Goal: Transaction & Acquisition: Obtain resource

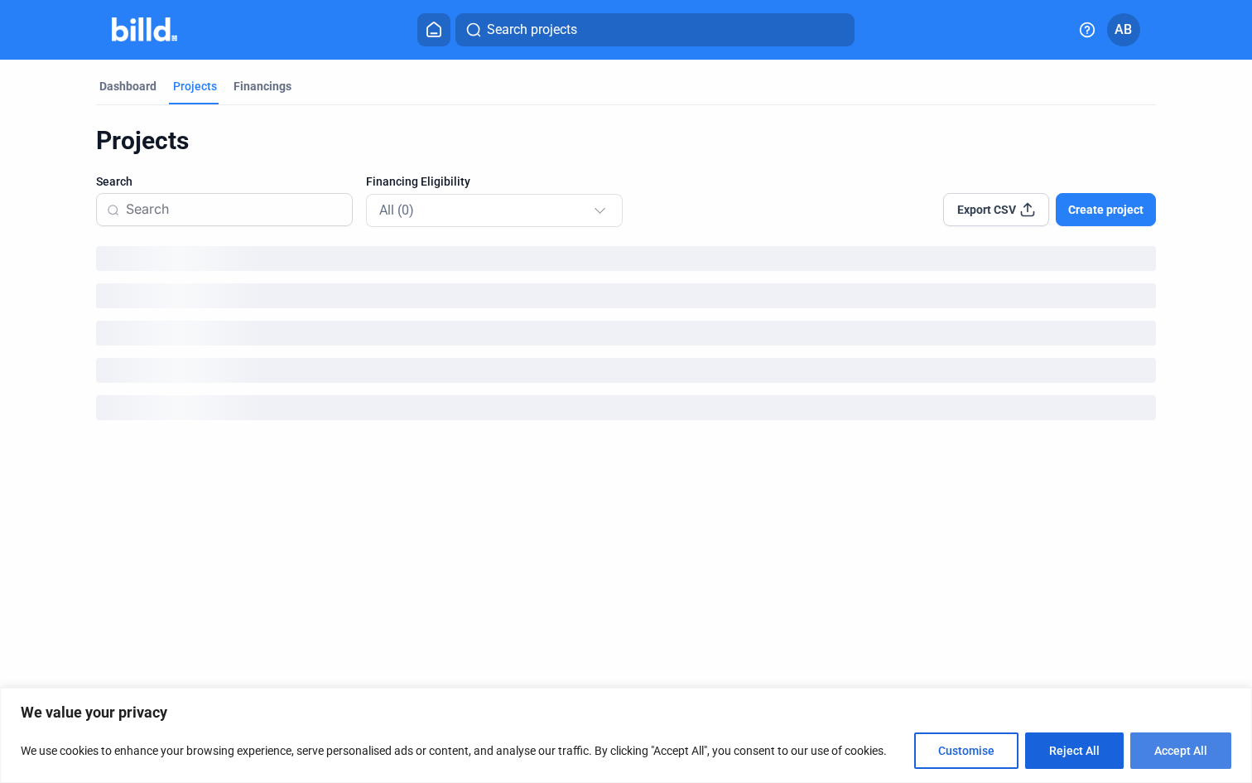
click at [1165, 741] on button "Accept All" at bounding box center [1181, 750] width 101 height 36
checkbox input "true"
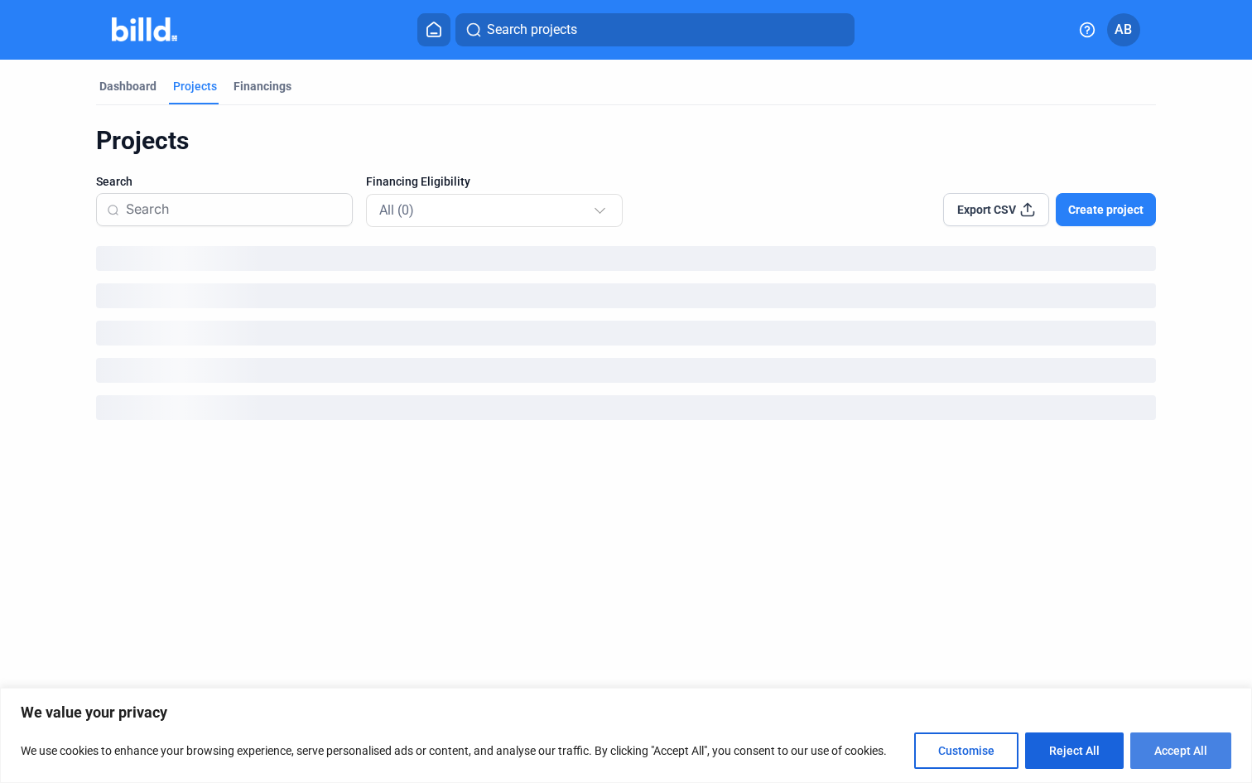
checkbox input "true"
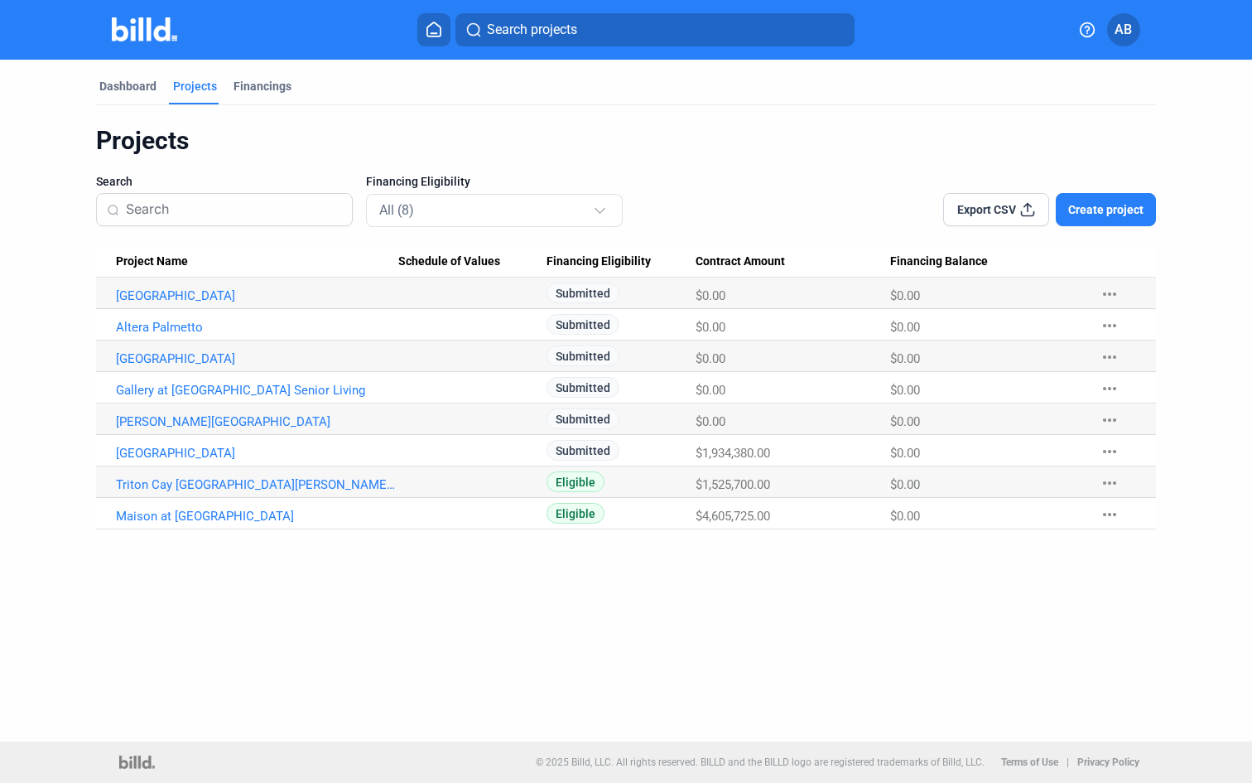
click at [65, 317] on div "Dashboard Projects Financings Projects Search Financing Eligibility All (8) Exp…" at bounding box center [626, 295] width 1126 height 470
click at [185, 514] on link "Maison at Solivita Marketplace" at bounding box center [257, 516] width 282 height 15
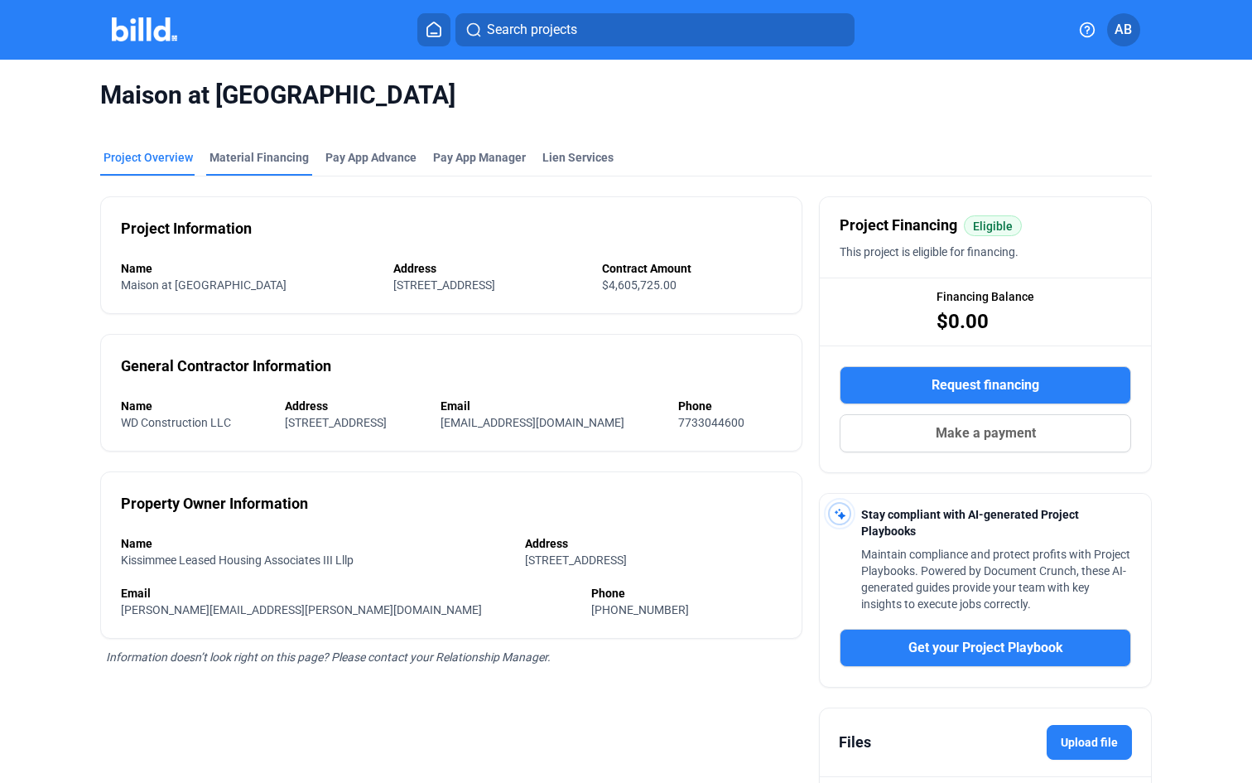
click at [281, 166] on div "Material Financing" at bounding box center [259, 162] width 106 height 27
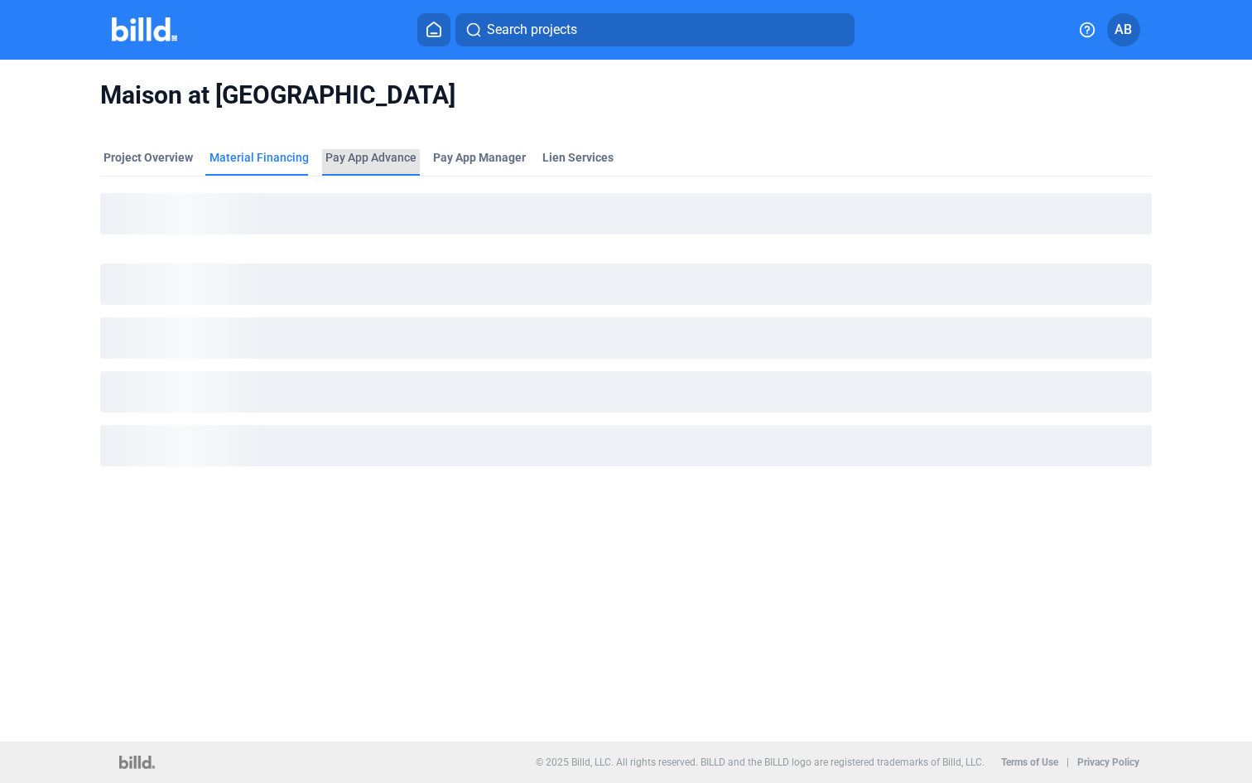
click at [362, 161] on div "Pay App Advance" at bounding box center [371, 157] width 91 height 17
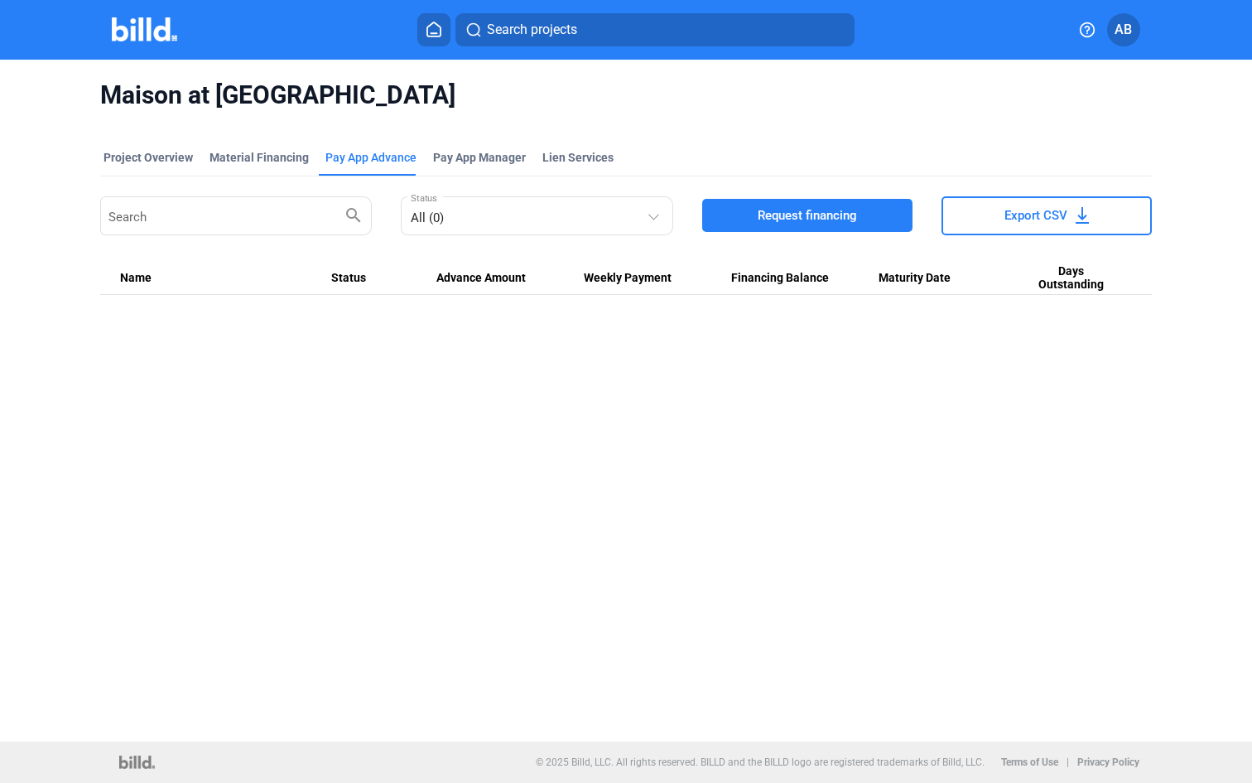
click at [857, 205] on button "Request financing" at bounding box center [807, 215] width 210 height 33
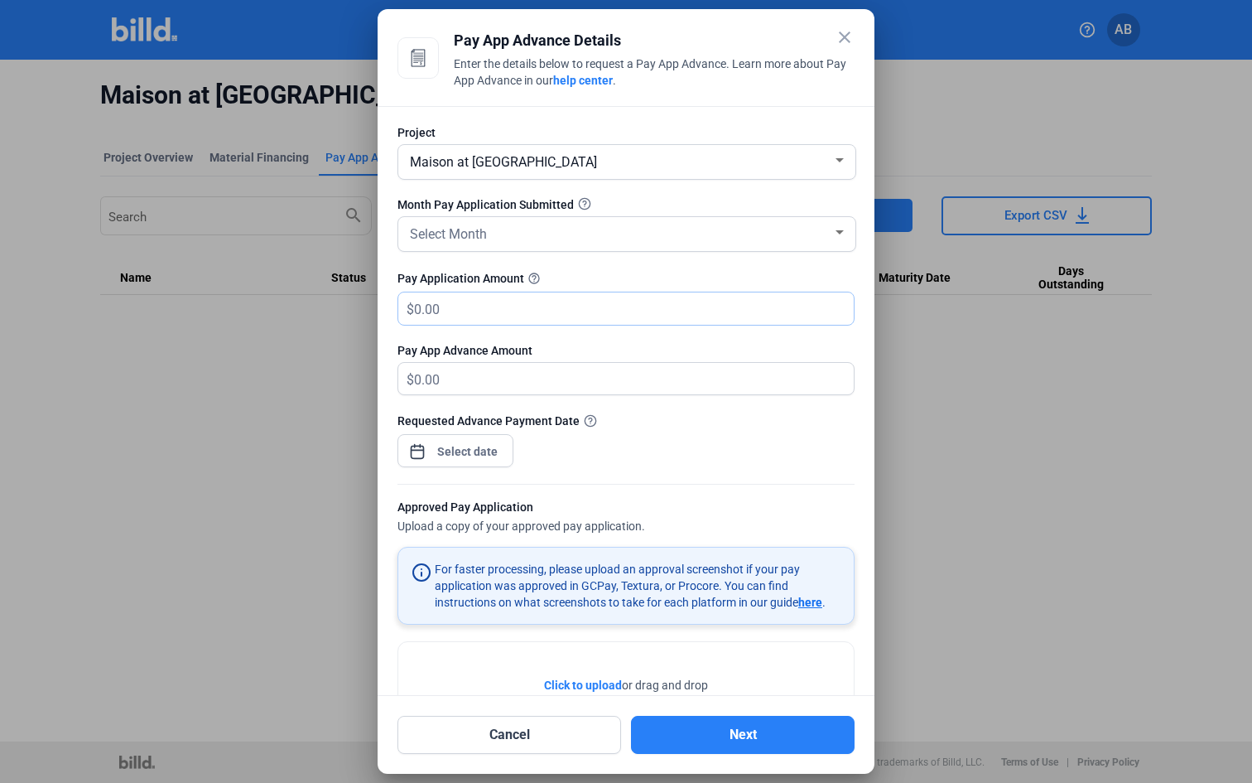
click at [647, 301] on input "text" at bounding box center [624, 308] width 421 height 32
click at [647, 301] on input "text" at bounding box center [634, 308] width 440 height 32
type input "0.00"
click at [530, 311] on input "text" at bounding box center [634, 308] width 440 height 32
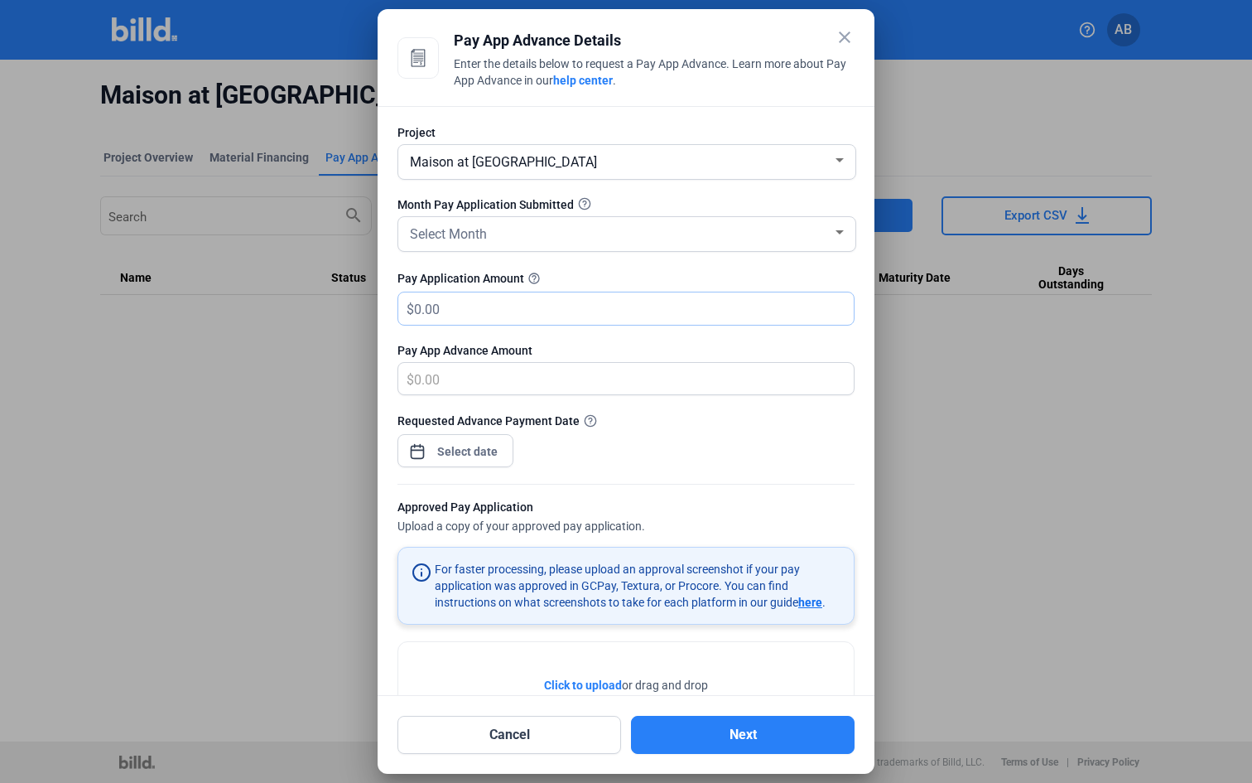
type input "1"
type input "1.00"
type input "17"
type input "17.00"
type input "172"
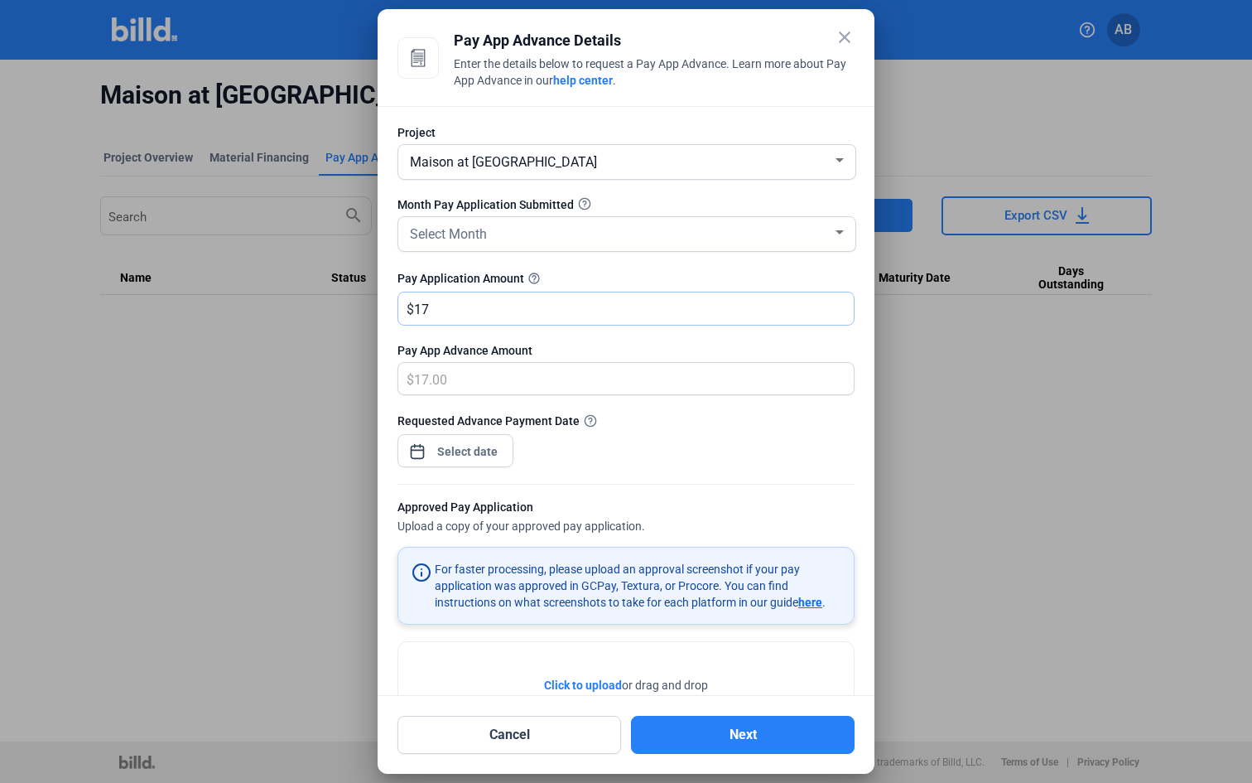
type input "172.00"
type input "1728"
type input "1,728.00"
type input "1,7285"
type input "17,285.00"
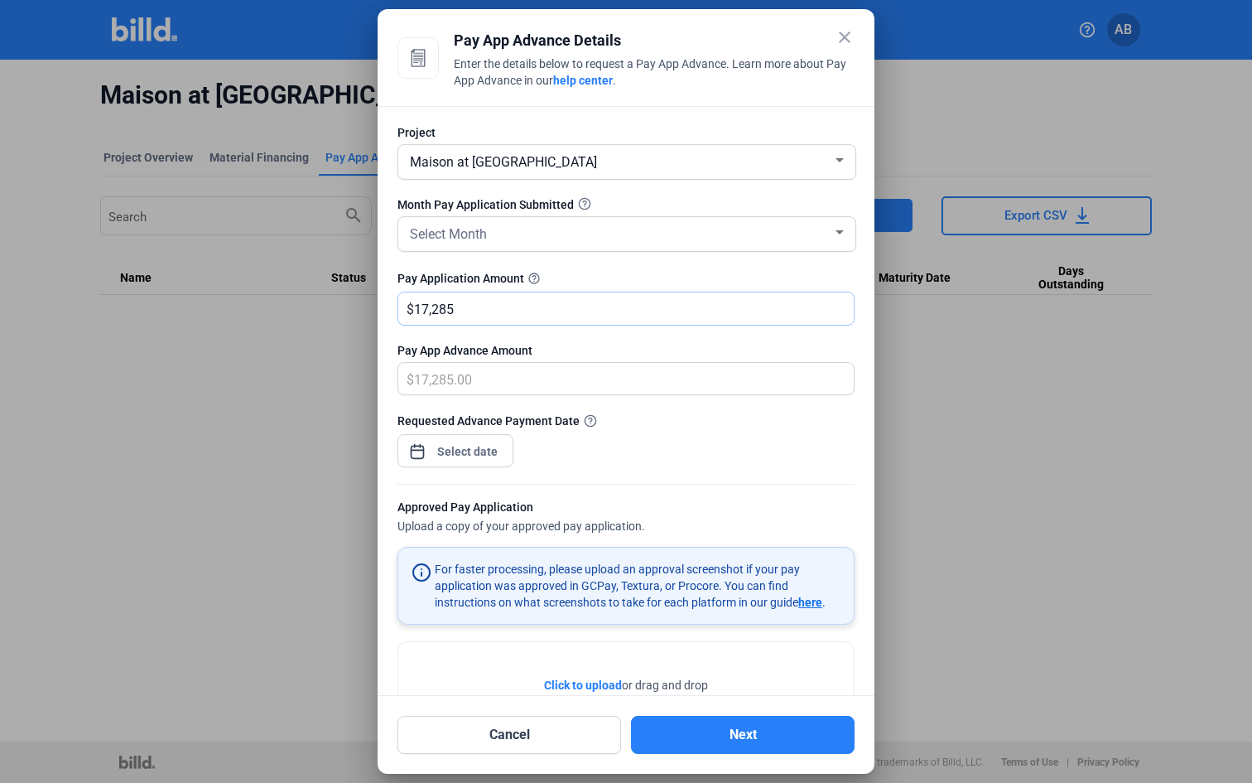
type input "17,2856"
type input "172,856.00"
type input "172,8565"
type input "500,000.00"
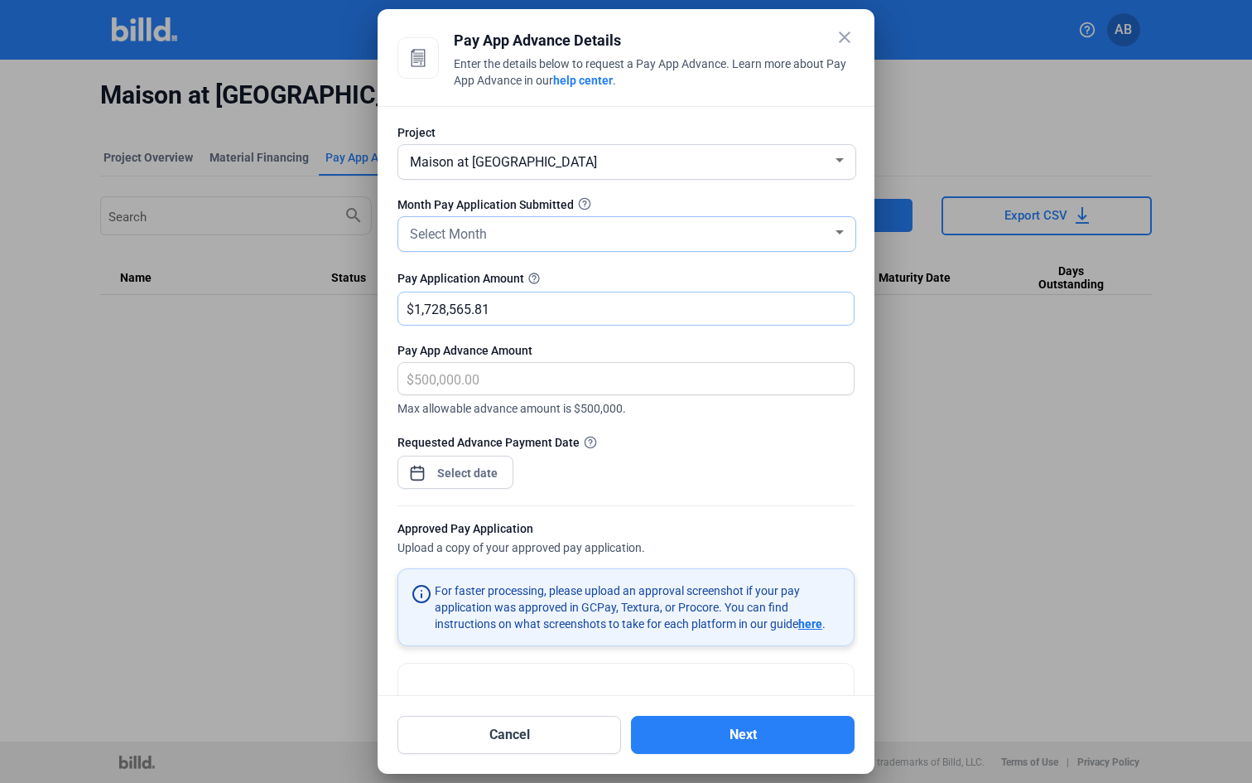
type input "1,728,565.81"
click at [565, 236] on div "Select Month" at bounding box center [620, 232] width 426 height 23
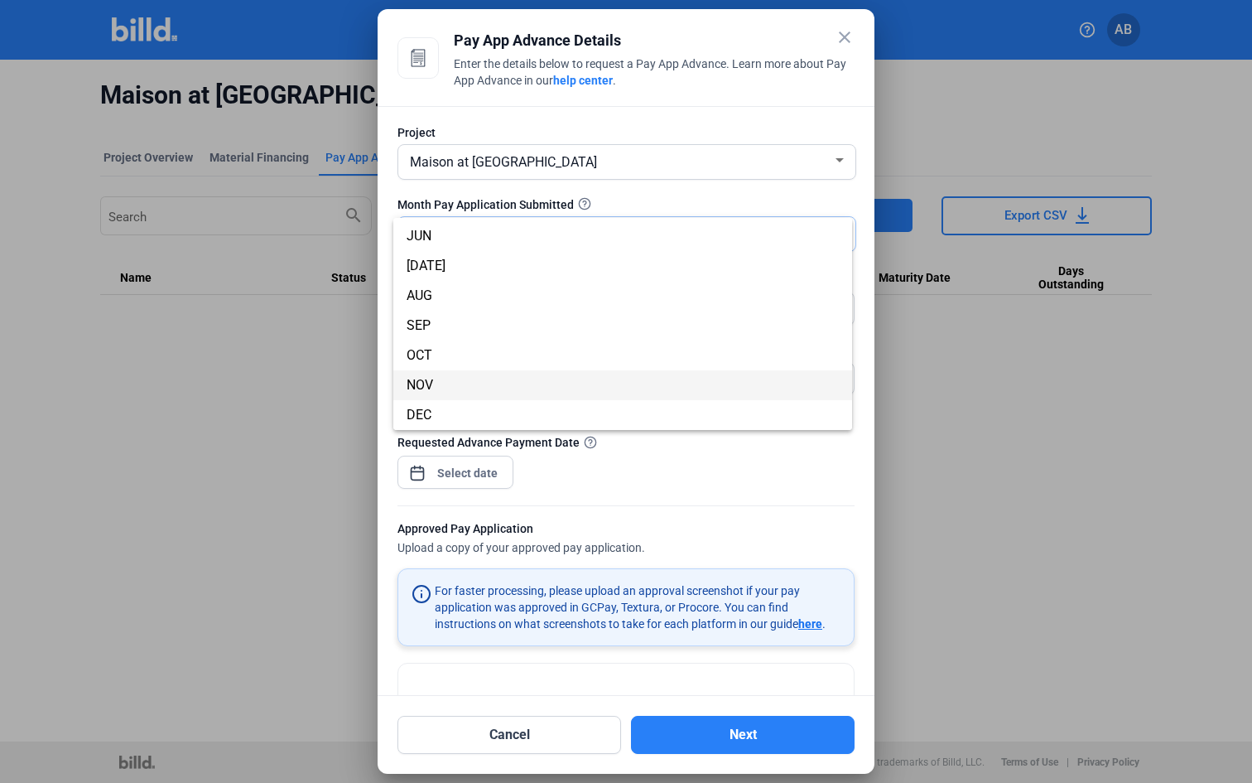
scroll to position [146, 0]
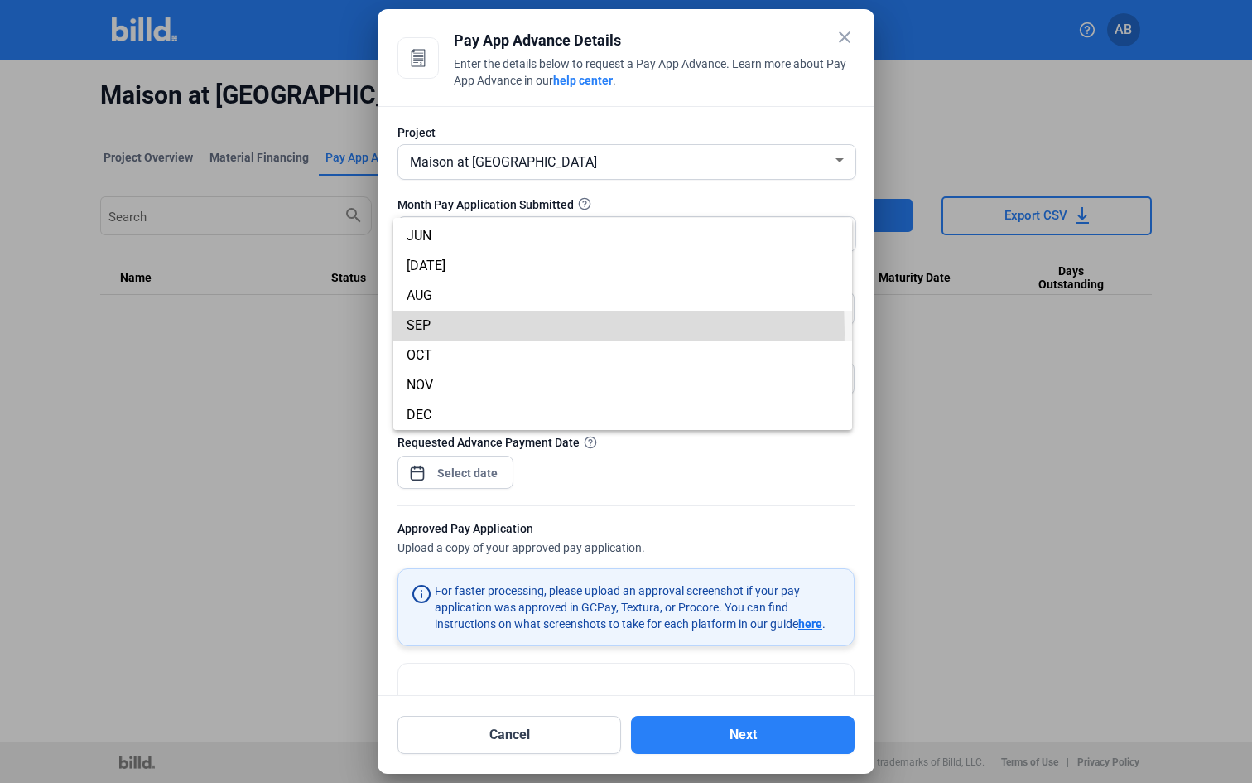
click at [427, 333] on span "SEP" at bounding box center [623, 326] width 432 height 30
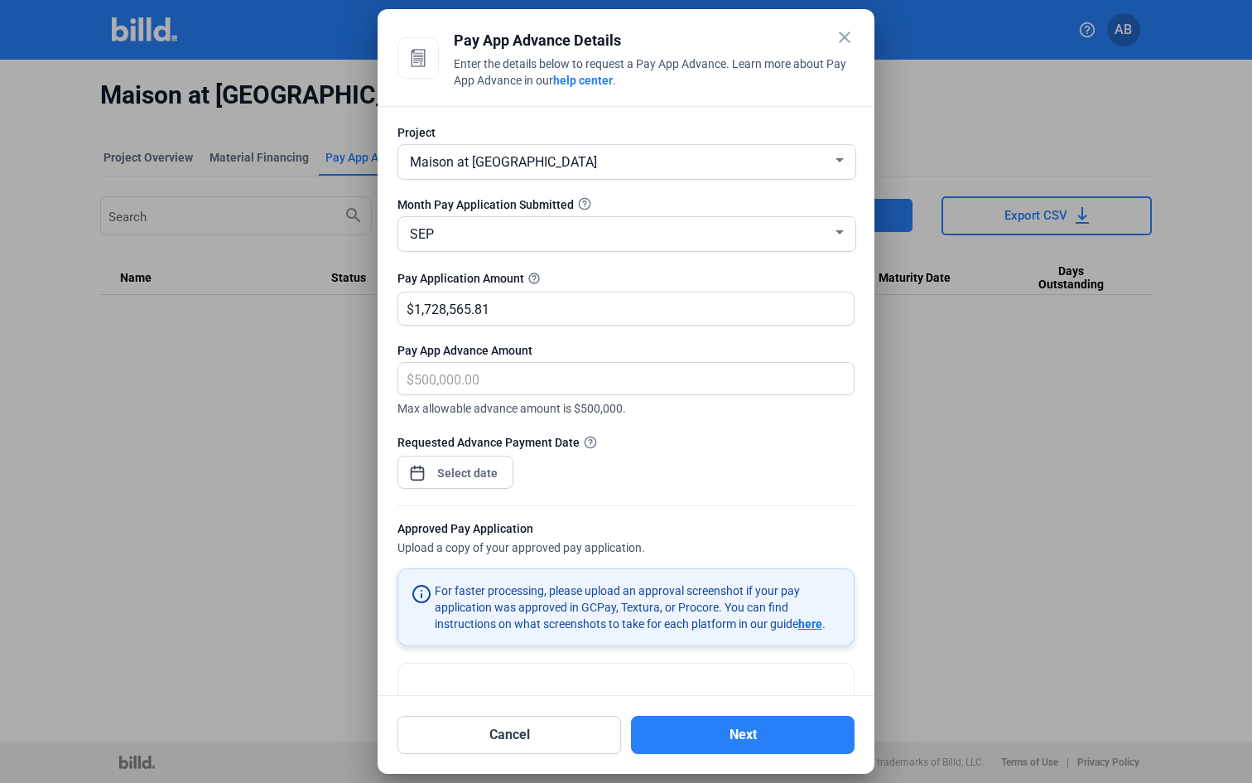
click at [652, 205] on div "Month Pay Application Submitted" at bounding box center [626, 204] width 457 height 17
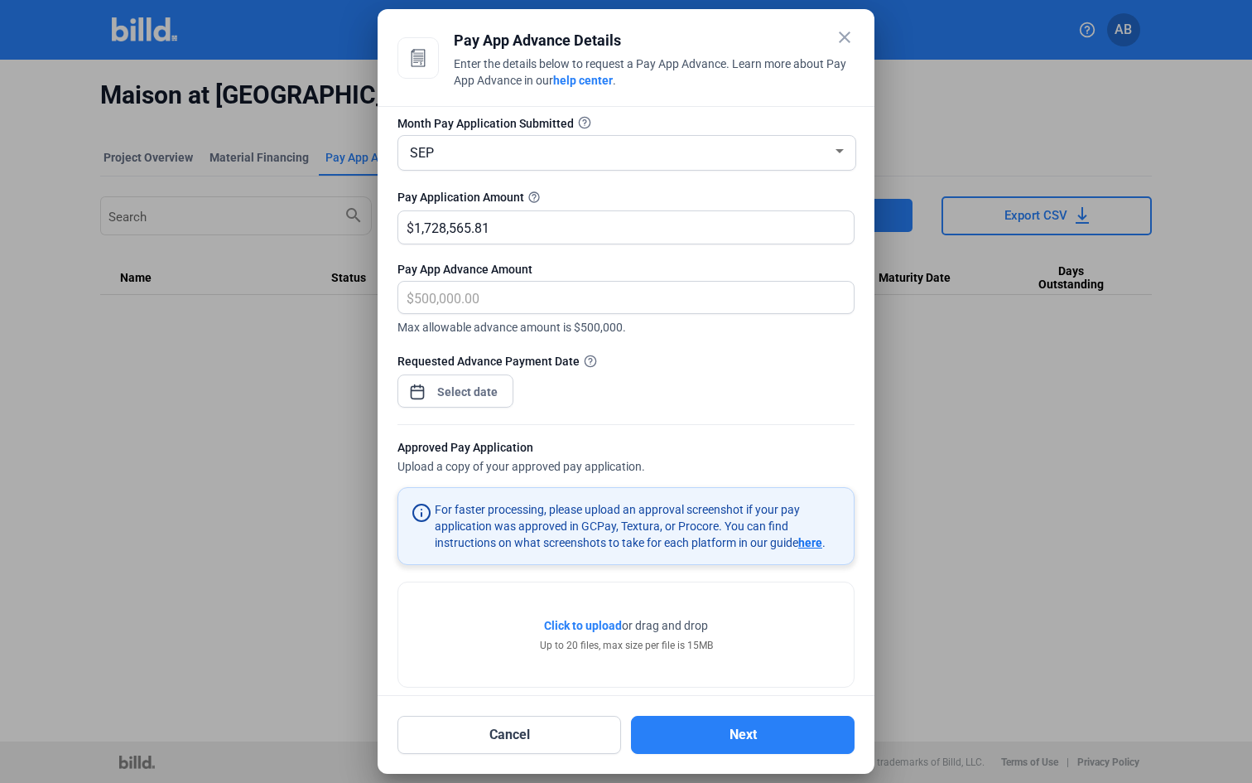
scroll to position [84, 0]
click at [483, 390] on div "close Pay App Advance Details Enter the details below to request a Pay App Adva…" at bounding box center [626, 391] width 1252 height 783
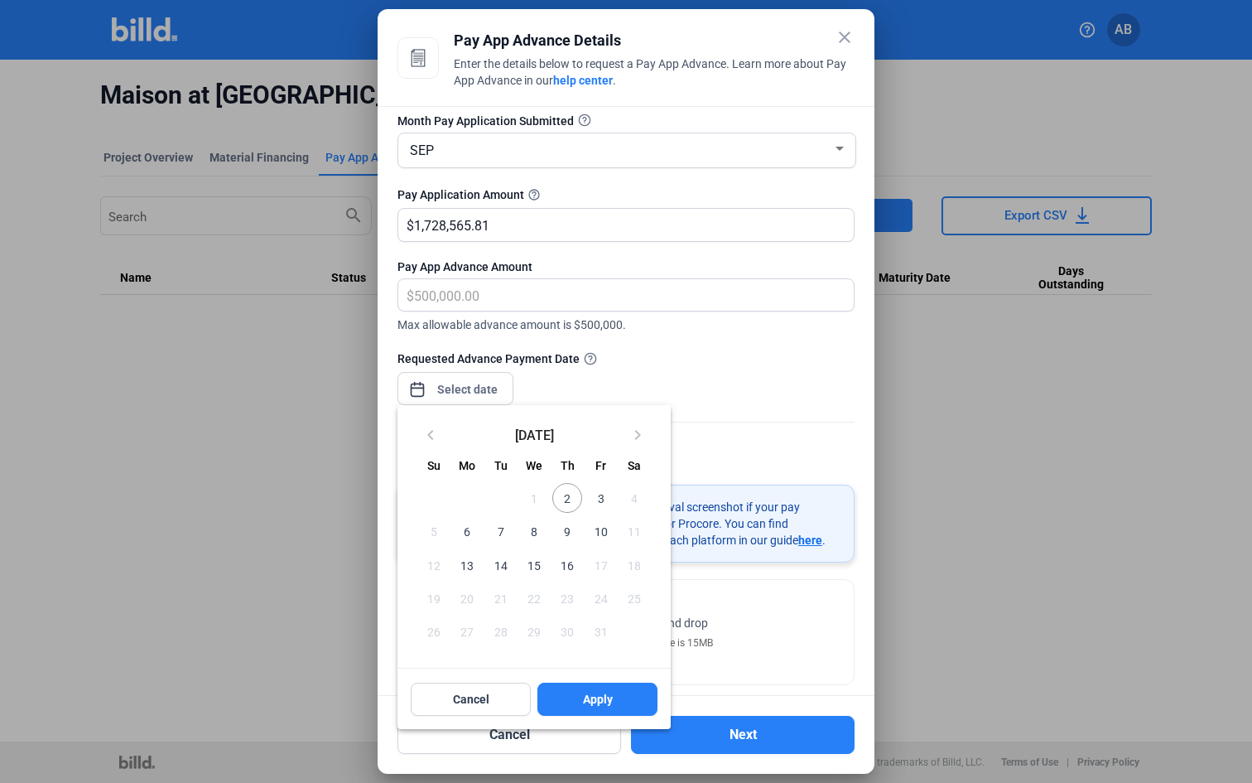
click at [595, 499] on span "3" at bounding box center [601, 498] width 30 height 30
click at [591, 685] on button "Apply" at bounding box center [598, 698] width 120 height 33
type input "Oct 03, 2025"
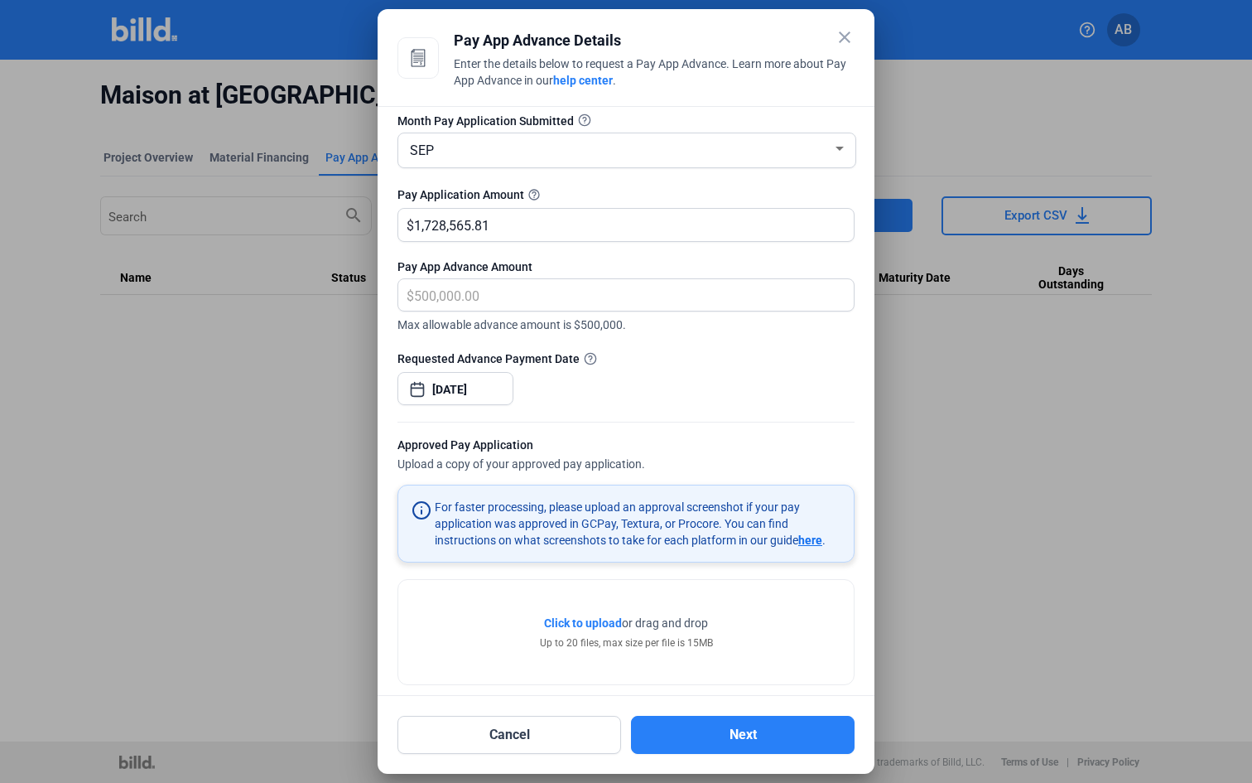
click at [628, 389] on div "Requested Advance Payment Date Oct 03, 2025" at bounding box center [626, 386] width 457 height 72
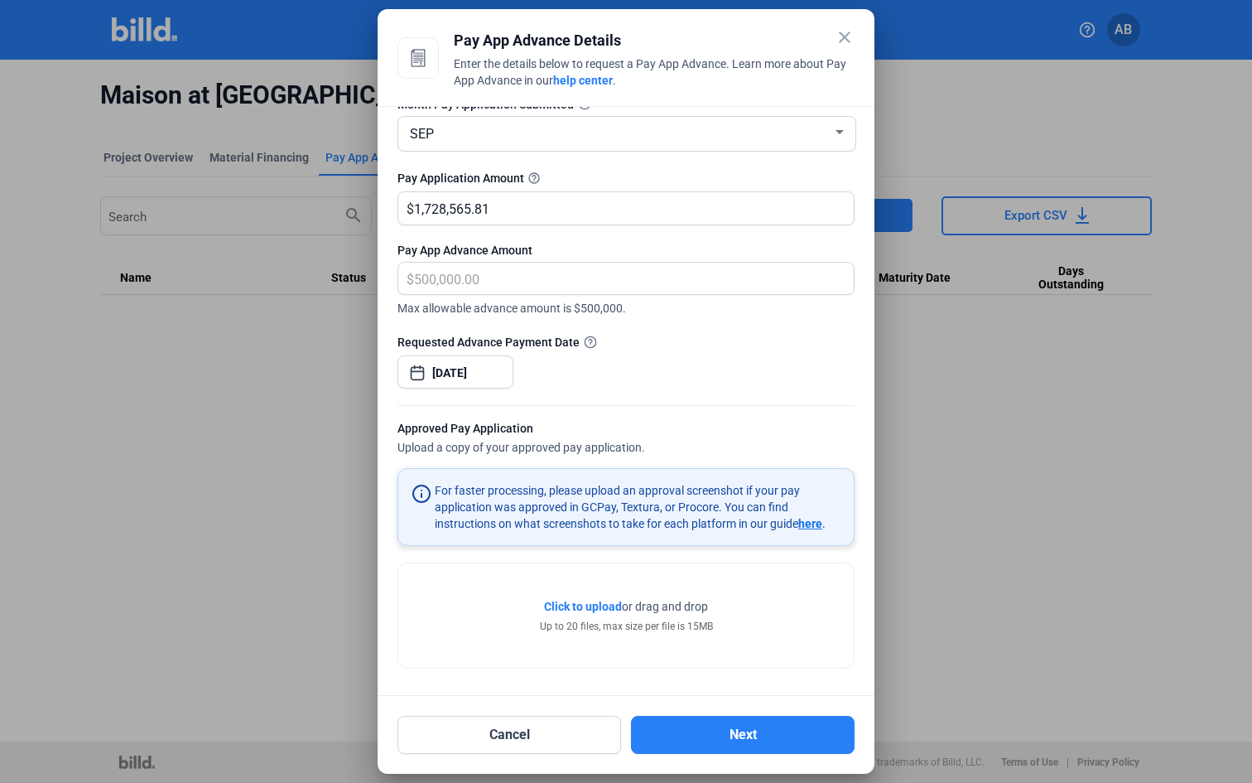
scroll to position [100, 0]
click at [817, 524] on span "here" at bounding box center [810, 523] width 24 height 13
click at [929, 406] on div at bounding box center [626, 391] width 1252 height 783
click at [575, 740] on button "Cancel" at bounding box center [510, 735] width 224 height 38
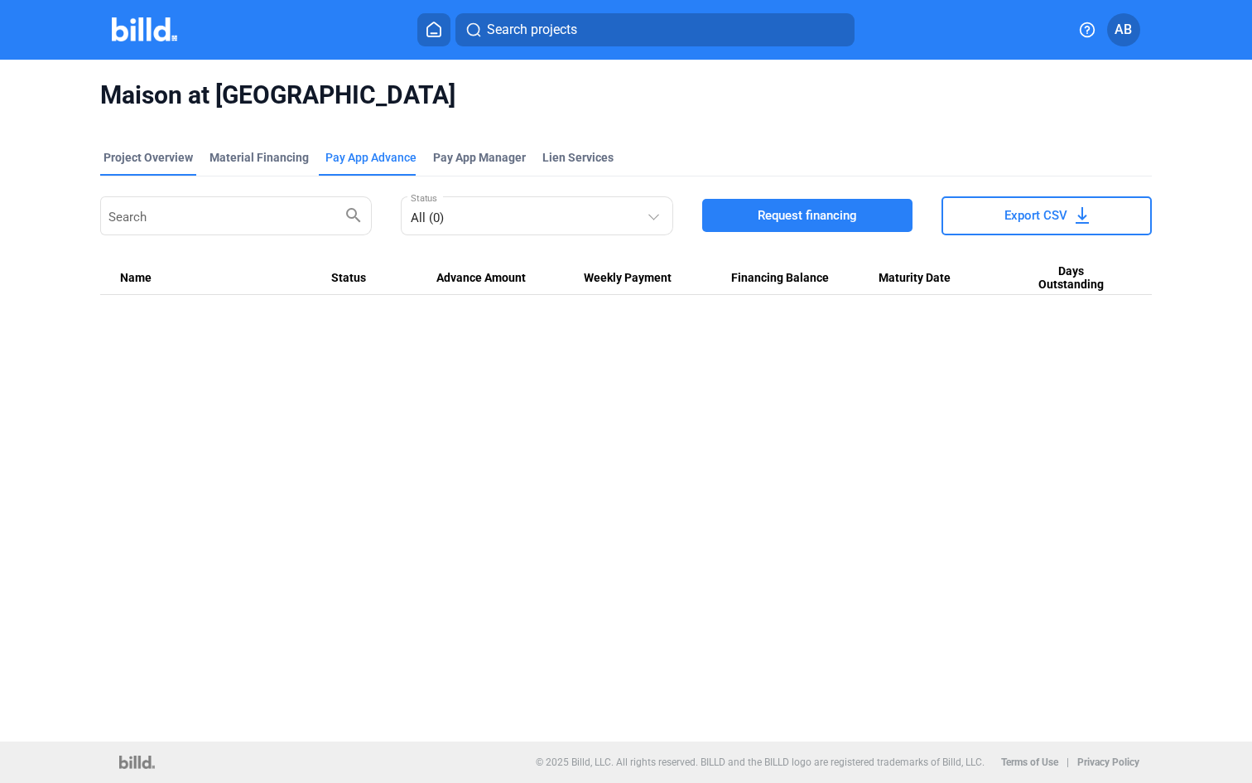
click at [137, 151] on div "Project Overview" at bounding box center [148, 157] width 89 height 17
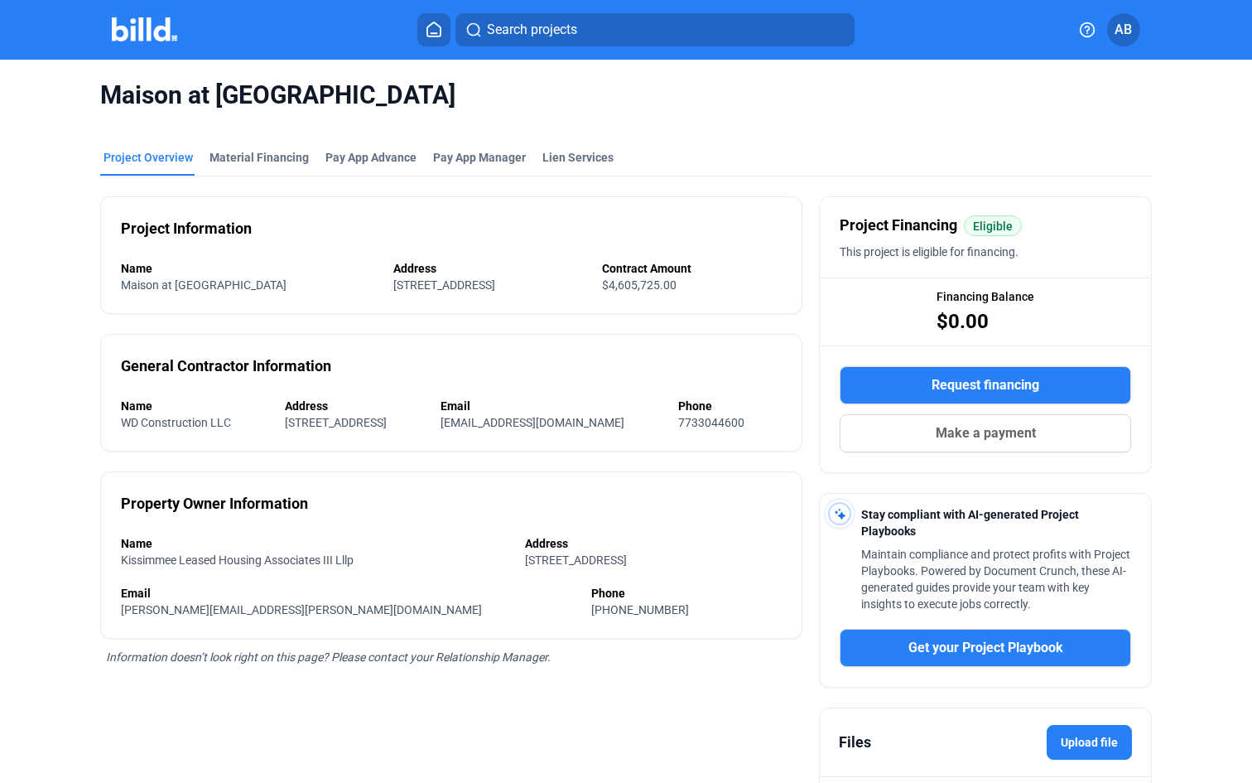
click at [147, 41] on img at bounding box center [144, 29] width 65 height 24
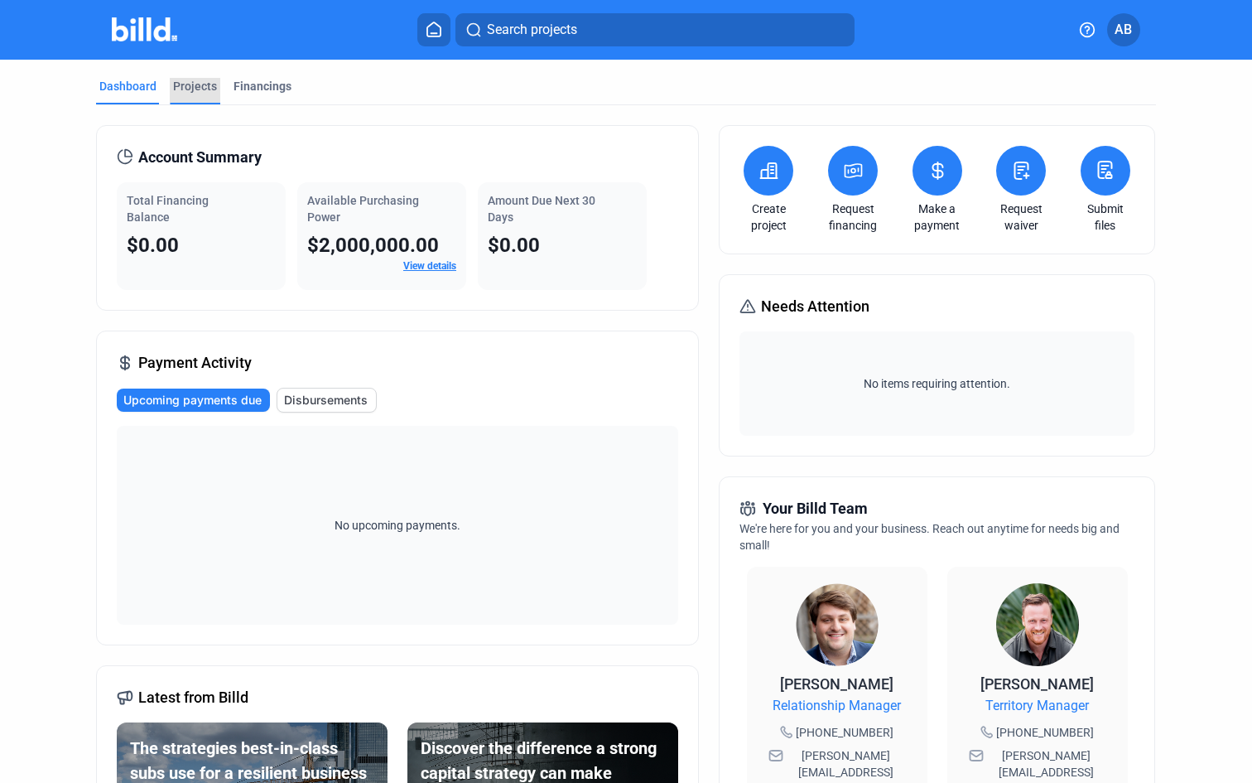
click at [190, 84] on div "Projects" at bounding box center [195, 86] width 44 height 17
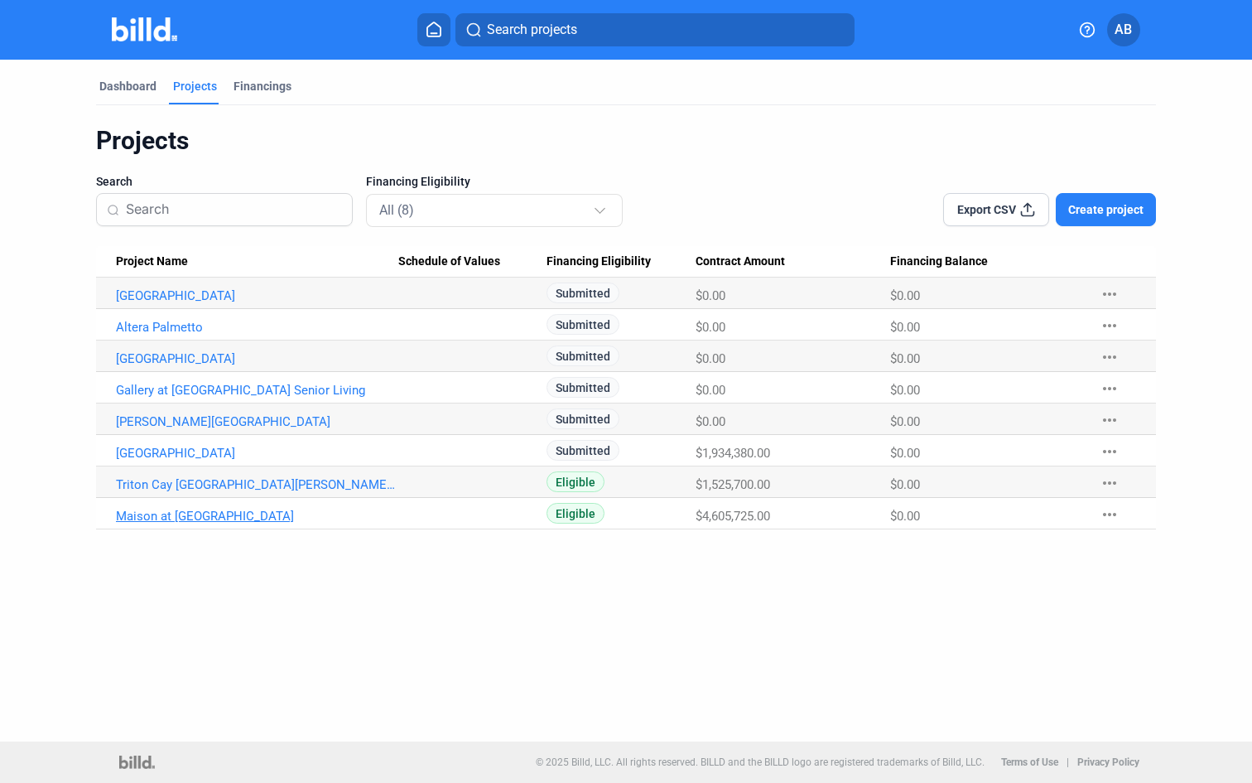
click at [229, 512] on link "Maison at Solivita Marketplace" at bounding box center [257, 516] width 282 height 15
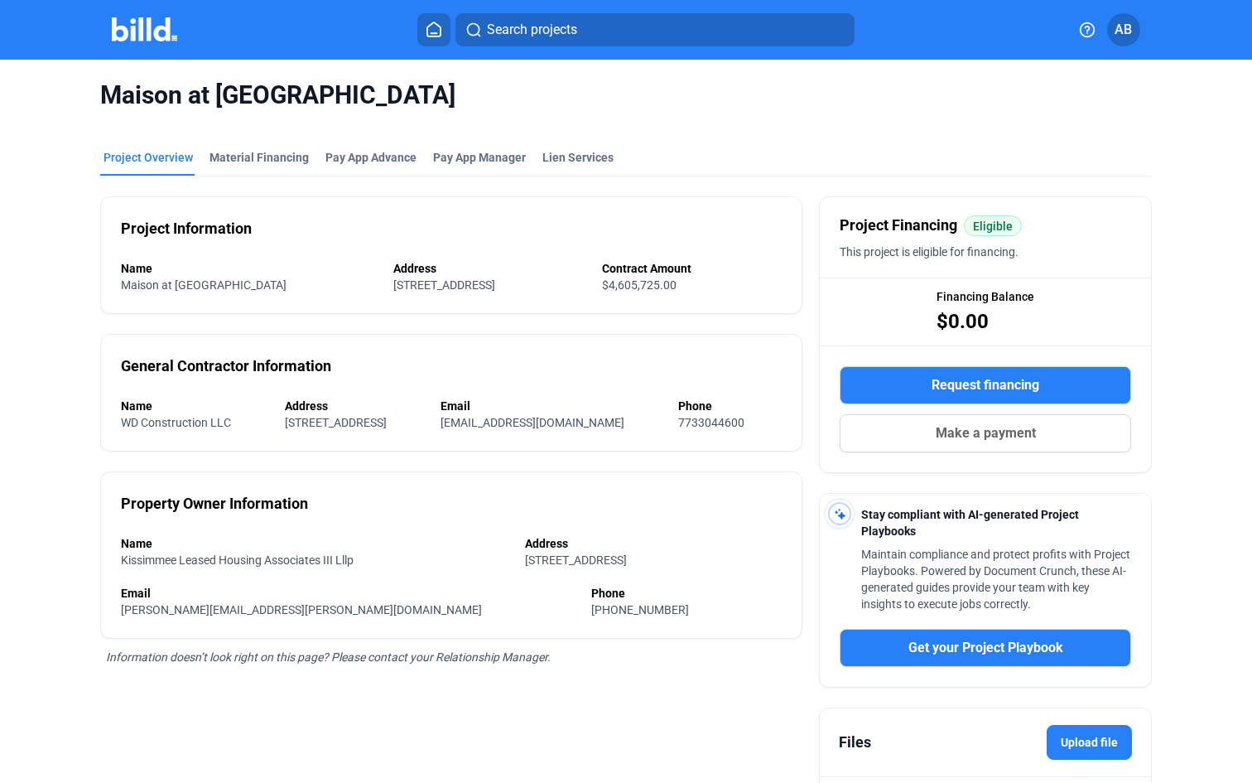
click at [950, 379] on span "Request financing" at bounding box center [986, 385] width 108 height 20
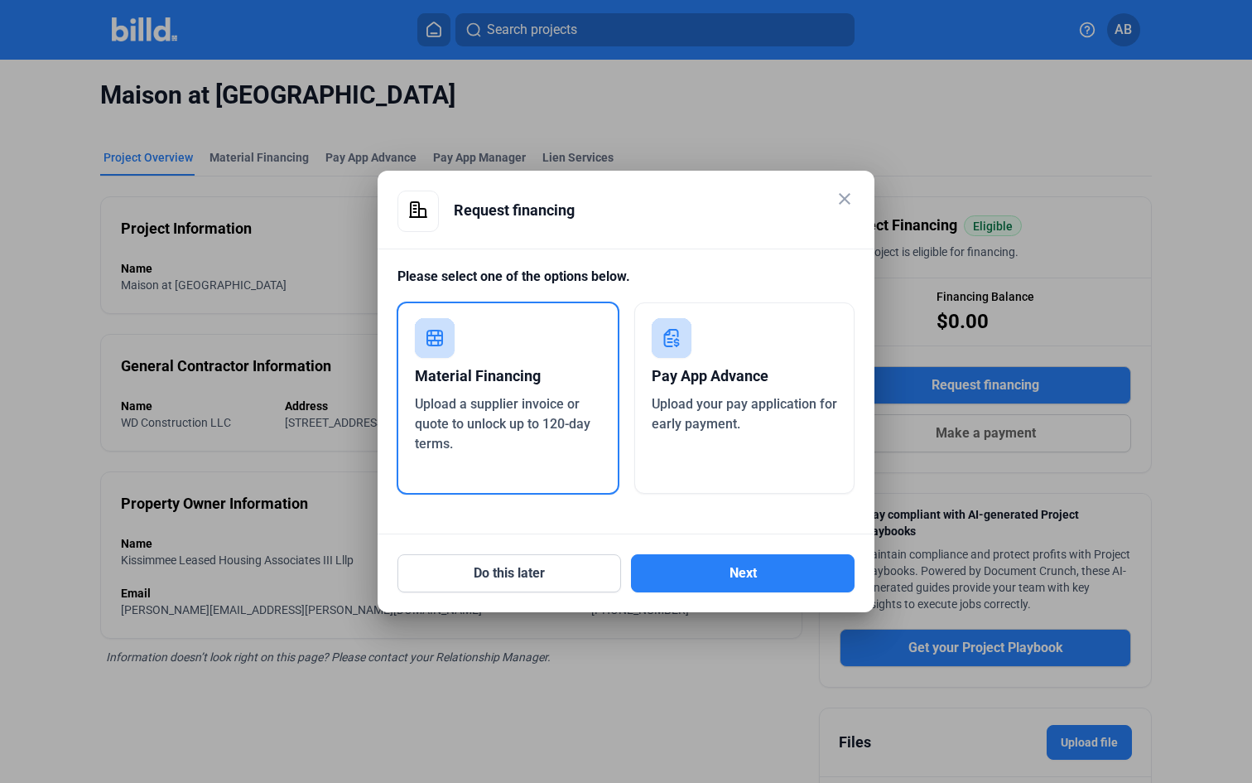
click at [735, 435] on div "Pay App Advance Upload your pay application for early payment." at bounding box center [744, 397] width 221 height 191
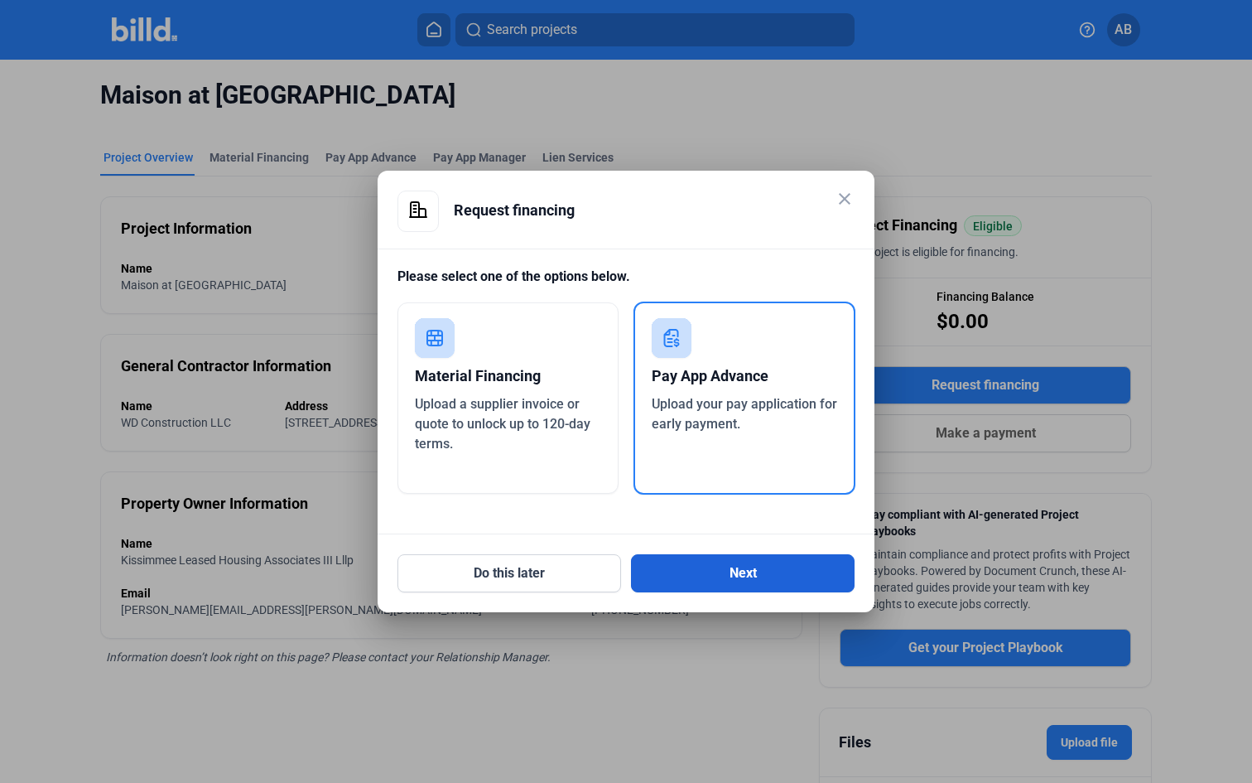
click at [746, 559] on button "Next" at bounding box center [743, 573] width 224 height 38
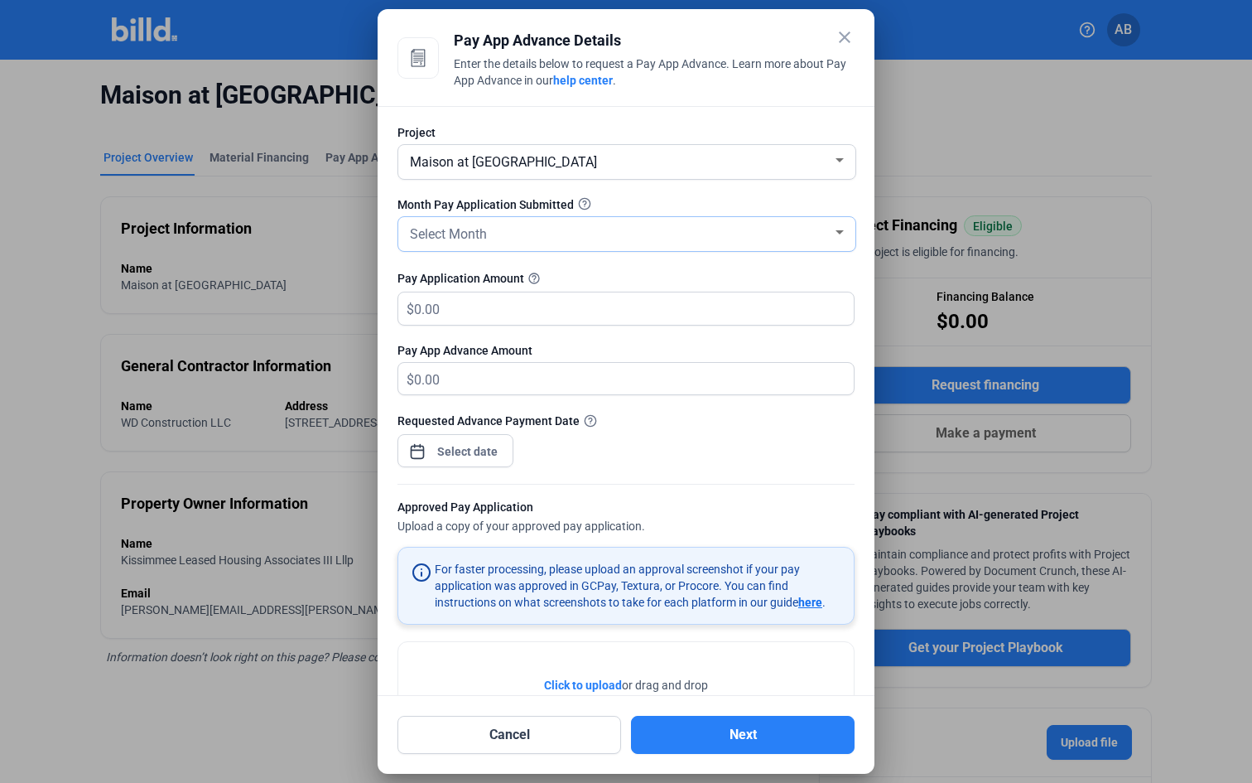
click at [581, 247] on div "Select Month" at bounding box center [627, 234] width 441 height 34
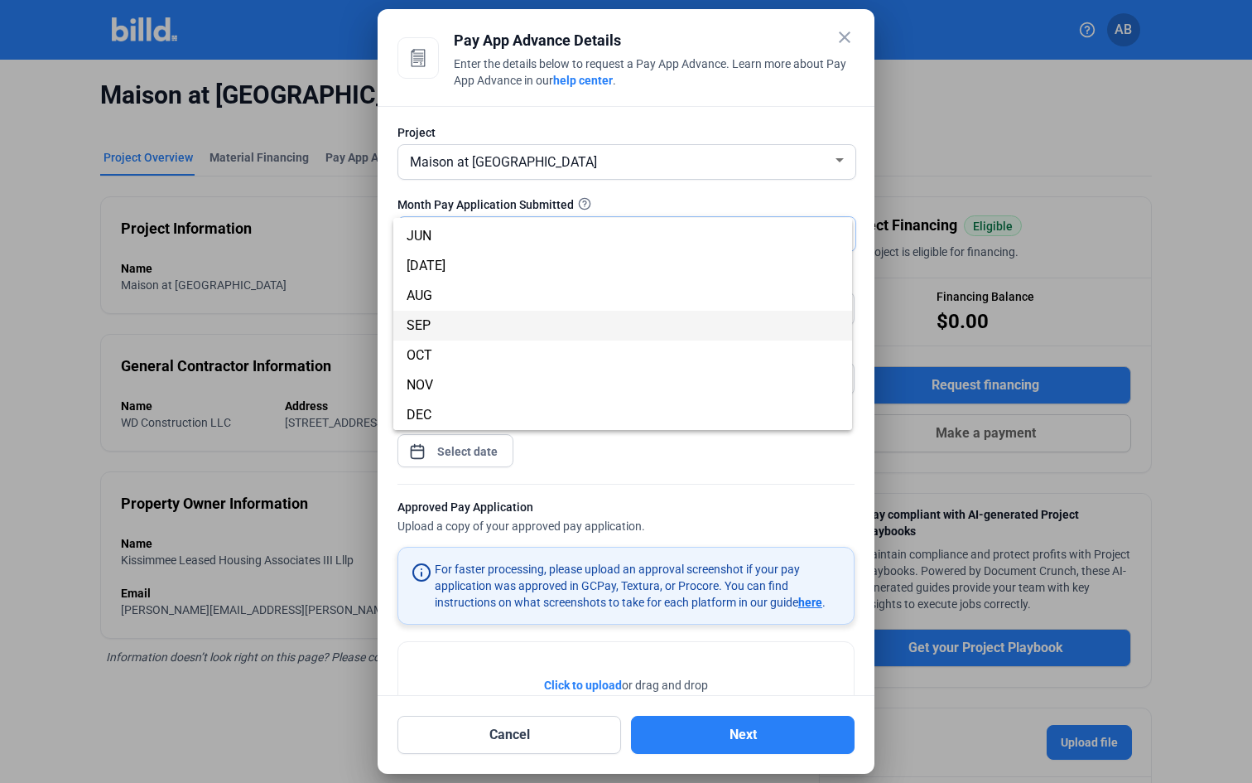
scroll to position [146, 0]
click at [444, 329] on span "SEP" at bounding box center [623, 326] width 432 height 30
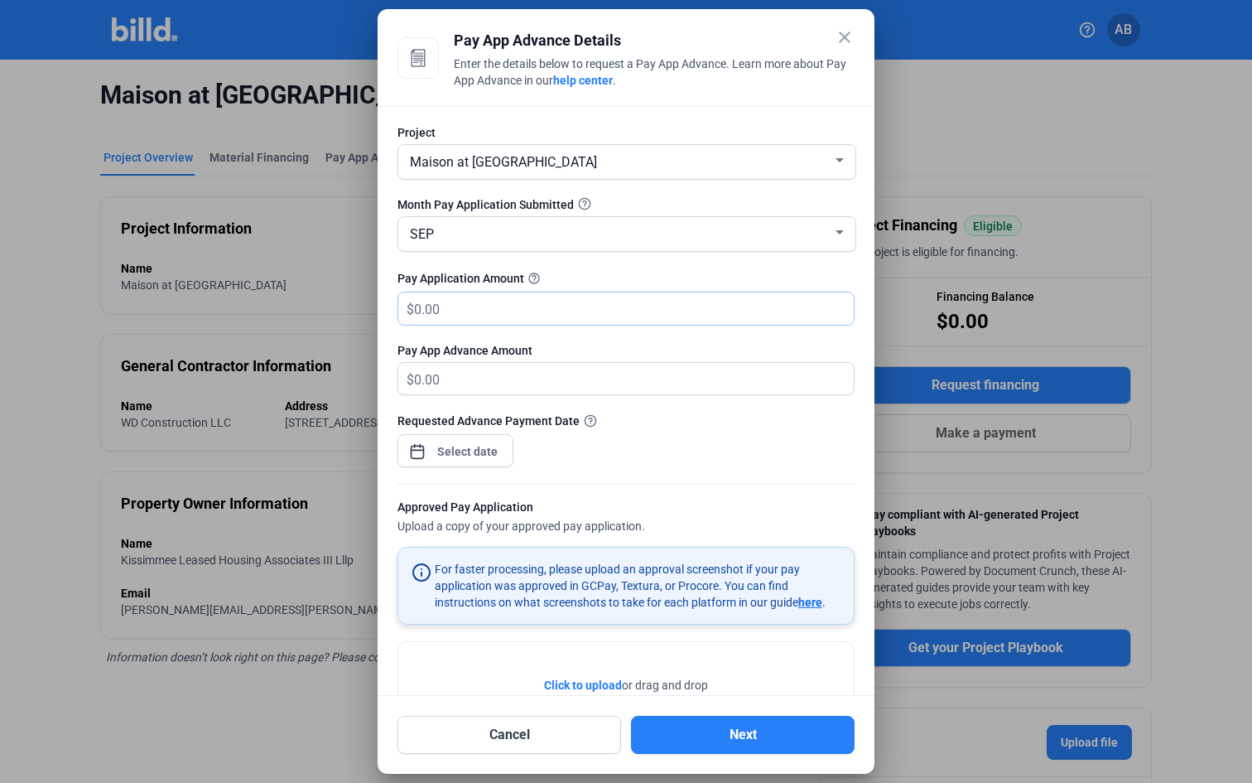
click at [534, 309] on input "text" at bounding box center [624, 308] width 421 height 32
type input "1"
type input "1.00"
type input "17"
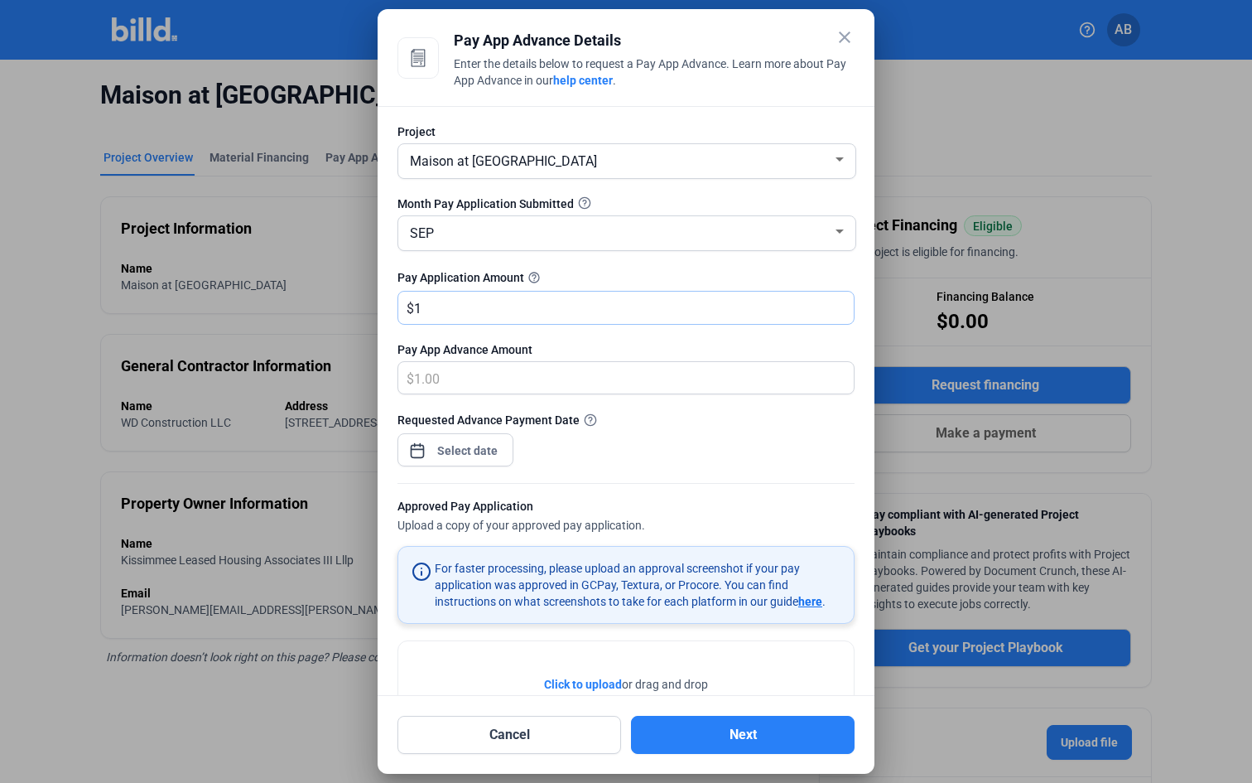
type input "17.00"
type input "172"
type input "172.00"
type input "1728"
type input "1,728.00"
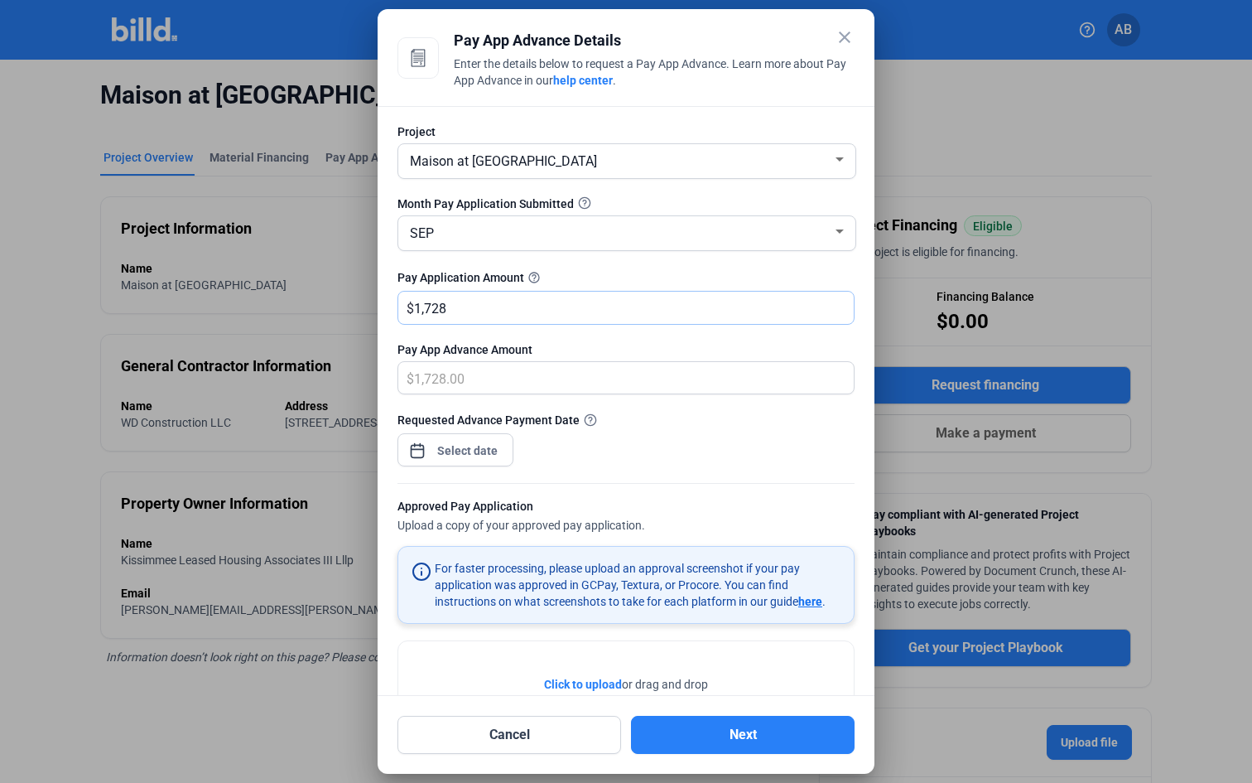
type input "1,7285"
type input "17,285.00"
type input "17,2856"
type input "172,856.00"
type input "172,8565"
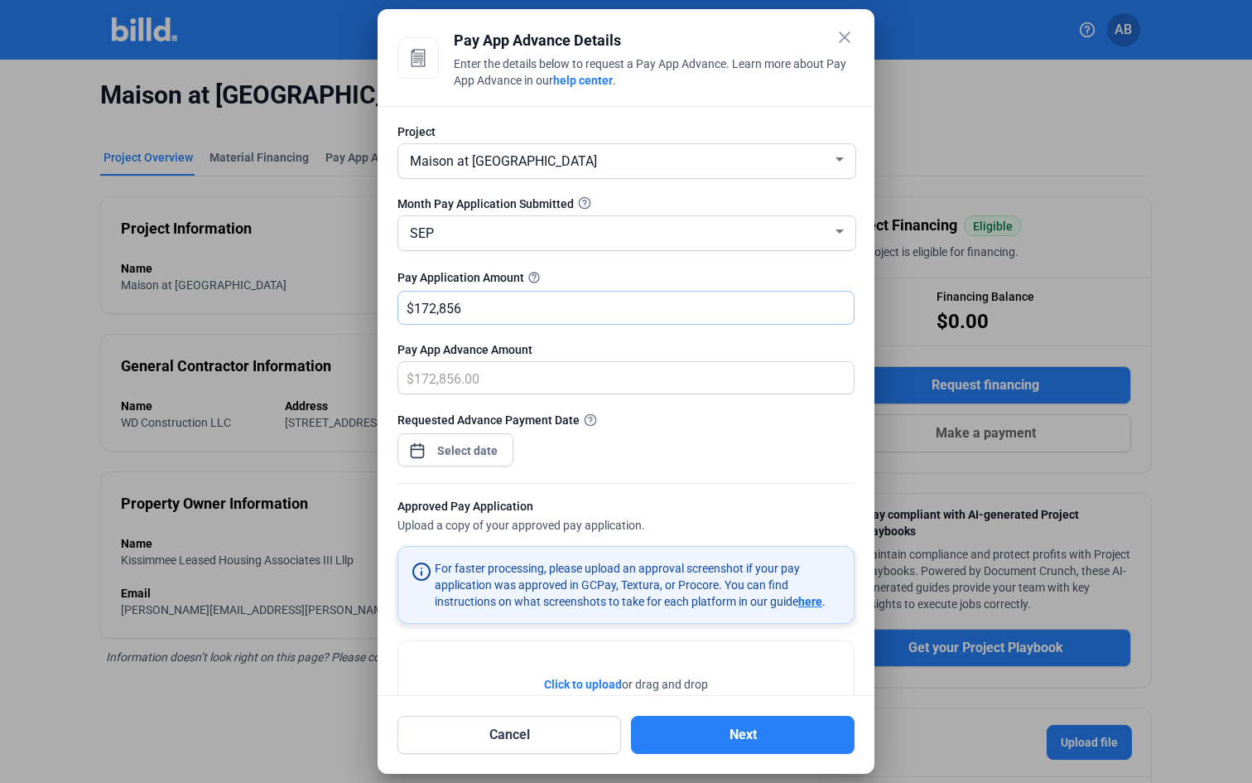
type input "500,000.00"
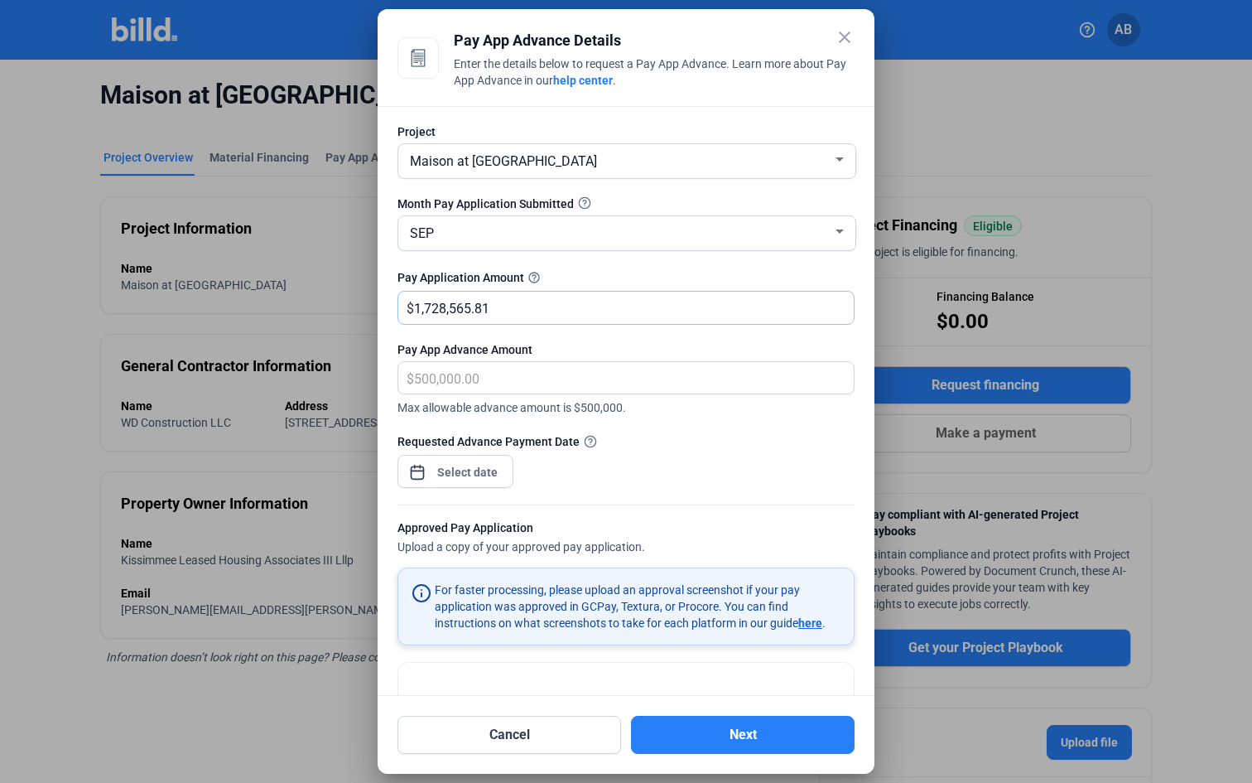
type input "1,728,565.81"
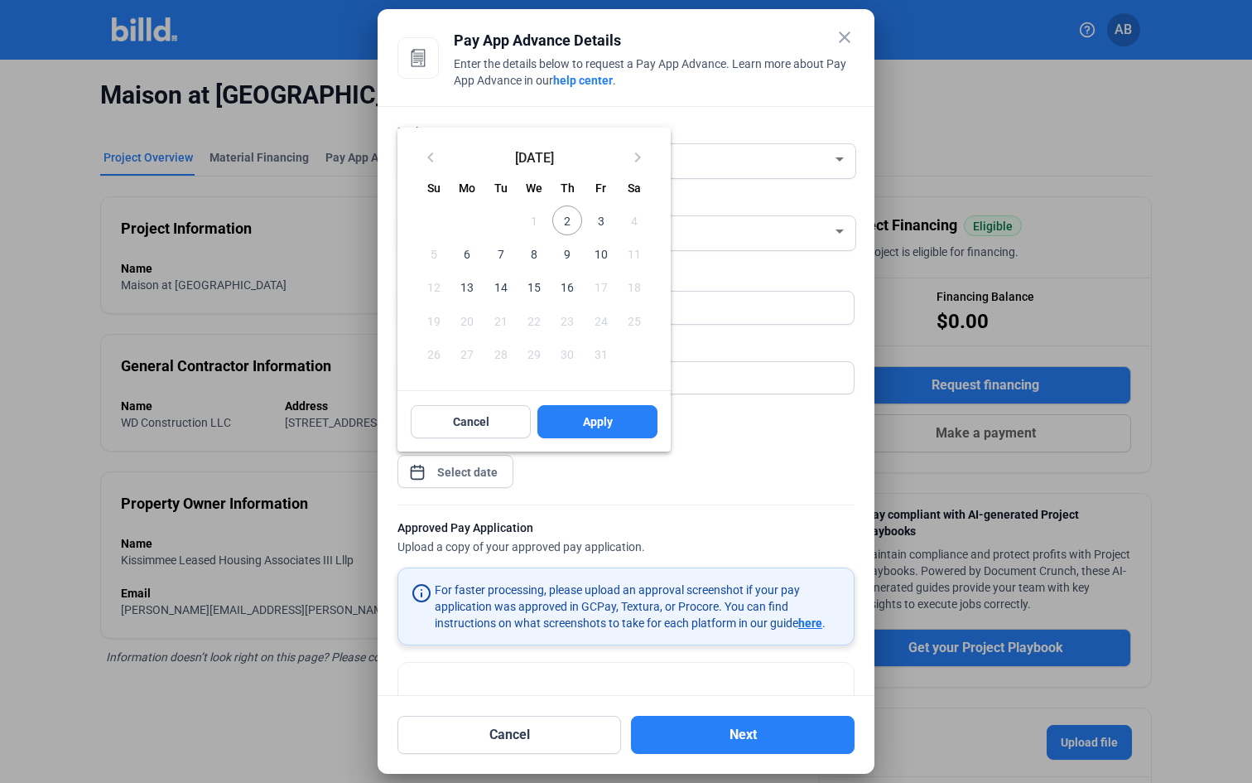
click at [467, 475] on div "close Pay App Advance Details Enter the details below to request a Pay App Adva…" at bounding box center [626, 391] width 1252 height 783
click at [600, 221] on span "3" at bounding box center [601, 220] width 30 height 30
click at [606, 417] on span "Apply" at bounding box center [598, 421] width 30 height 17
type input "Oct 03, 2025"
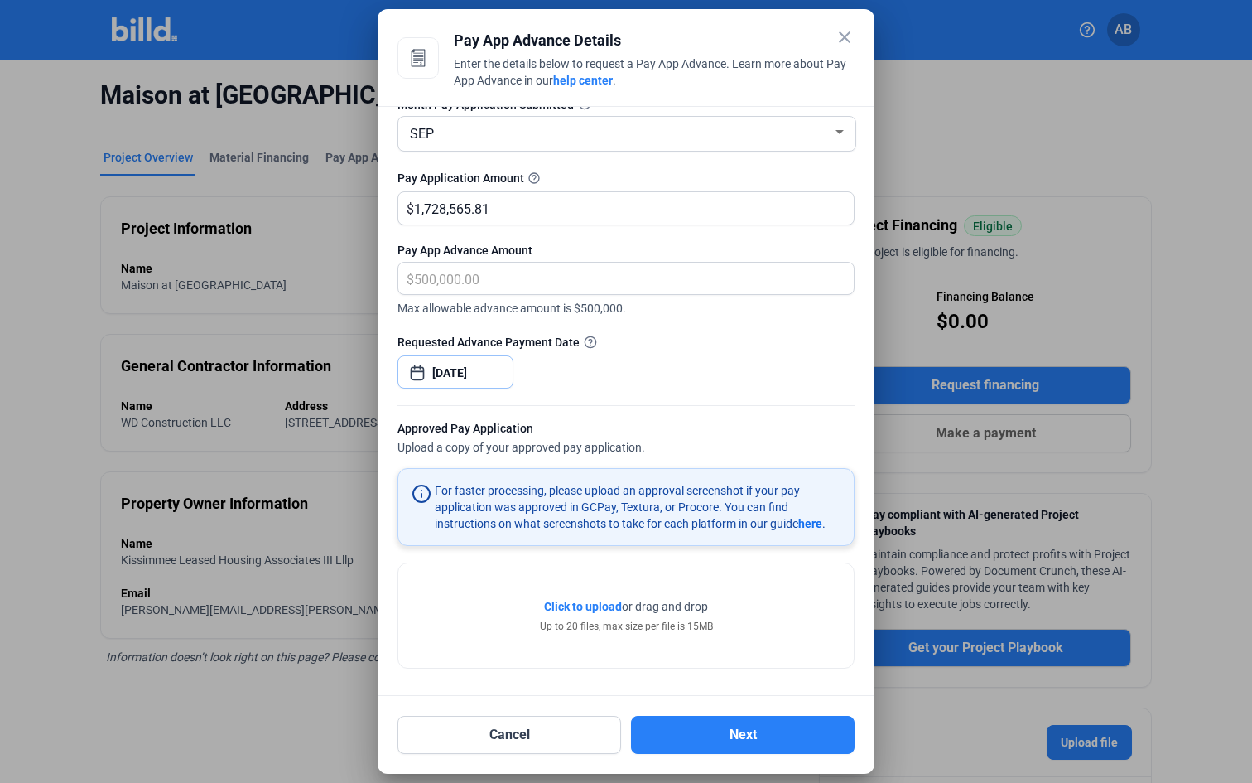
scroll to position [100, 0]
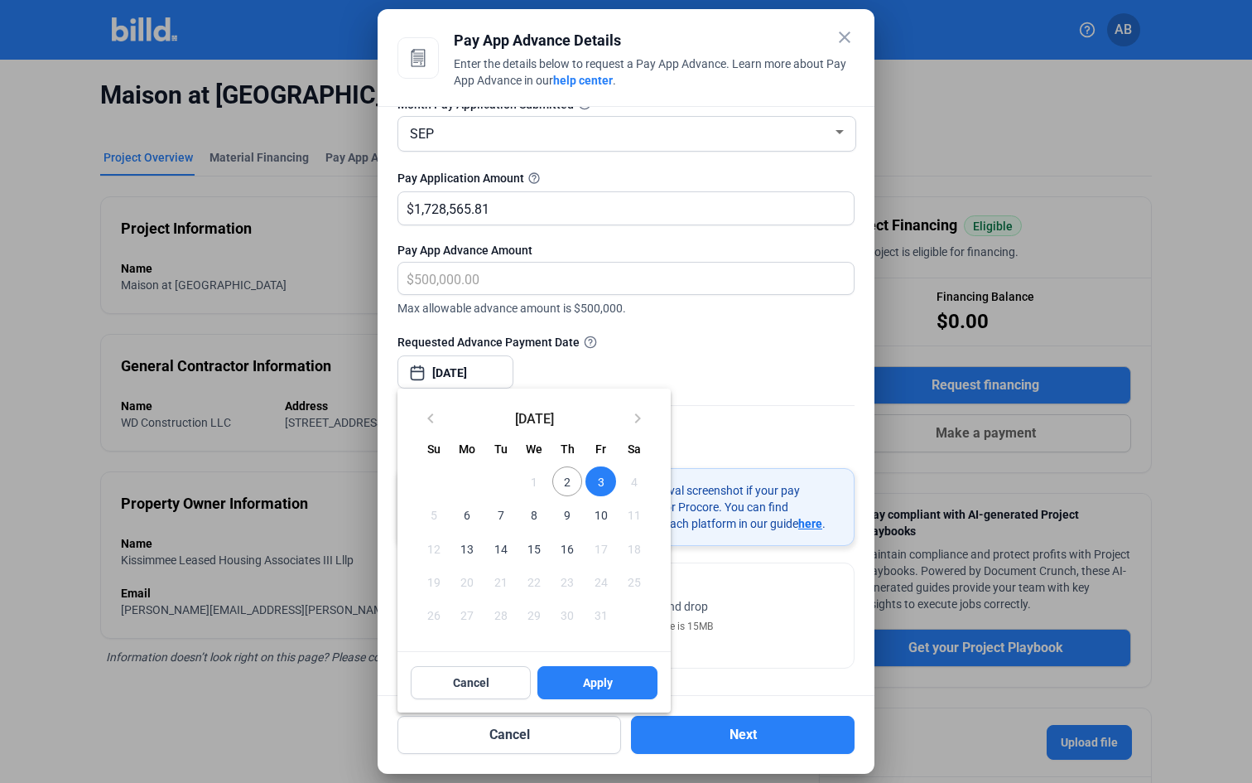
click at [753, 507] on div at bounding box center [626, 391] width 1252 height 783
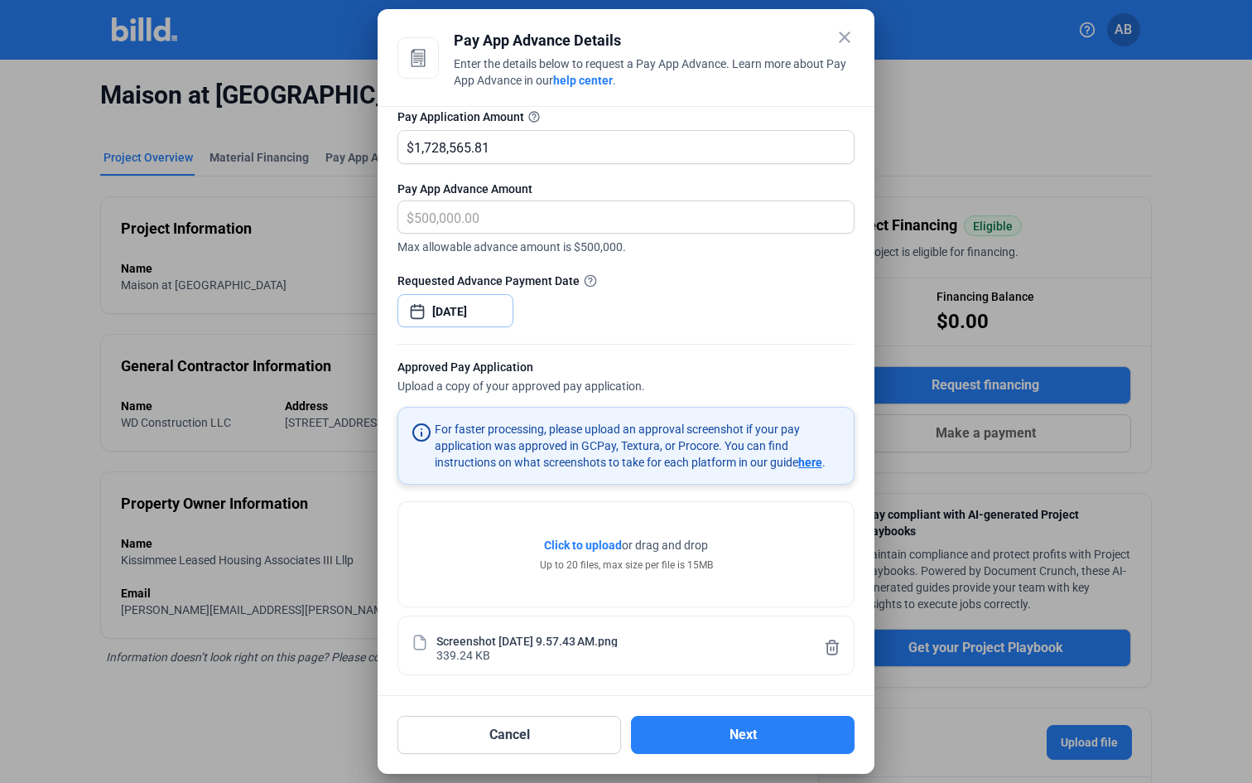
scroll to position [162, 0]
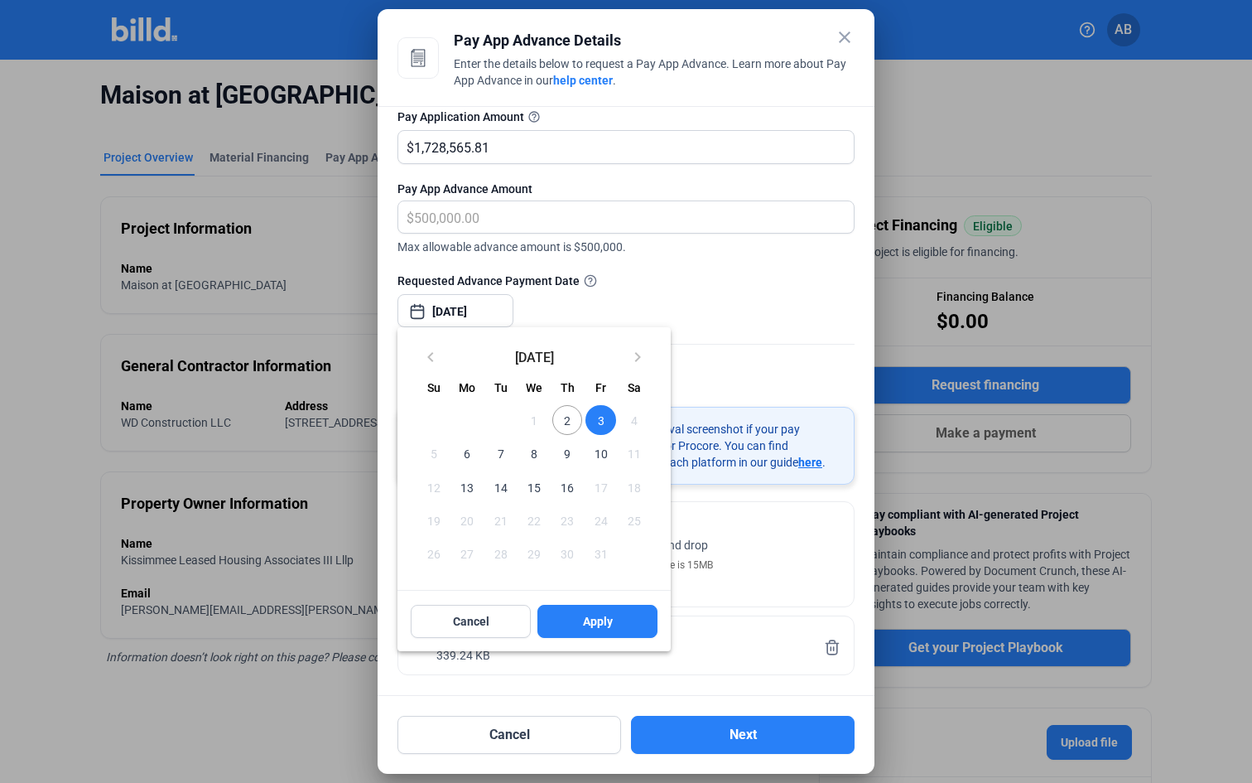
click at [769, 529] on div at bounding box center [626, 391] width 1252 height 783
click at [699, 318] on div at bounding box center [626, 391] width 1252 height 783
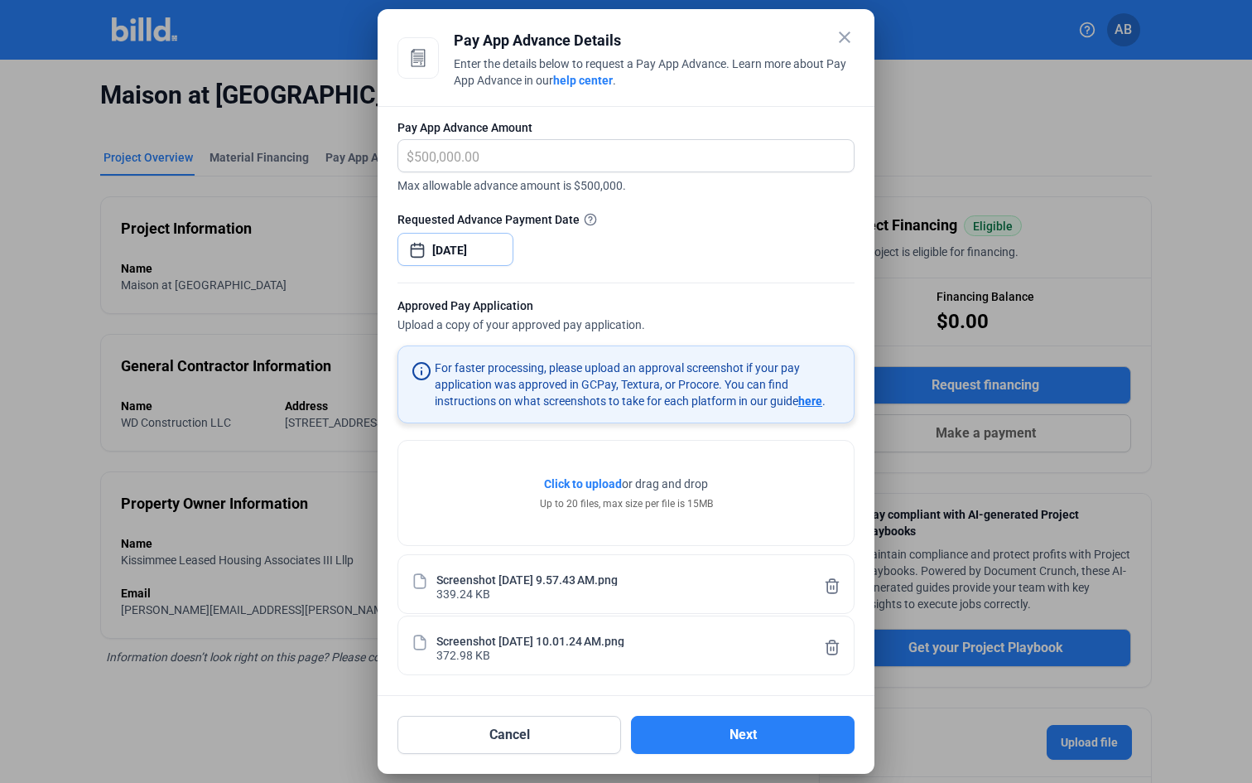
scroll to position [223, 0]
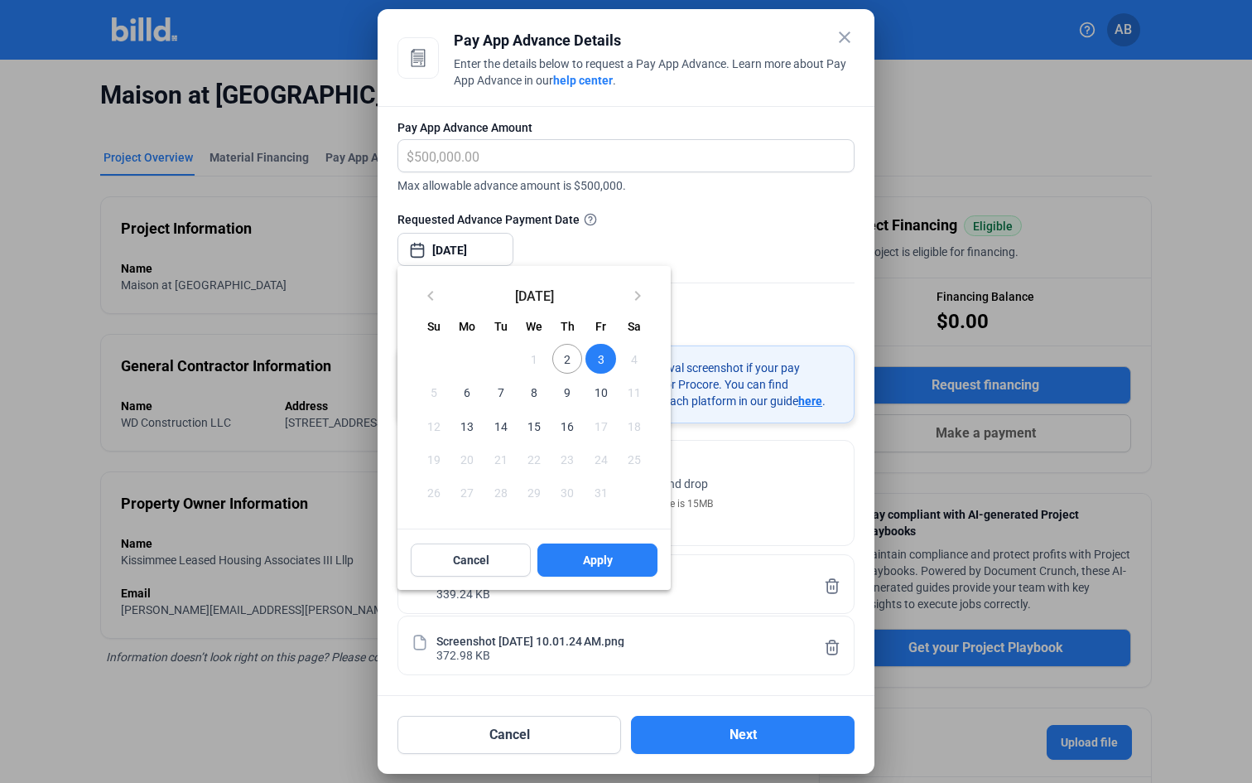
click at [716, 320] on div at bounding box center [626, 391] width 1252 height 783
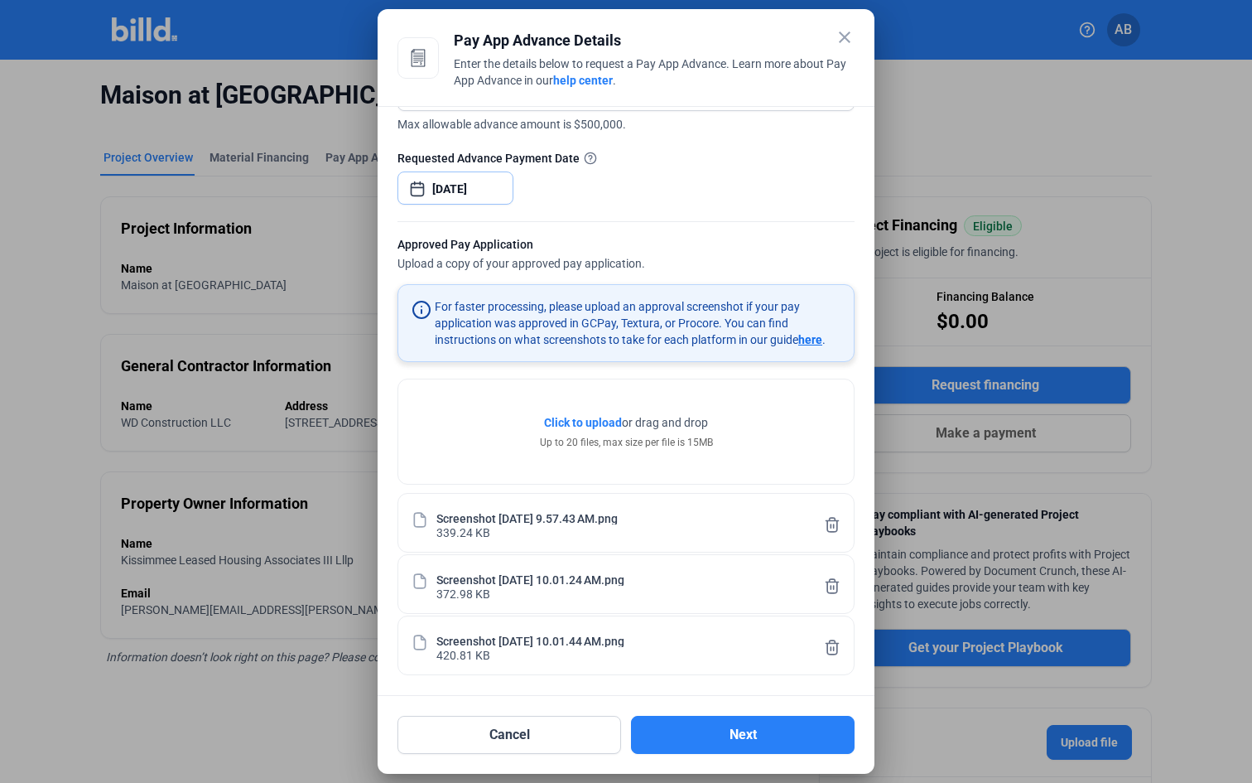
scroll to position [284, 0]
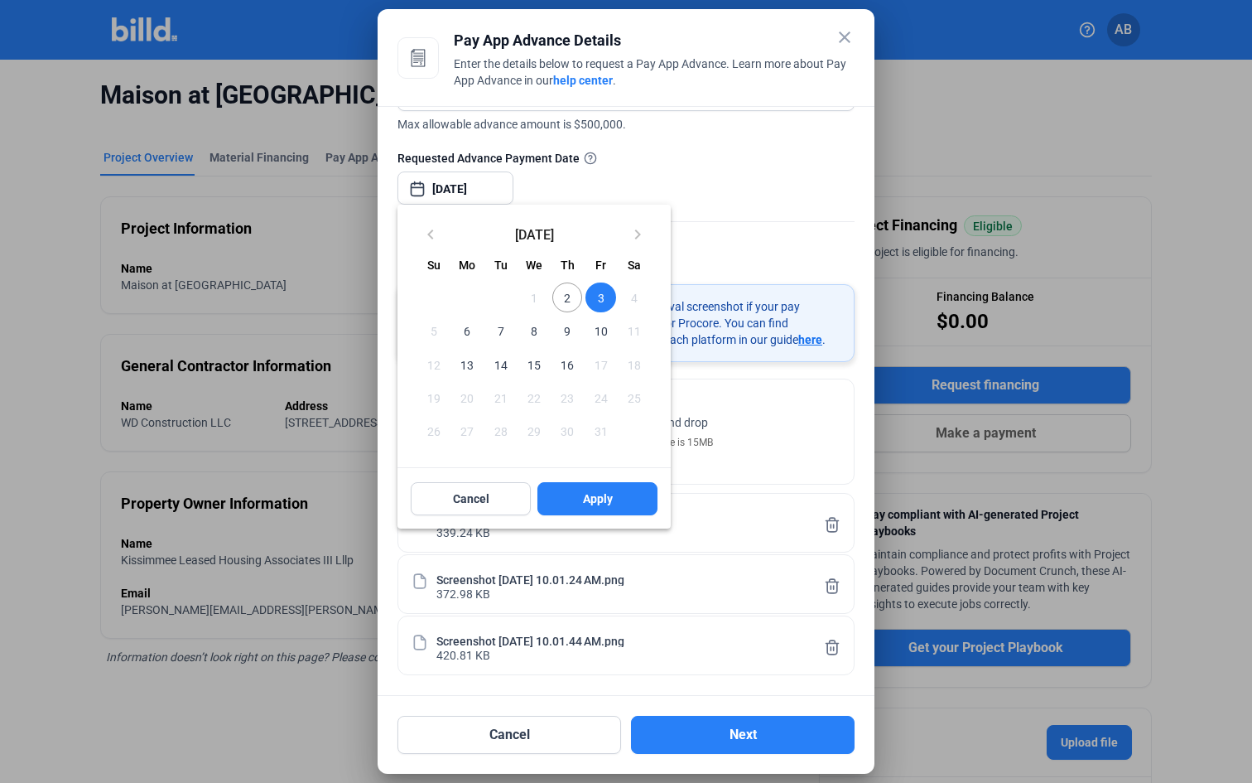
click at [774, 411] on div at bounding box center [626, 391] width 1252 height 783
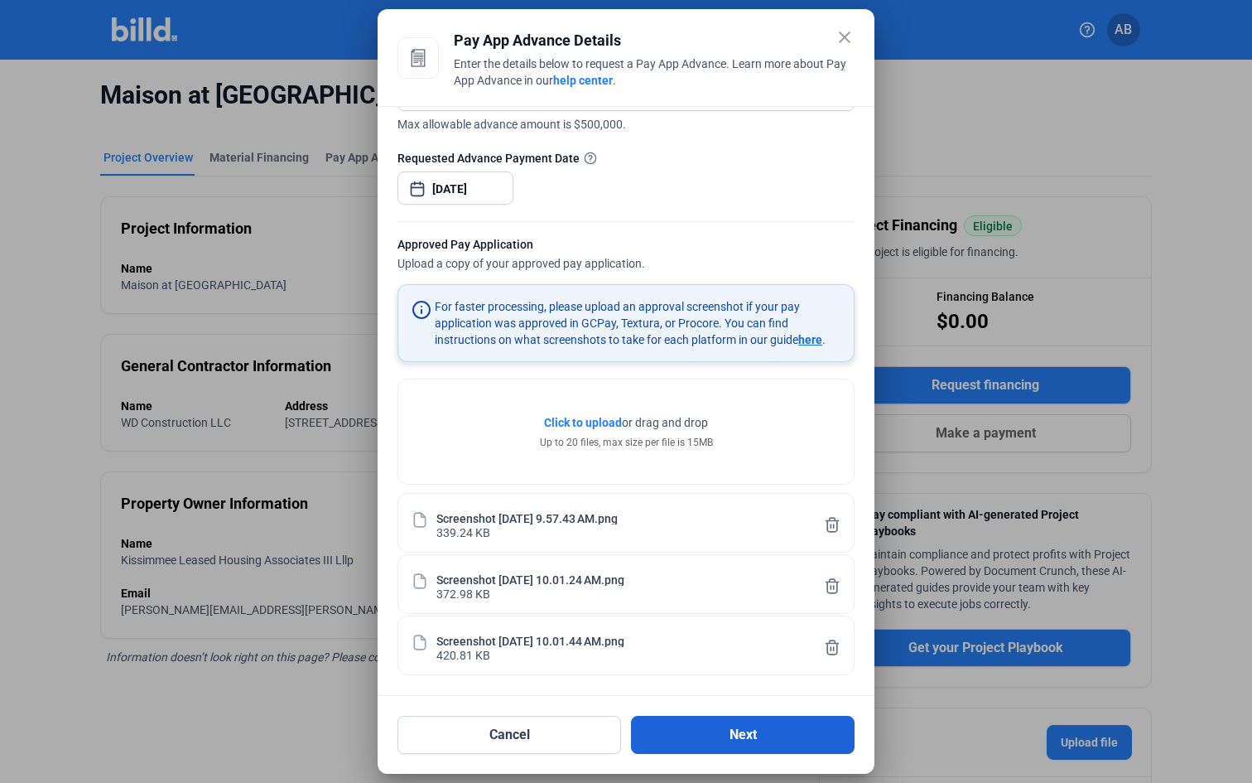
click at [781, 735] on button "Next" at bounding box center [743, 735] width 224 height 38
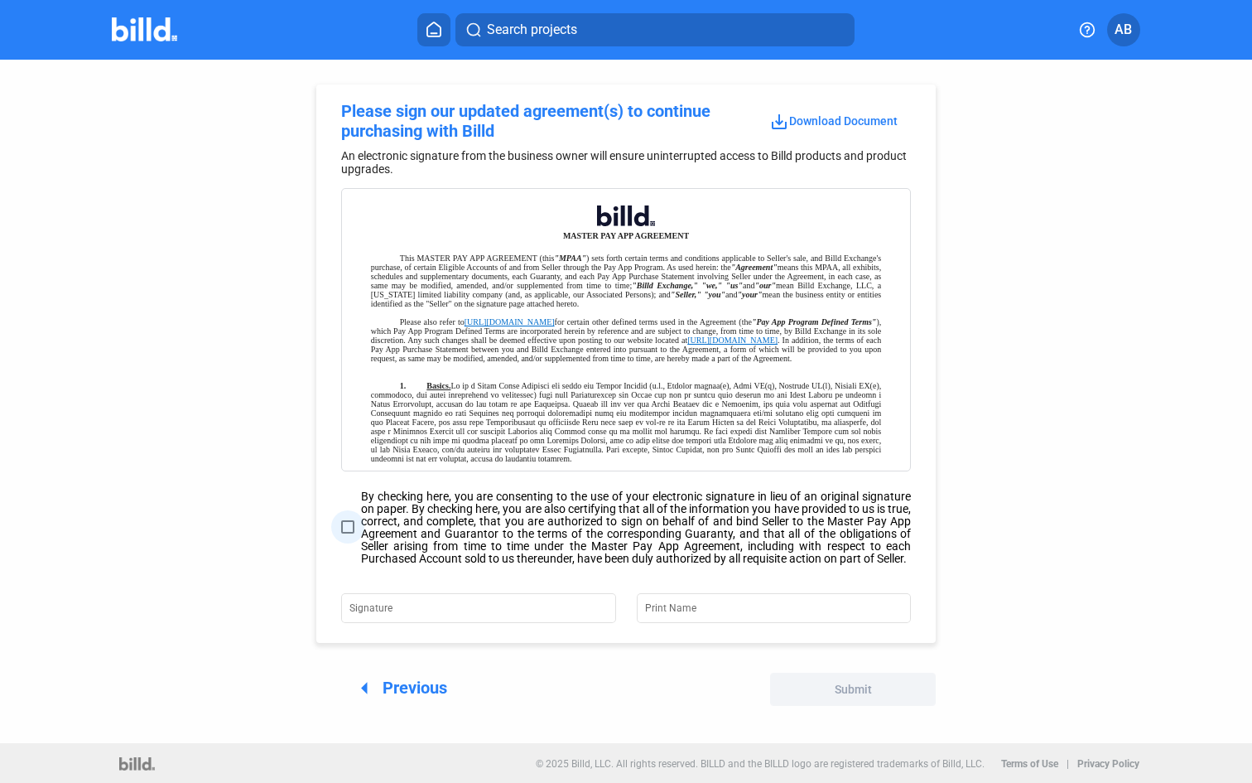
click at [354, 531] on label "By checking here, you are consenting to the use of your electronic signature in…" at bounding box center [626, 528] width 570 height 81
click at [0, 0] on input "By checking here, you are consenting to the use of your electronic signature in…" at bounding box center [0, 0] width 0 height 0
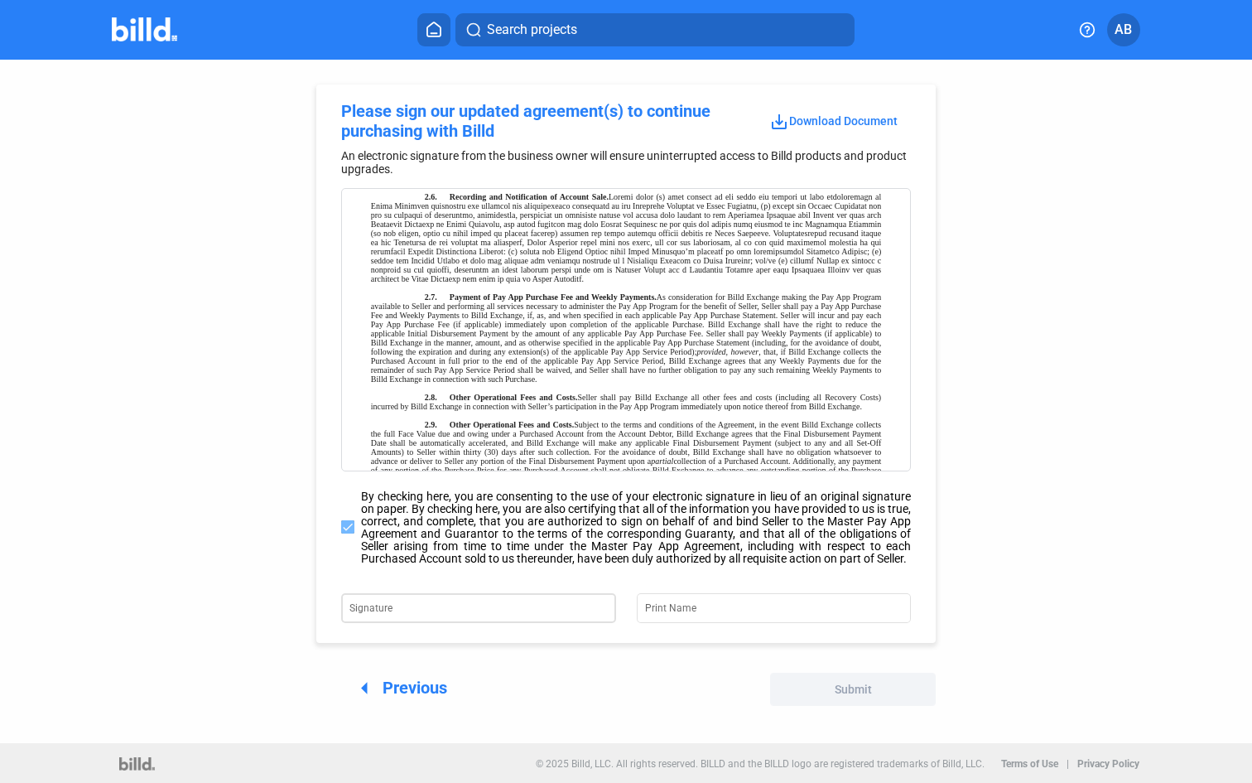
scroll to position [1107, 0]
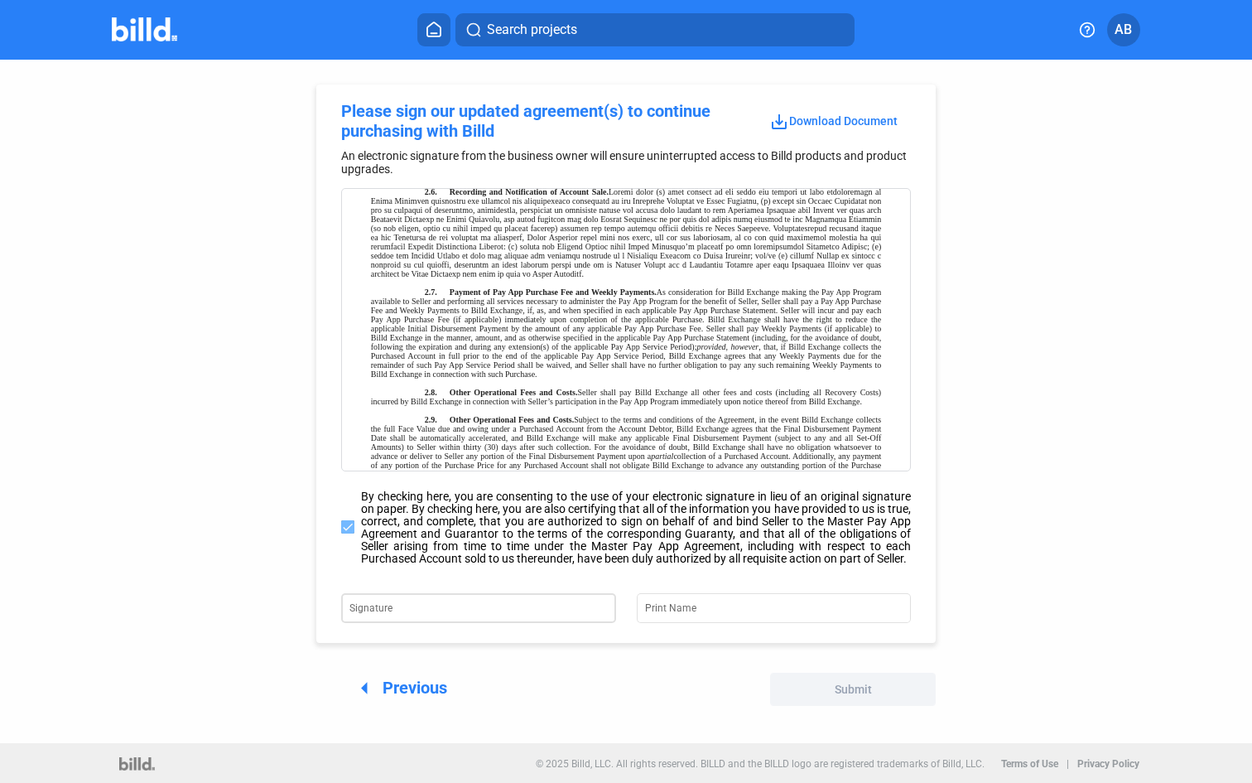
click at [480, 610] on input "Signature" at bounding box center [469, 606] width 238 height 23
type input "L"
click at [457, 616] on input "Lucas Zoglio" at bounding box center [479, 606] width 258 height 23
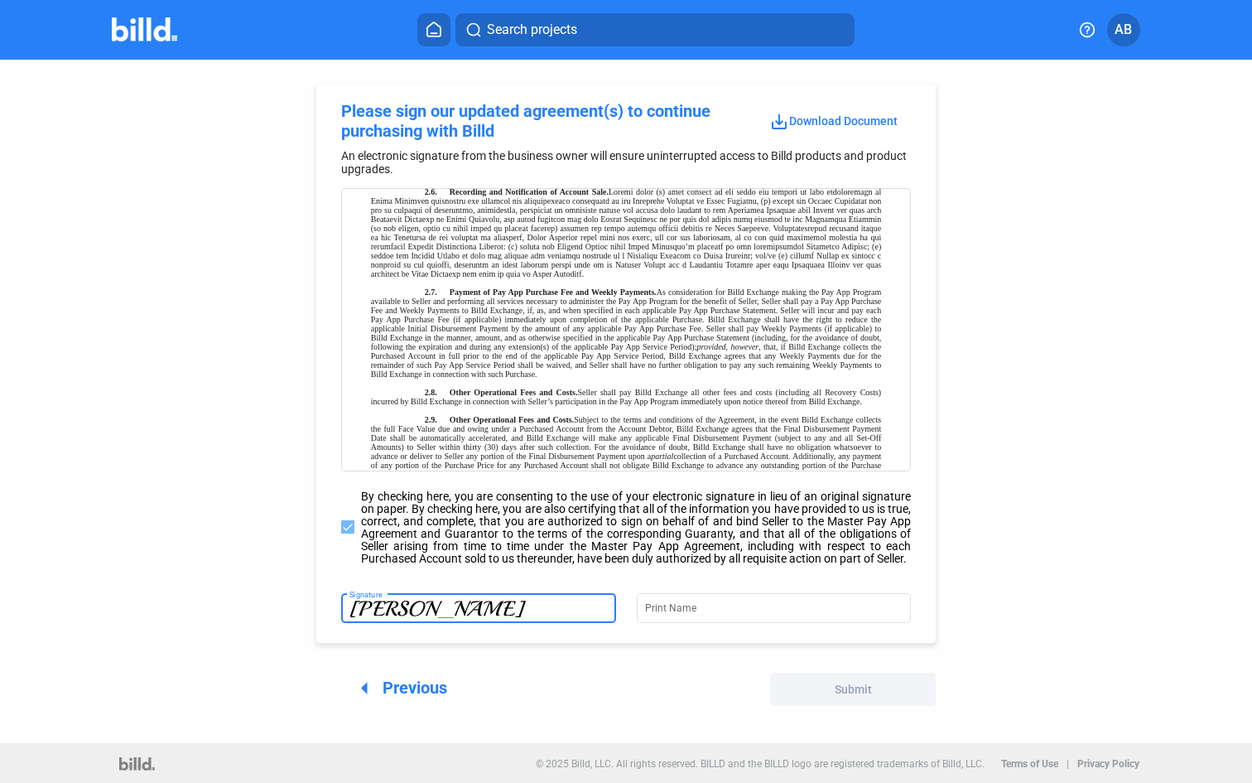
type input "[PERSON_NAME]"
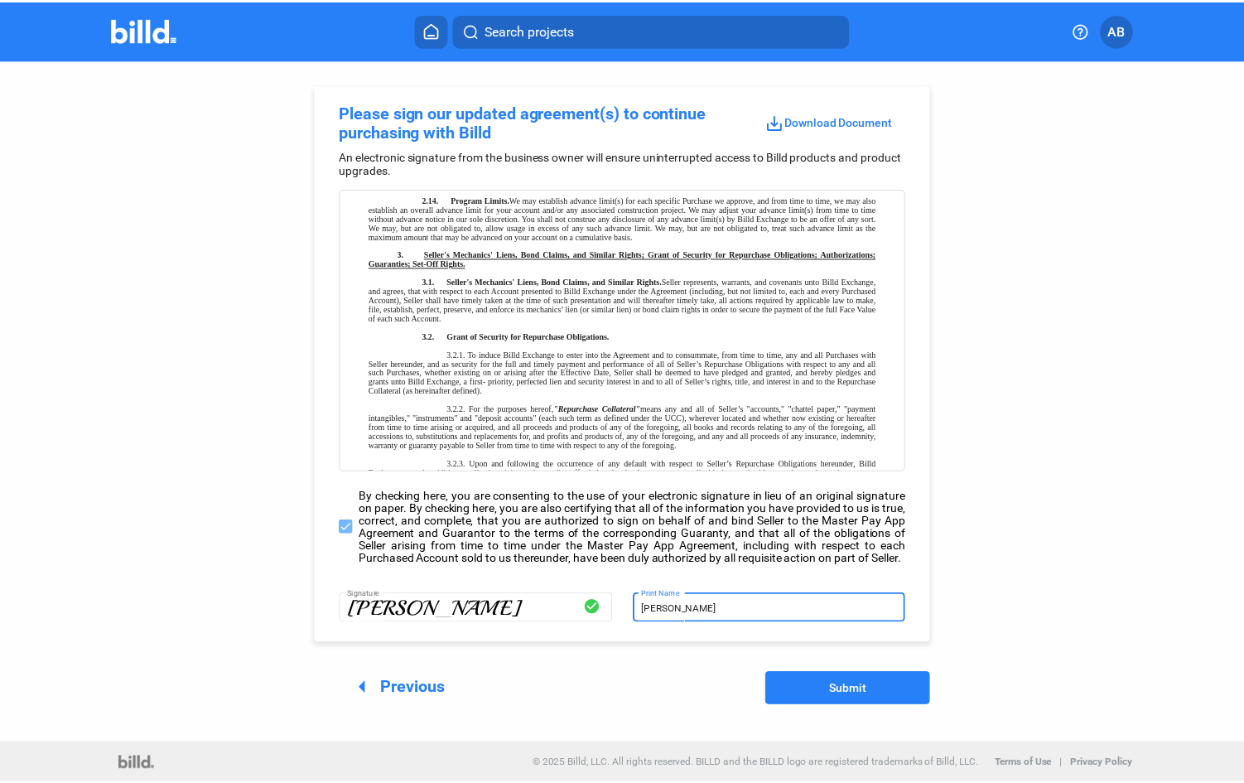
scroll to position [1816, 0]
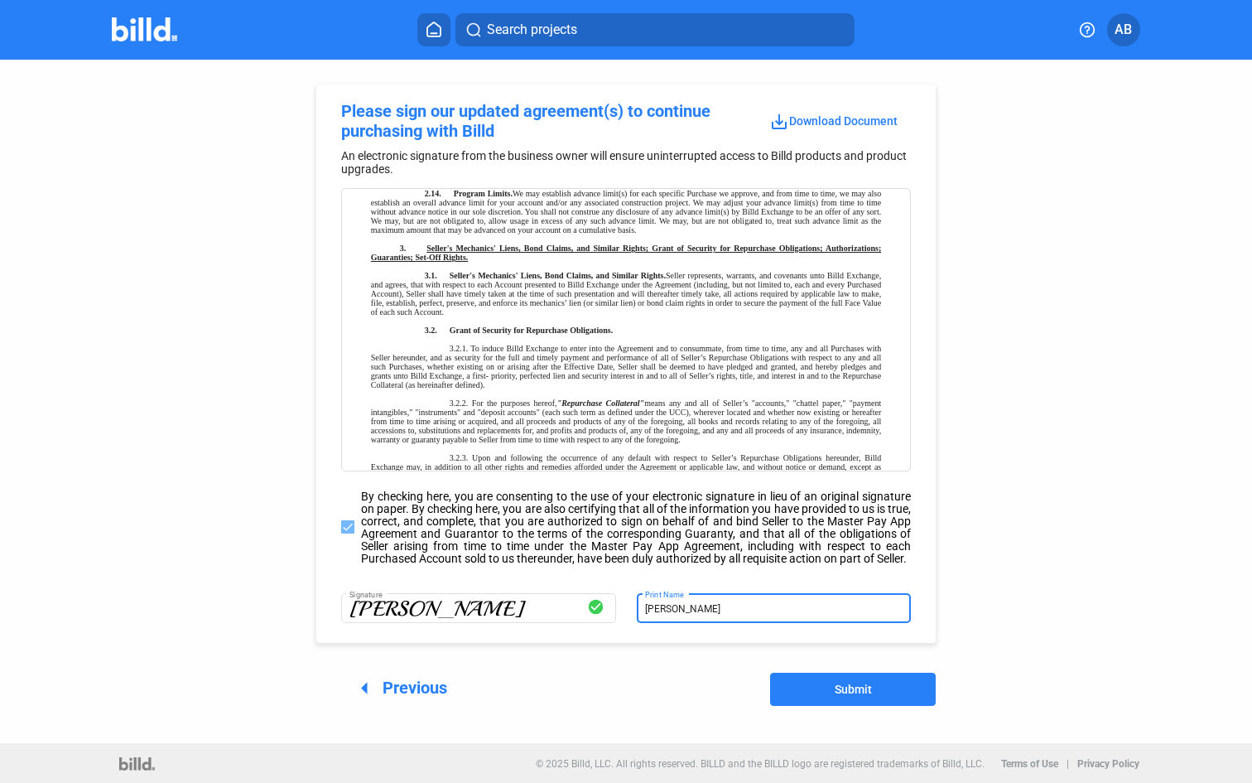
type input "[PERSON_NAME]"
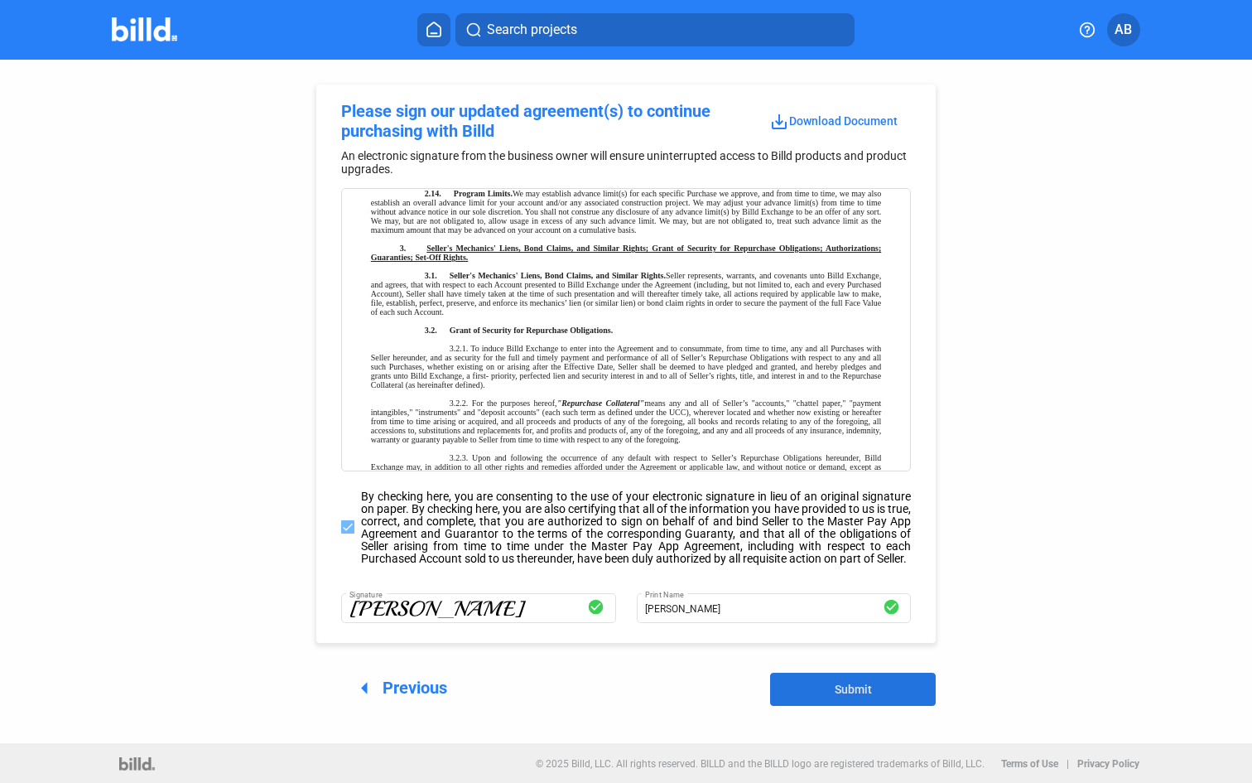
click at [879, 706] on button "Submit" at bounding box center [853, 689] width 166 height 33
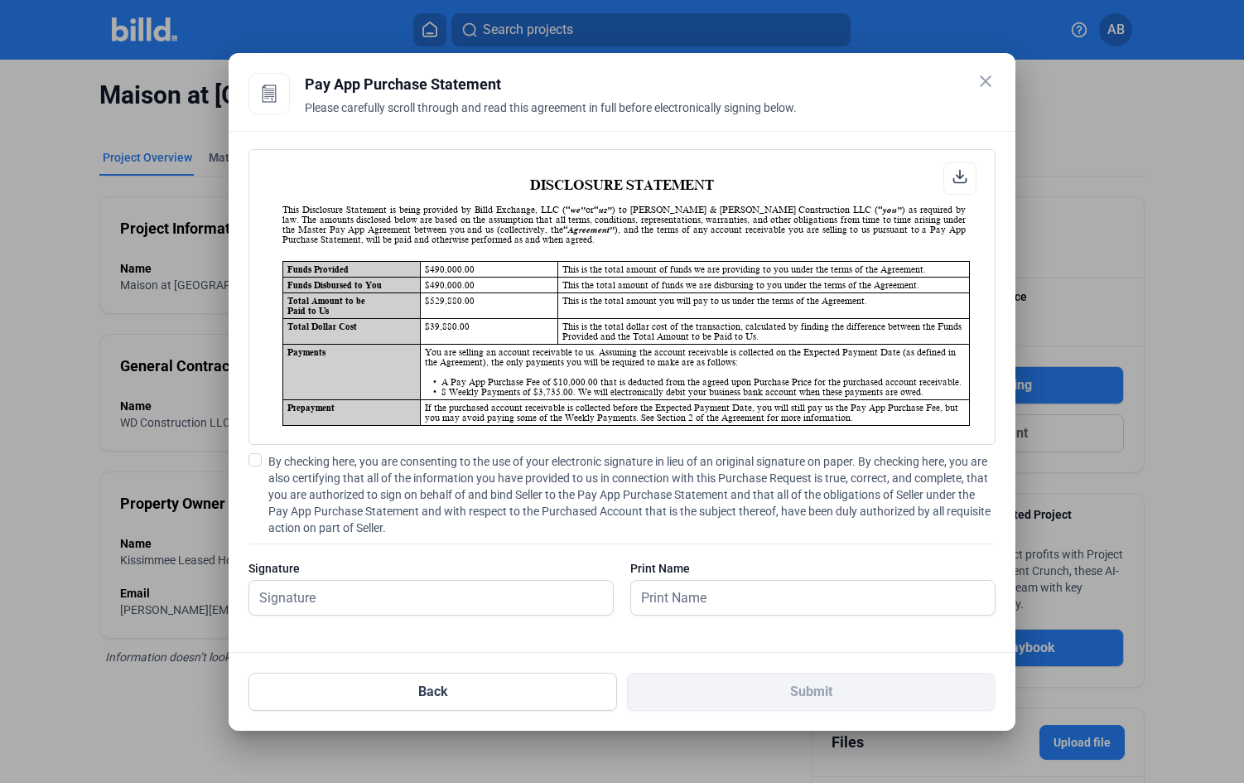
click at [331, 470] on span "By checking here, you are consenting to the use of your electronic signature in…" at bounding box center [631, 494] width 727 height 83
click at [0, 0] on input "By checking here, you are consenting to the use of your electronic signature in…" at bounding box center [0, 0] width 0 height 0
click at [528, 589] on input "text" at bounding box center [421, 598] width 345 height 34
click at [403, 605] on input "Abner" at bounding box center [421, 598] width 345 height 34
type input "[PERSON_NAME]"
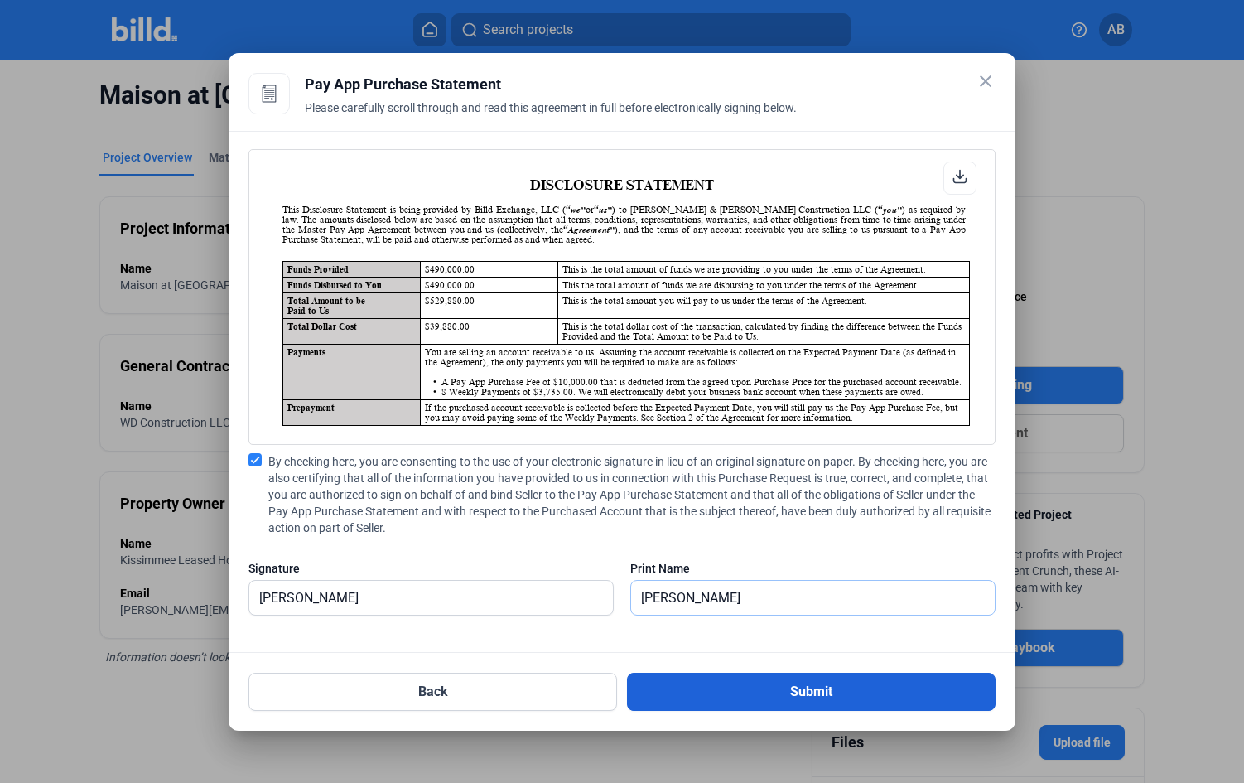
type input "[PERSON_NAME]"
click at [767, 678] on button "Submit" at bounding box center [811, 692] width 369 height 38
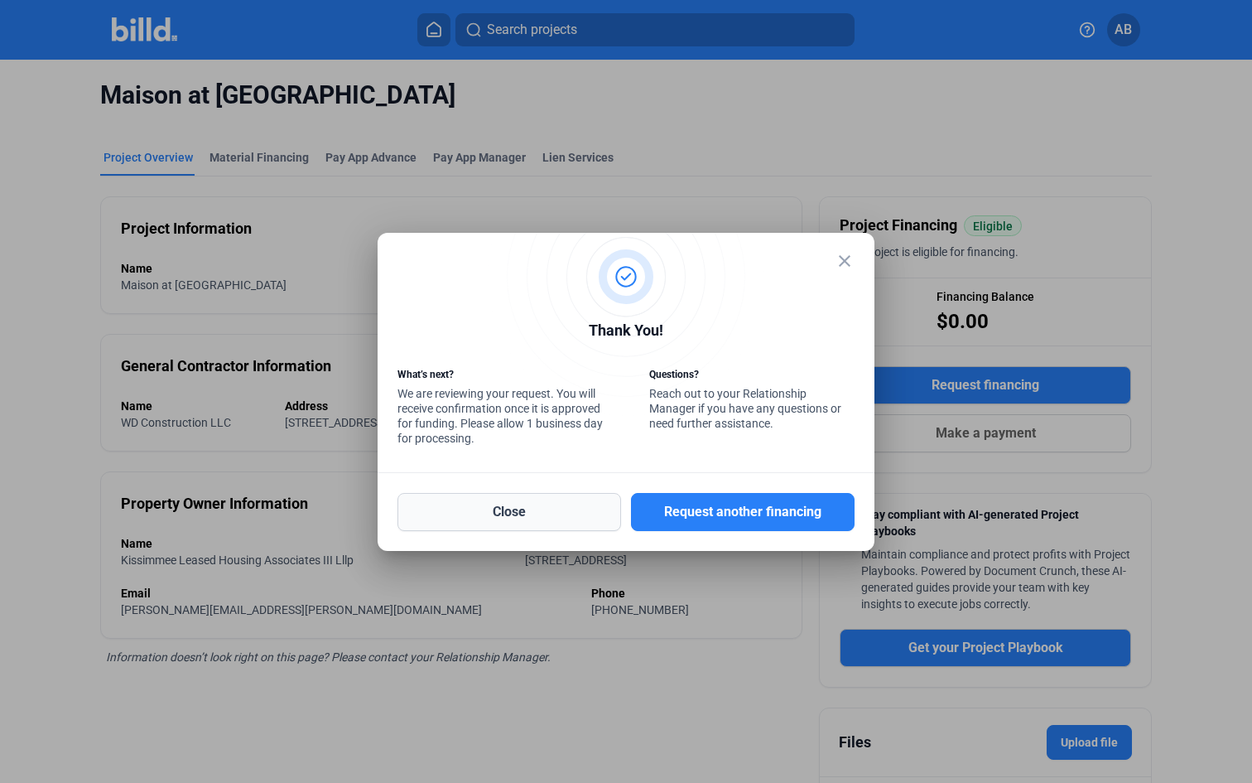
click at [552, 508] on button "Close" at bounding box center [510, 512] width 224 height 38
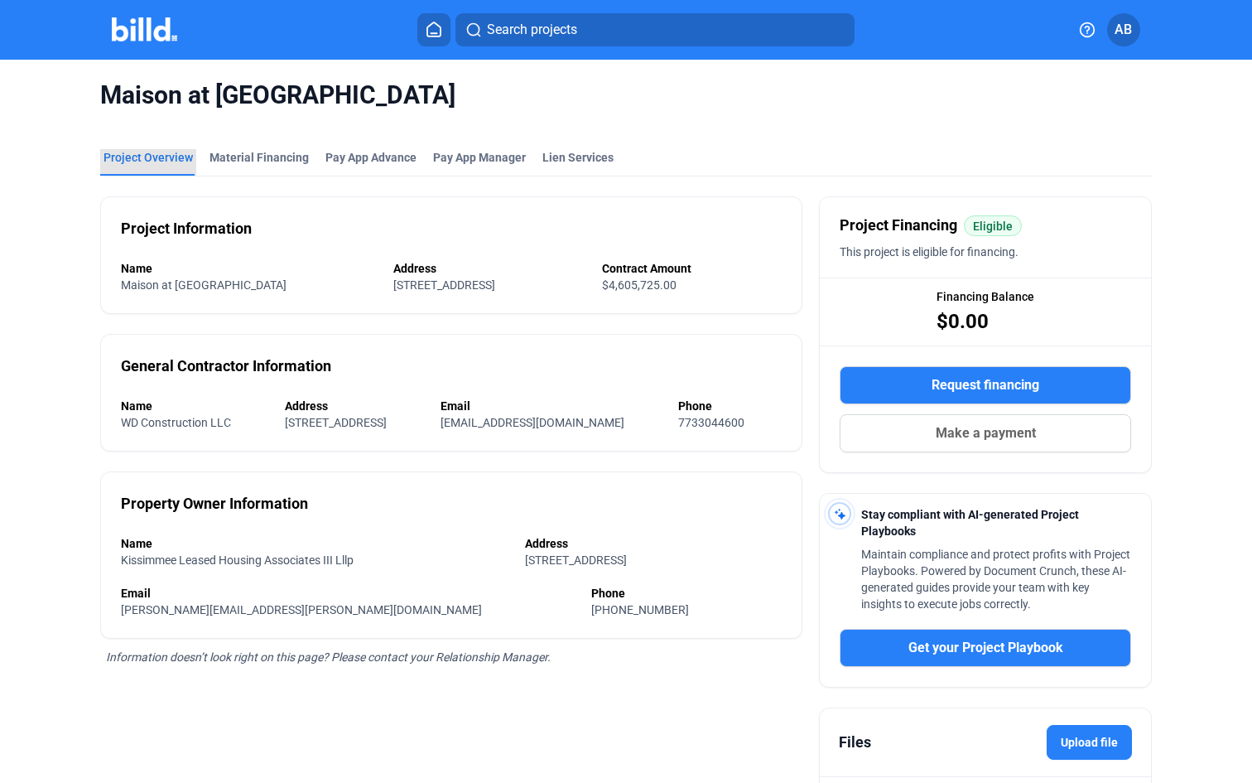
click at [171, 170] on div "Project Overview" at bounding box center [148, 162] width 96 height 27
click at [332, 160] on div "Pay App Advance" at bounding box center [371, 157] width 91 height 17
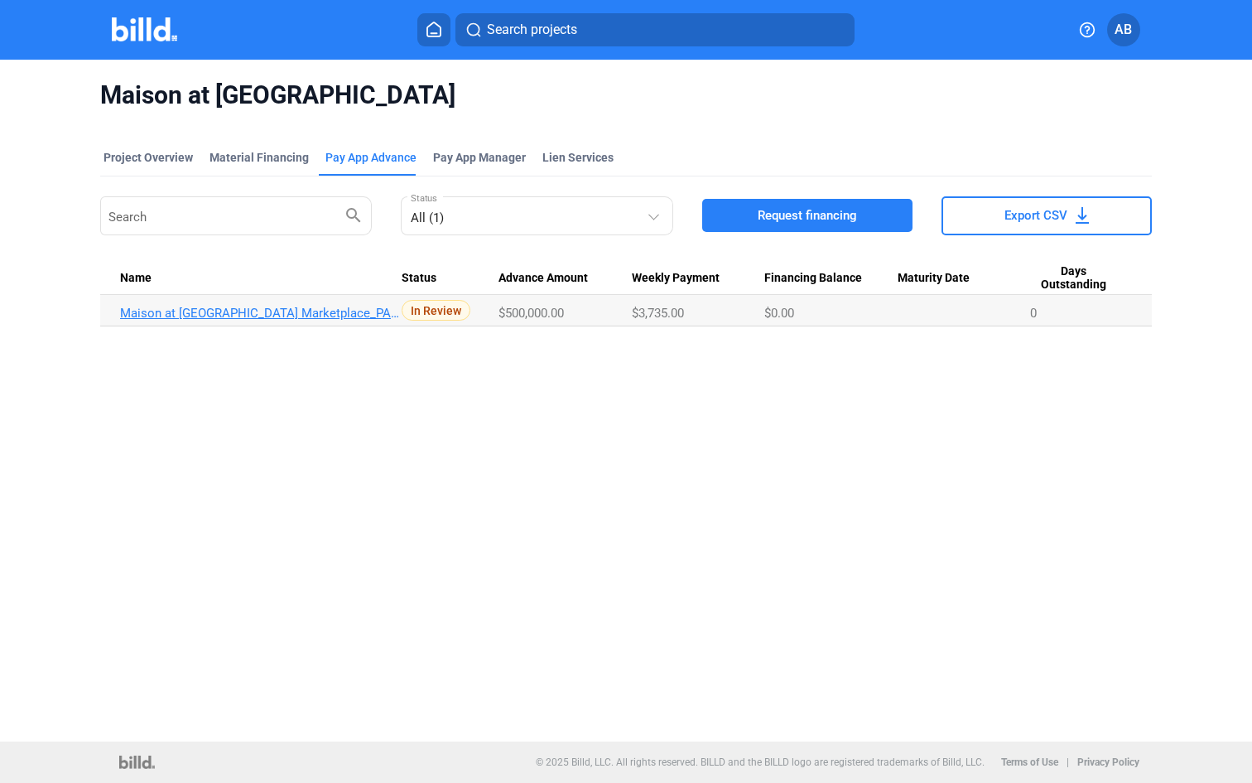
click at [305, 311] on link "Maison at Solivita Marketplace_PA_SEP" at bounding box center [261, 313] width 282 height 15
click at [326, 315] on link "Maison at Solivita Marketplace_PA_SEP" at bounding box center [261, 313] width 282 height 15
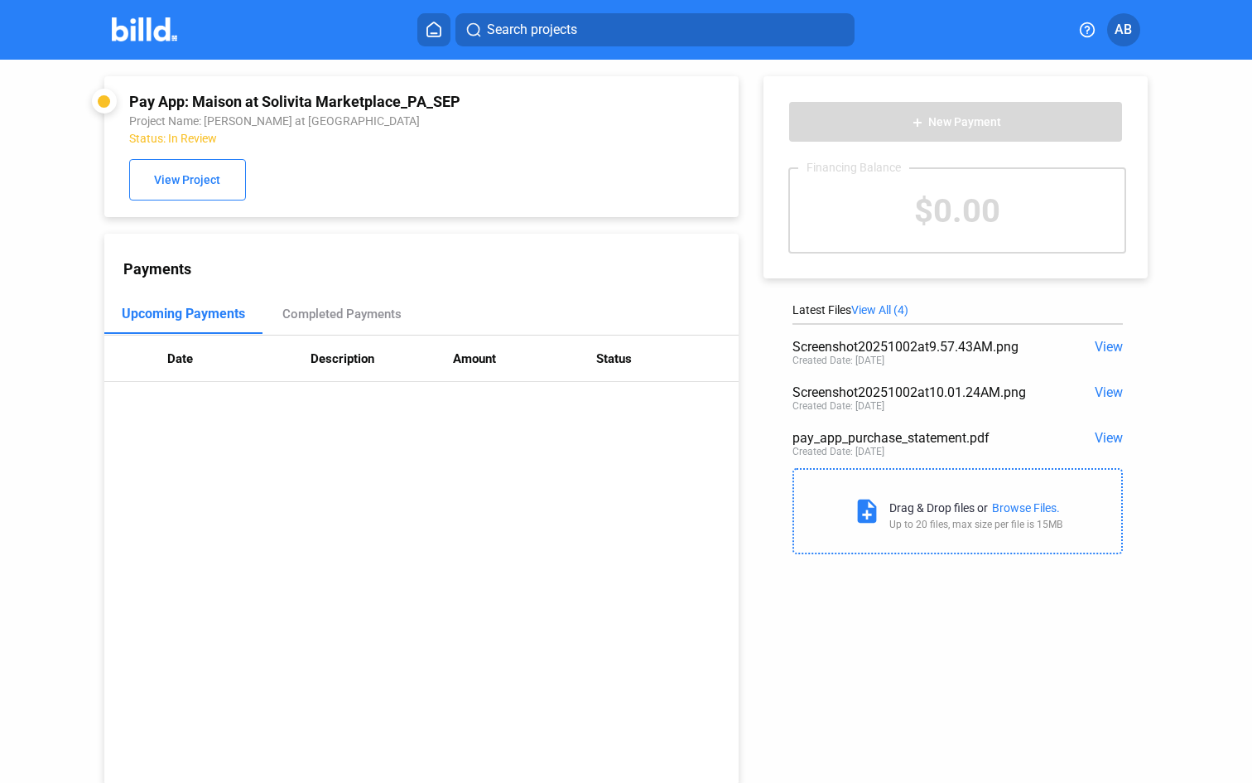
click at [897, 312] on span "View All (4)" at bounding box center [879, 309] width 57 height 13
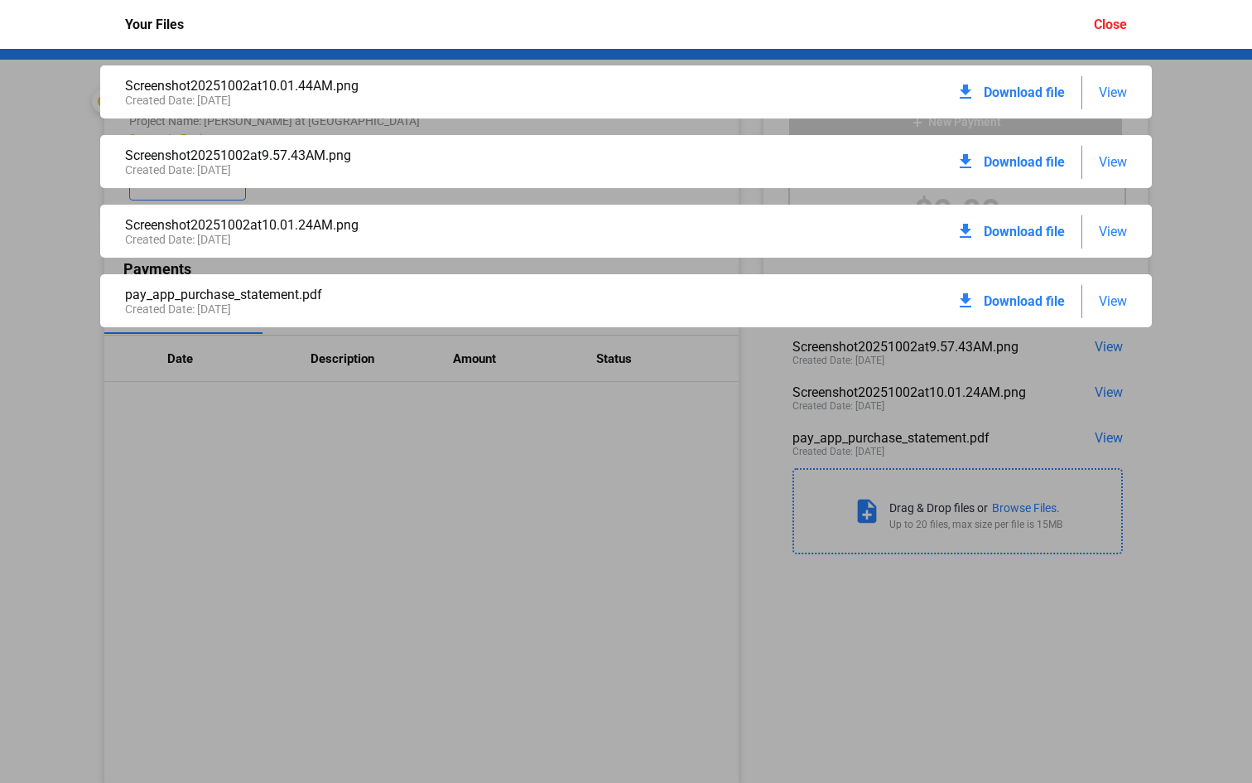
click at [738, 388] on div "Screenshot20251002at10.01.44AM.png Created Date: 10 / 02 / 2025 download Downlo…" at bounding box center [626, 416] width 1252 height 734
click at [1108, 306] on span "View" at bounding box center [1113, 301] width 28 height 16
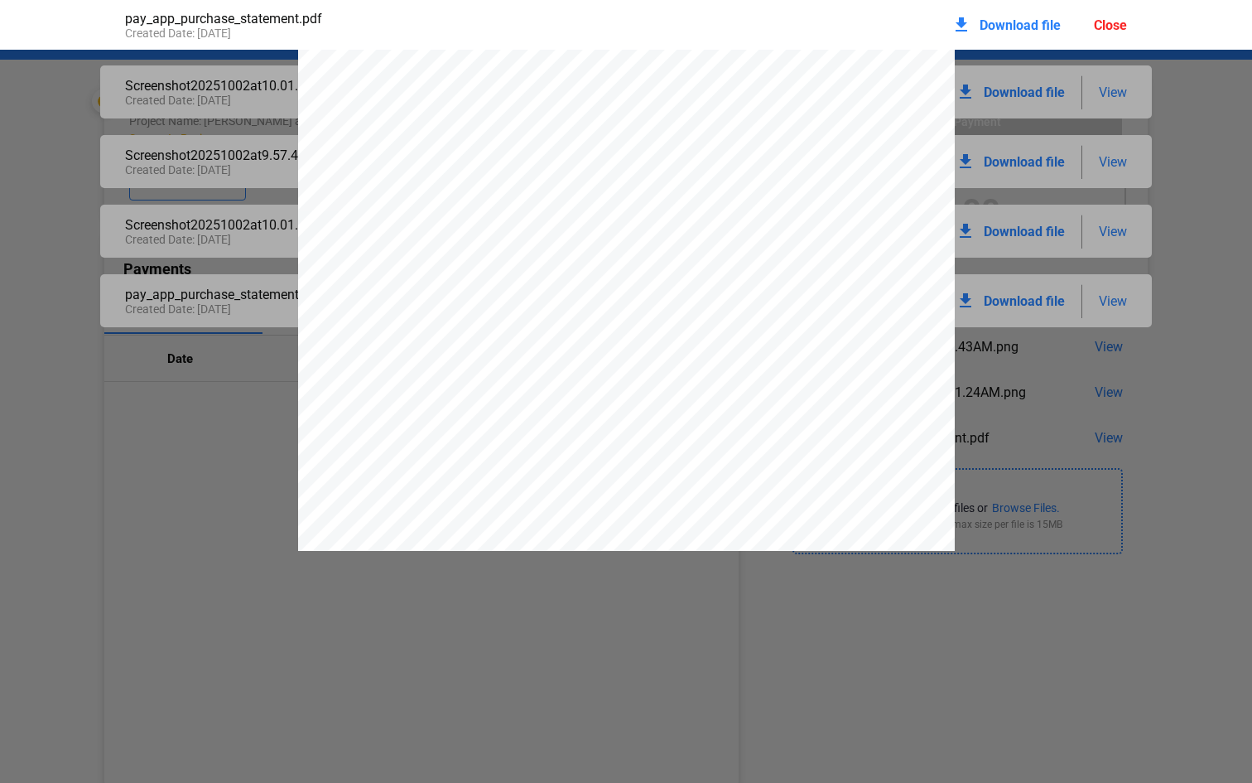
scroll to position [1237, 0]
click at [298, 131] on div "PAY APP PURCHASE STATEMENT This PAY APP PURCHASE STATEMENT is being executed an…" at bounding box center [626, 201] width 657 height 929
click at [1116, 22] on div "Close" at bounding box center [1110, 25] width 33 height 16
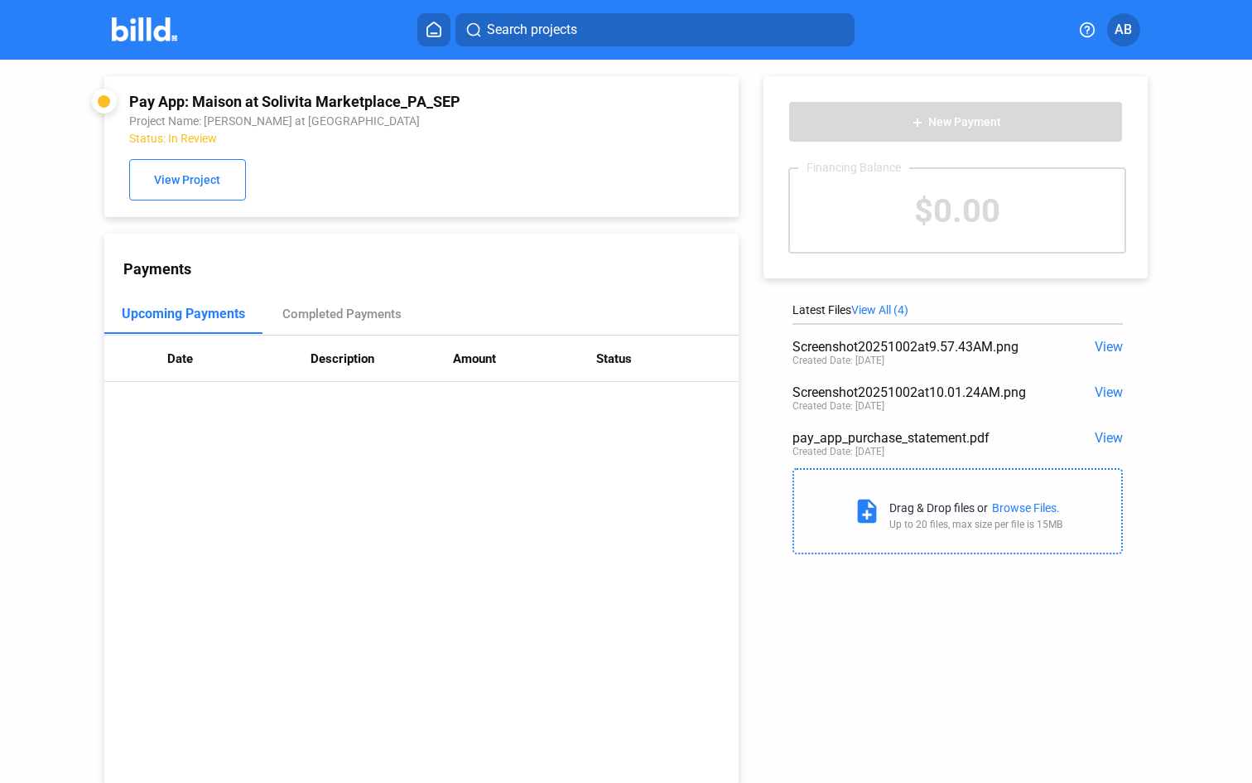
click at [1114, 25] on button "AB" at bounding box center [1123, 29] width 33 height 33
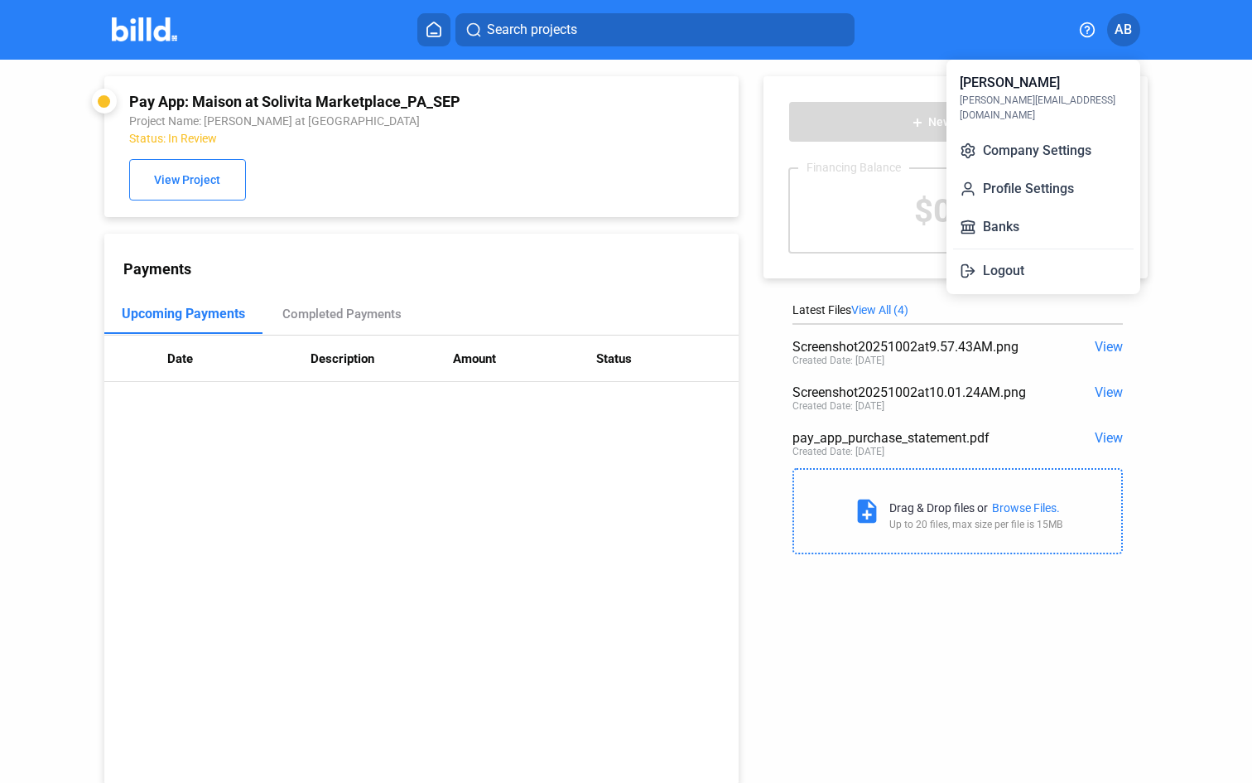
click at [1114, 25] on div at bounding box center [626, 391] width 1252 height 783
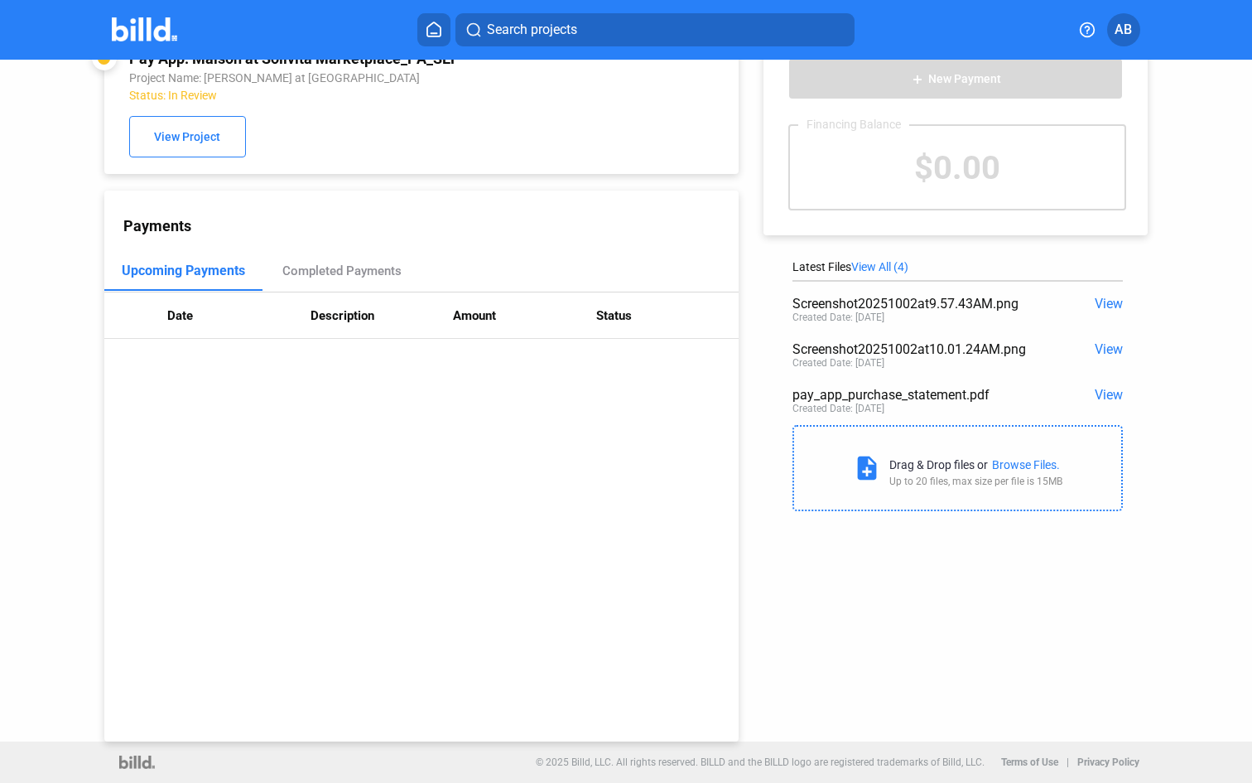
scroll to position [43, 0]
click at [880, 268] on span "View All (4)" at bounding box center [879, 266] width 57 height 13
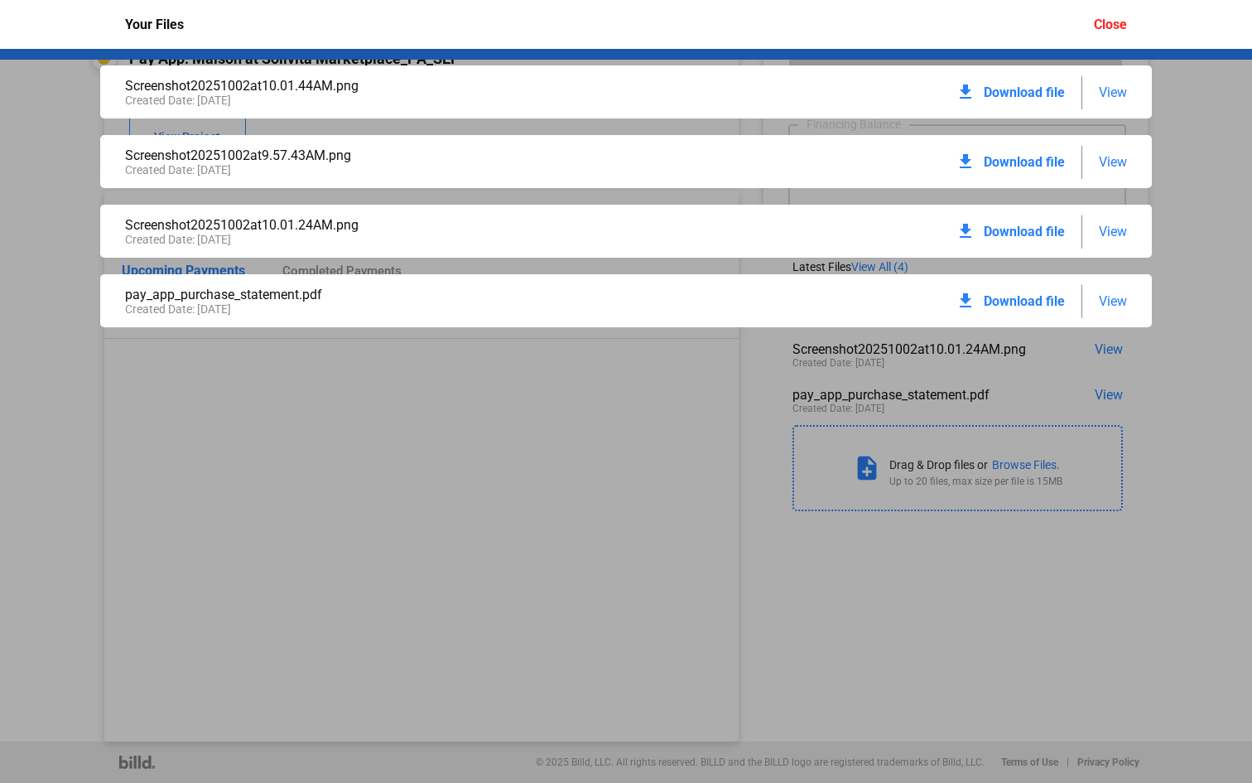
click at [506, 358] on div "Screenshot20251002at10.01.44AM.png Created Date: 10 / 02 / 2025 download Downlo…" at bounding box center [626, 416] width 1252 height 734
click at [1106, 18] on div "Close" at bounding box center [1110, 25] width 33 height 16
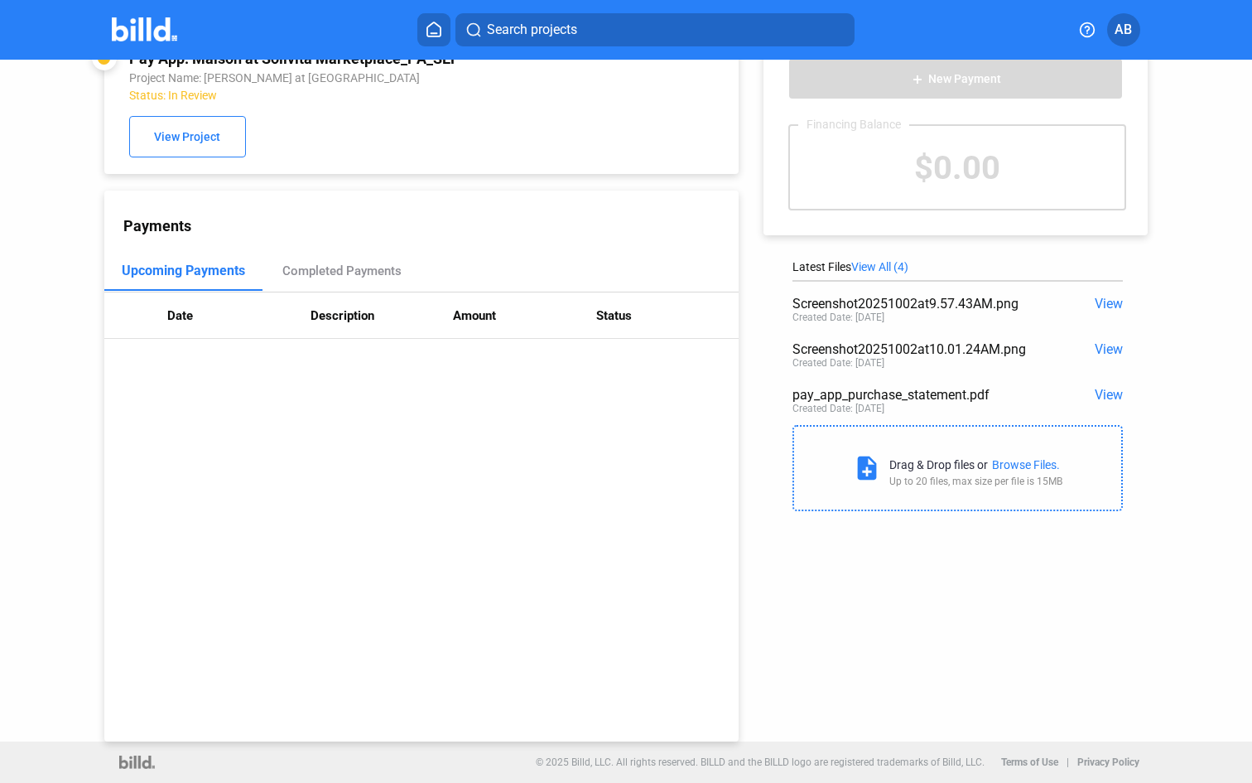
scroll to position [0, 0]
click at [1002, 464] on div "Browse Files." at bounding box center [1026, 464] width 68 height 13
click at [700, 250] on div "Payments Upcoming Payments Completed Payments Date Description Amount Status" at bounding box center [421, 465] width 634 height 551
click at [662, 284] on div "Upcoming Payments Completed Payments" at bounding box center [421, 271] width 634 height 41
click at [531, 484] on div "Payments Upcoming Payments Completed Payments Date Description Amount Status" at bounding box center [421, 465] width 634 height 551
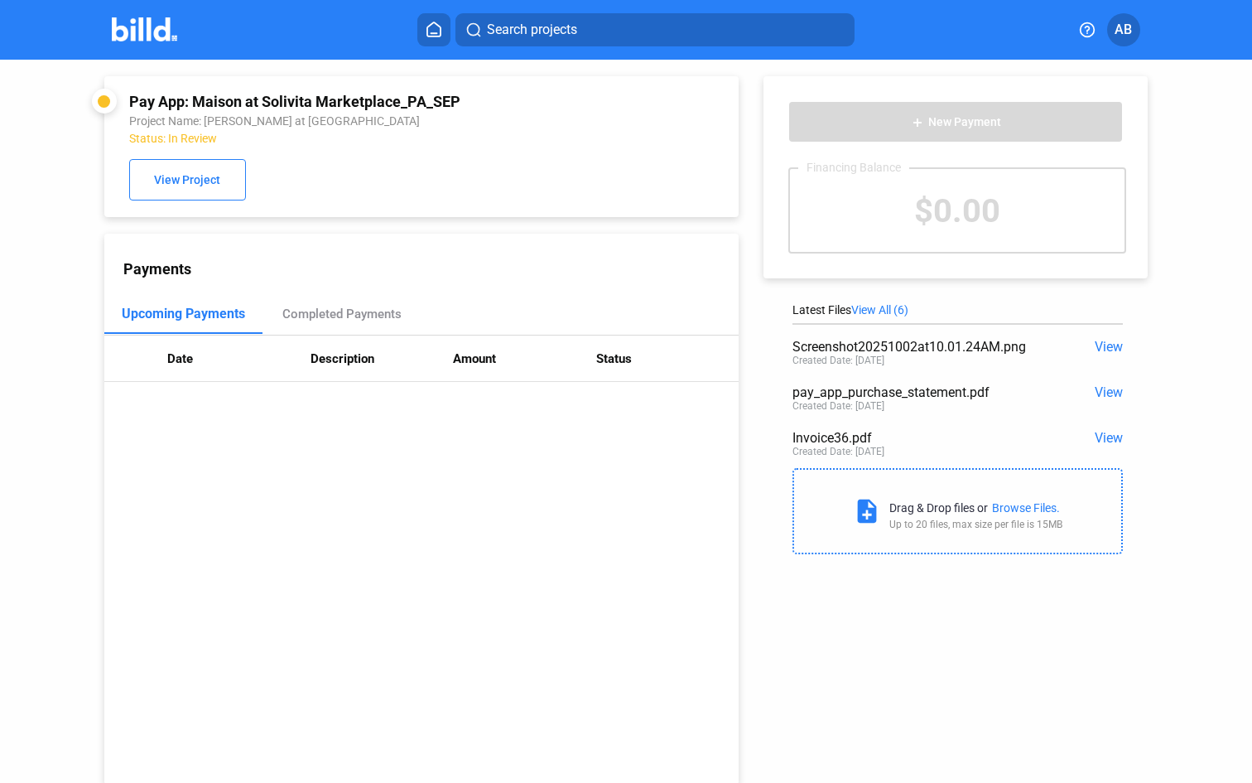
click at [882, 306] on span "View All (6)" at bounding box center [879, 309] width 57 height 13
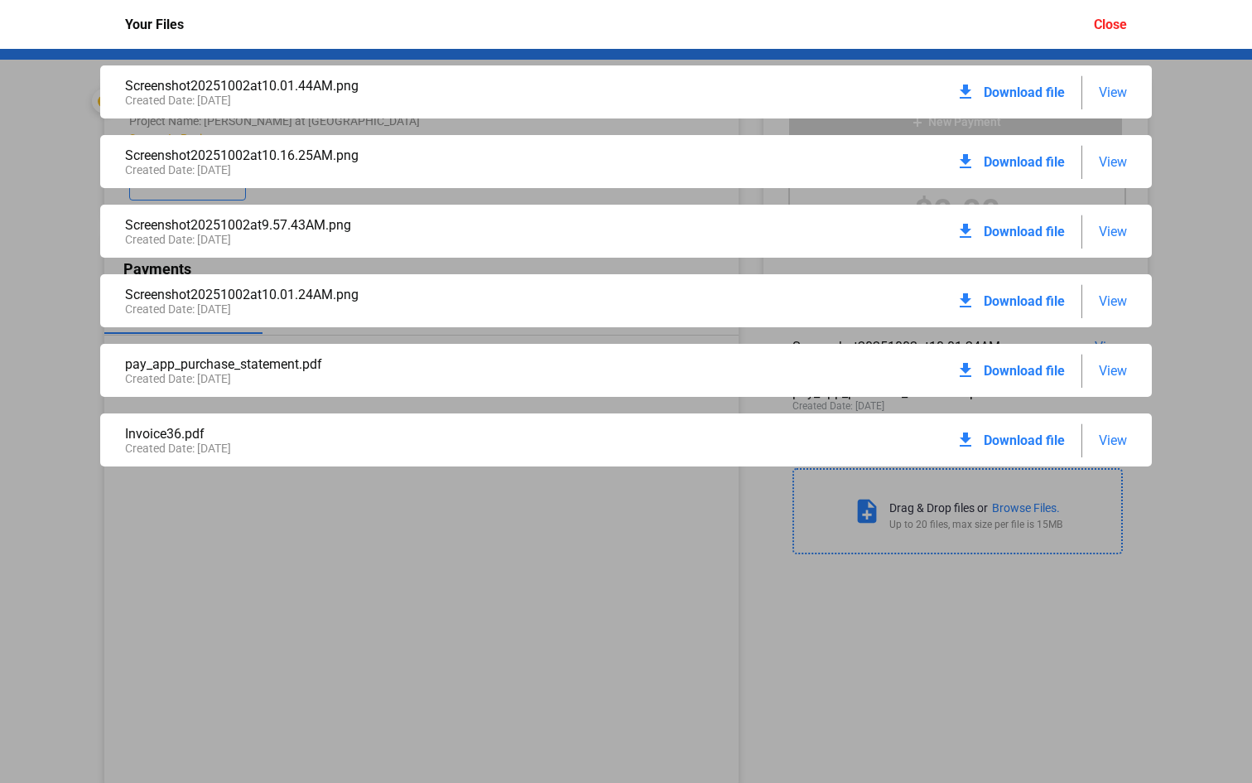
click at [880, 307] on div "Screenshot20251002at10.01.24AM.png Created Date: 10 / 02 / 2025 download Downlo…" at bounding box center [626, 300] width 1052 height 53
click at [1108, 21] on div "Close" at bounding box center [1110, 25] width 33 height 16
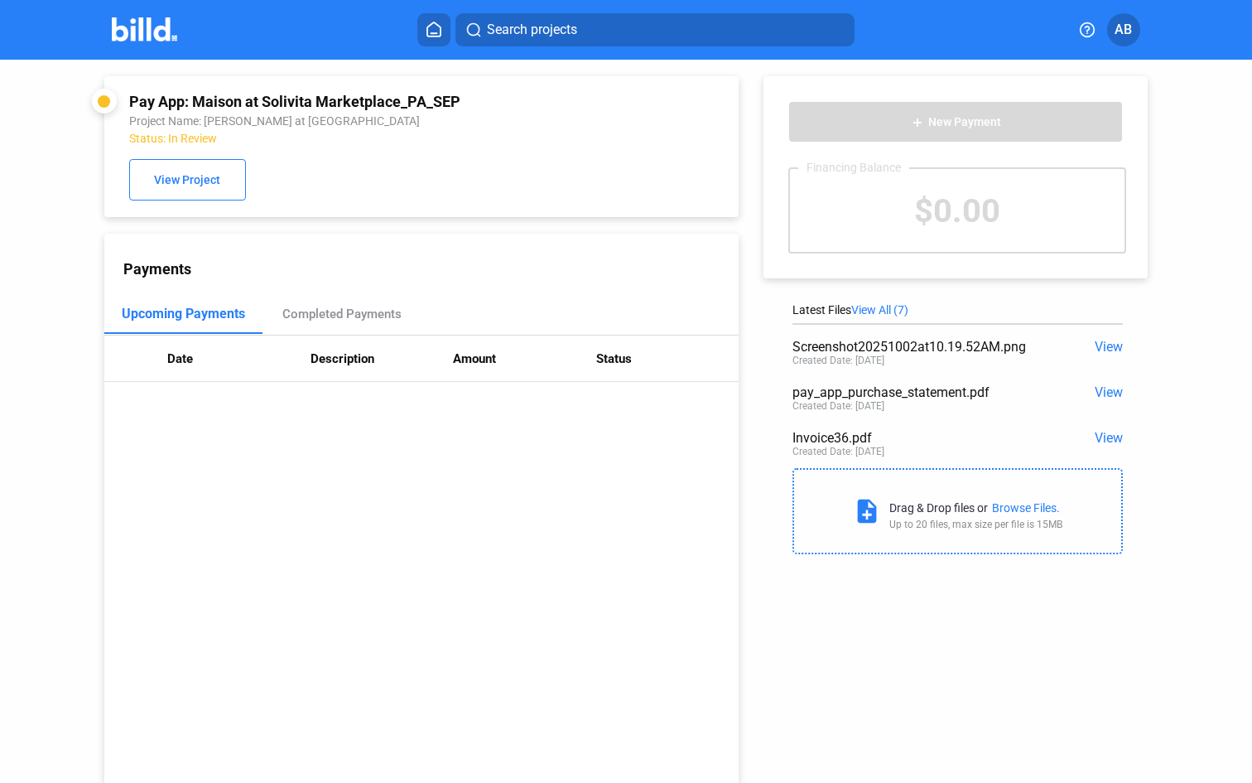
click at [883, 307] on span "View All (7)" at bounding box center [879, 309] width 57 height 13
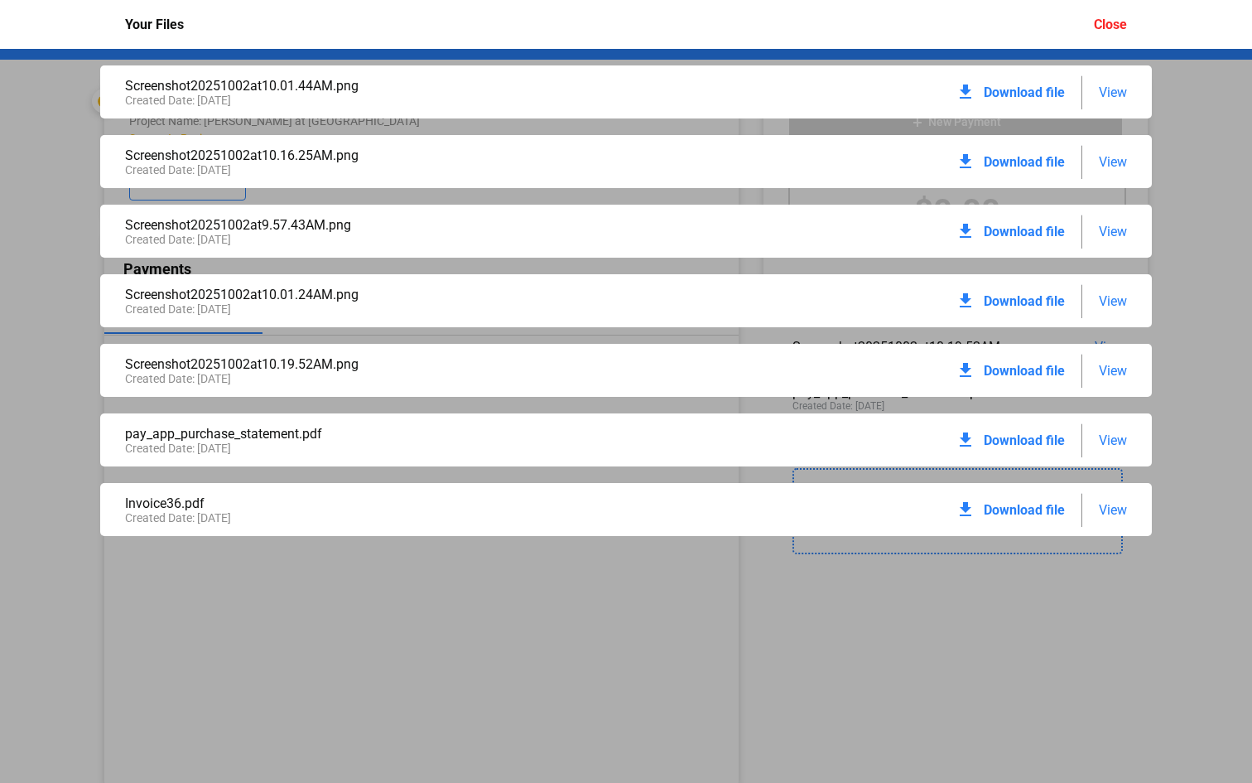
click at [1111, 27] on div "Close" at bounding box center [1110, 25] width 33 height 16
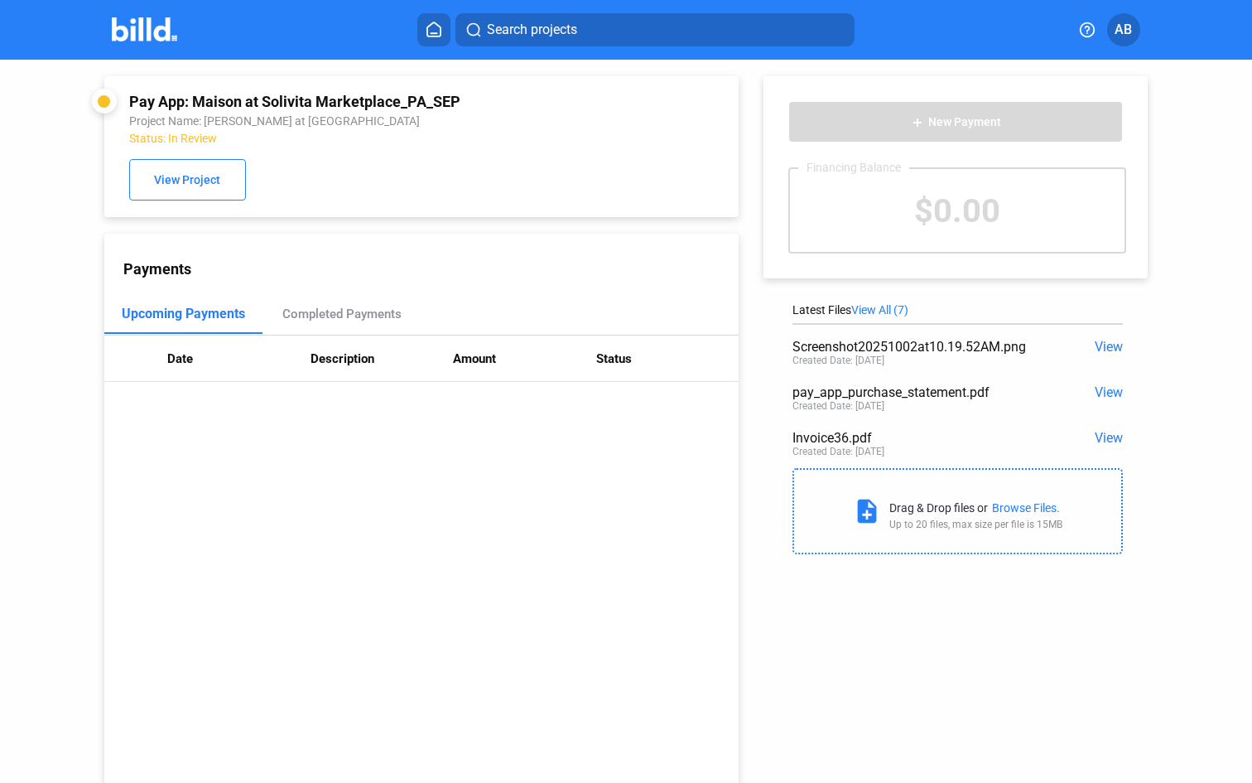
click at [650, 296] on div "Upcoming Payments Completed Payments" at bounding box center [421, 314] width 634 height 41
click at [1099, 439] on span "View" at bounding box center [1109, 438] width 28 height 16
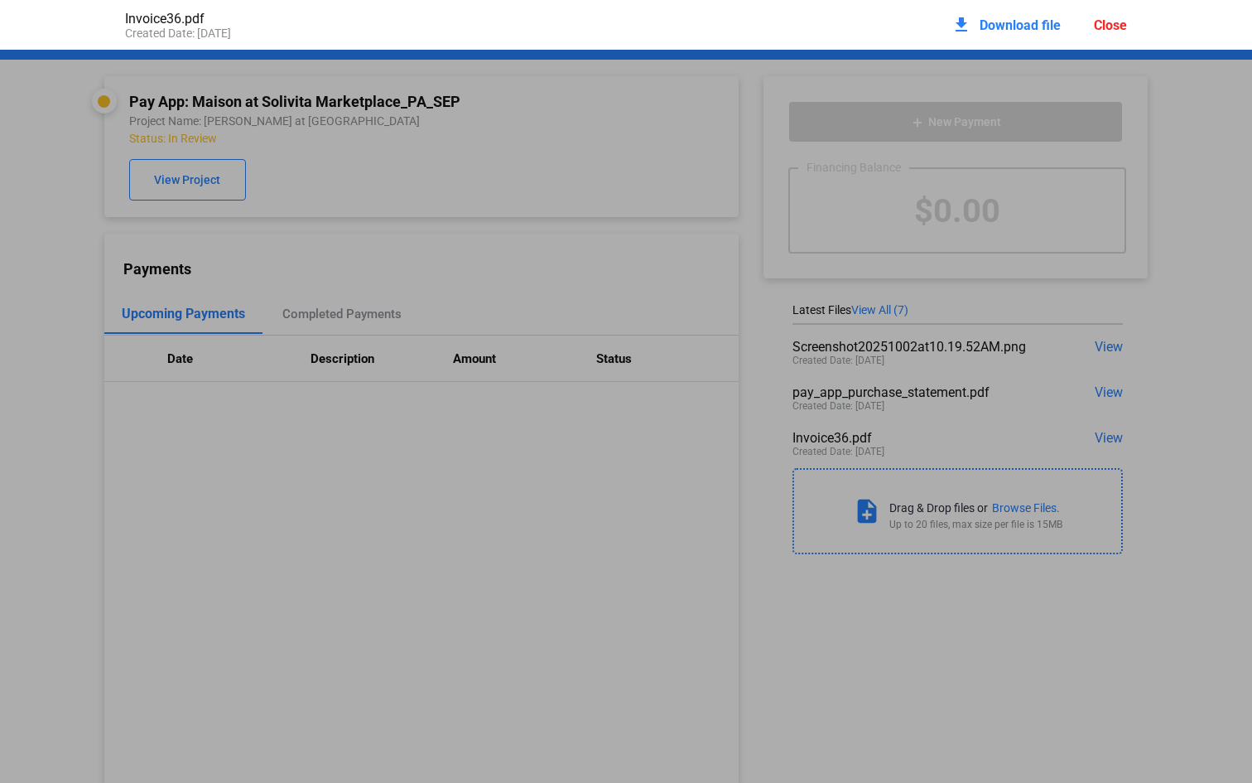
scroll to position [8, 0]
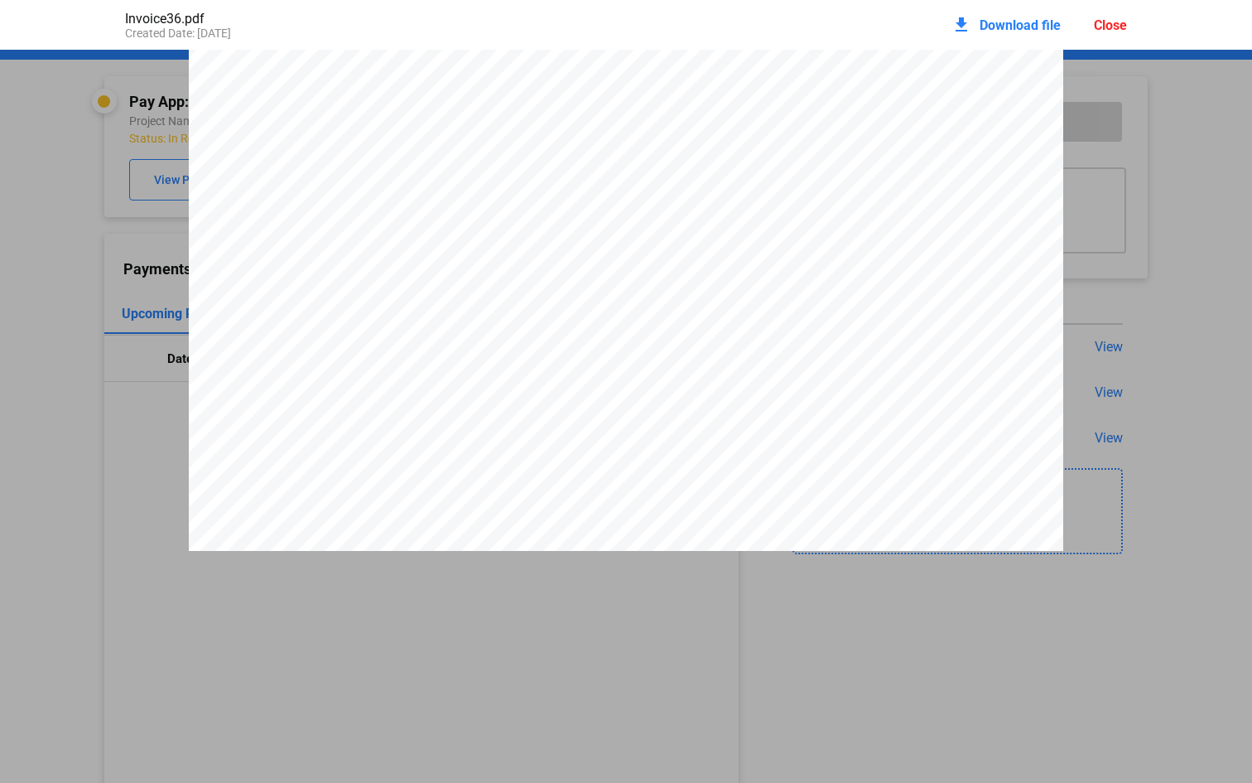
click at [1104, 25] on div "Close" at bounding box center [1110, 25] width 33 height 16
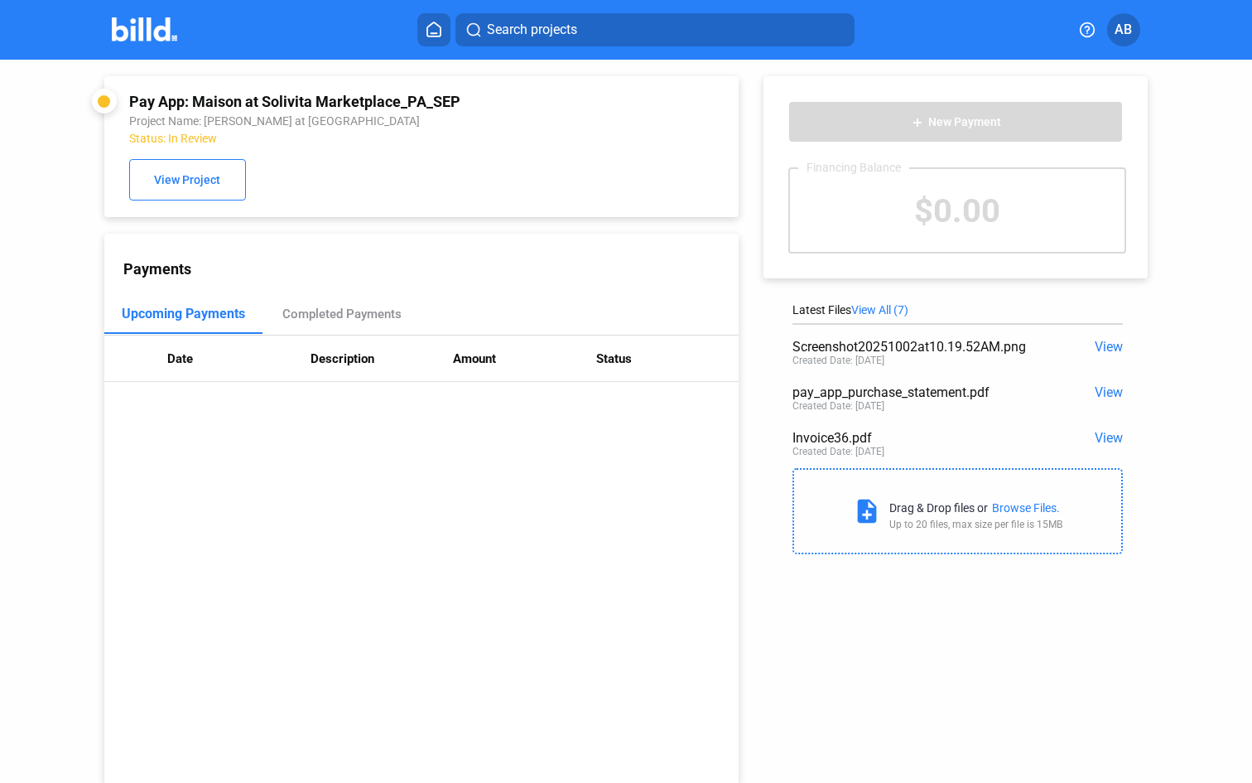
click at [1099, 397] on span "View" at bounding box center [1109, 392] width 28 height 16
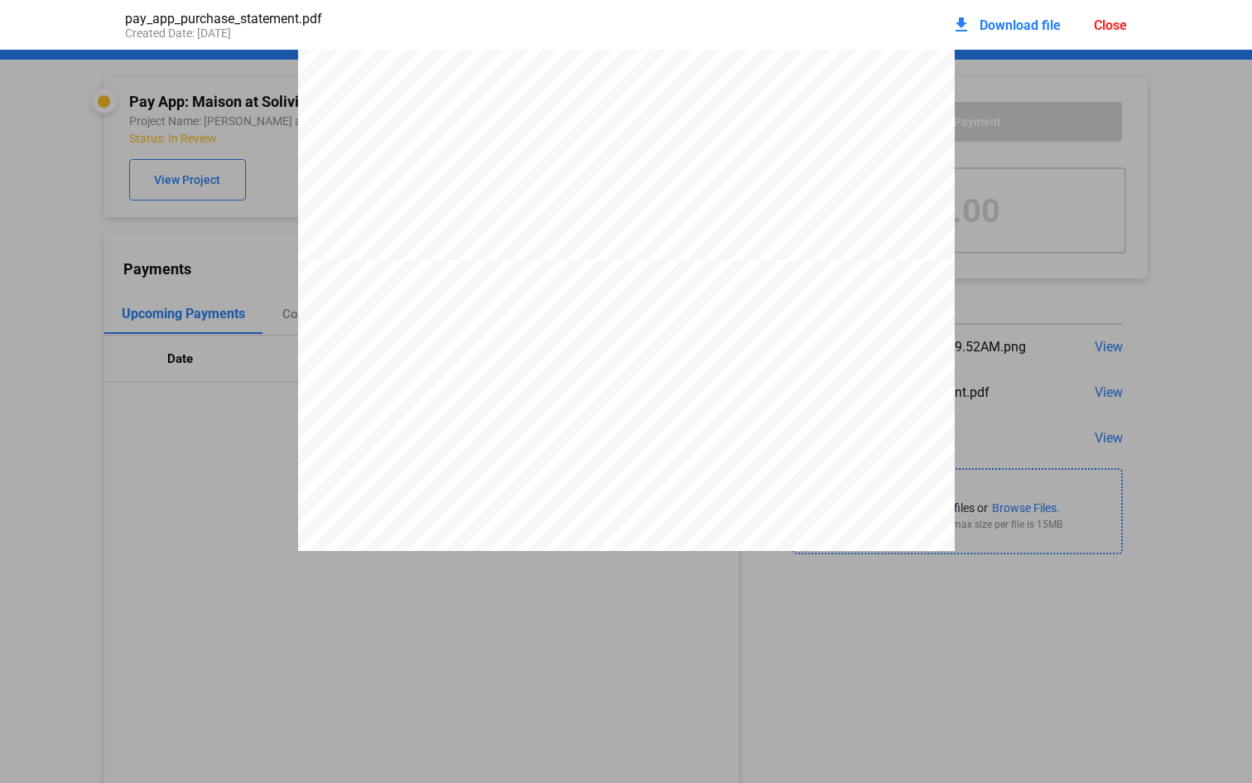
scroll to position [1638, 0]
click at [1123, 27] on div "Close" at bounding box center [1110, 25] width 33 height 16
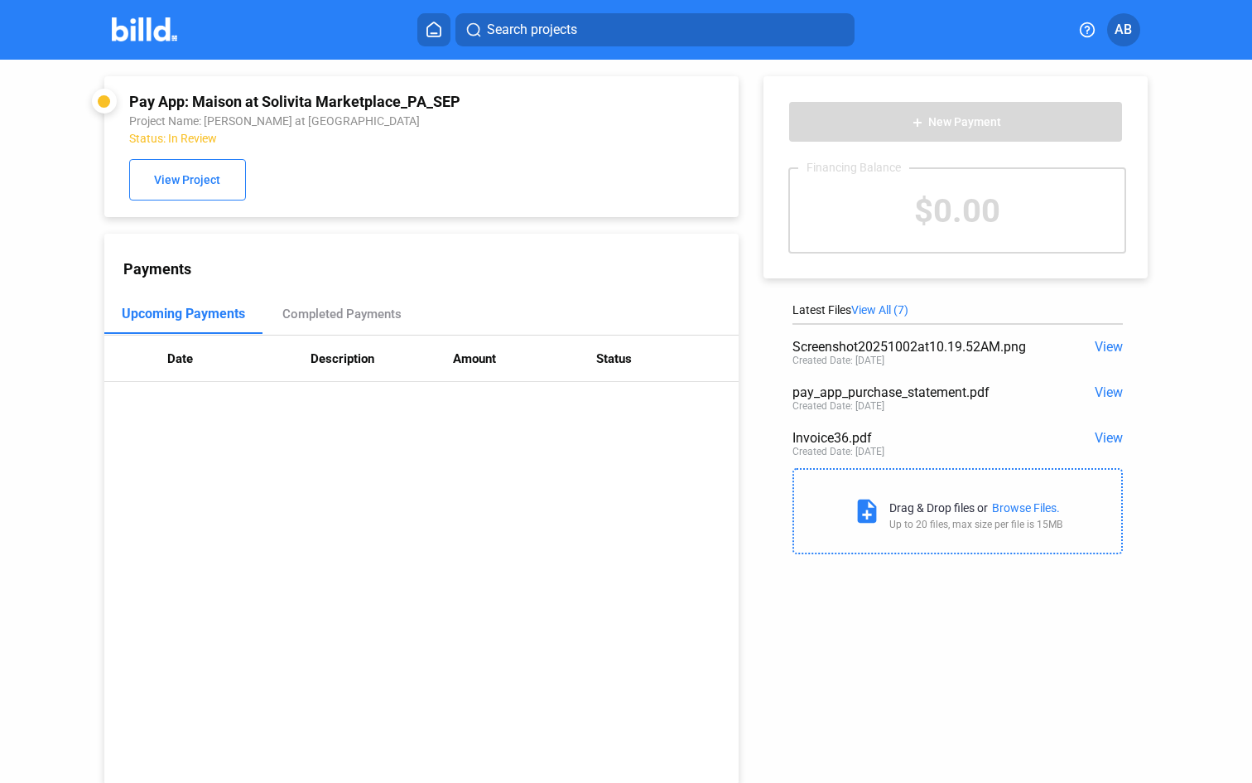
click at [1101, 441] on span "View" at bounding box center [1109, 438] width 28 height 16
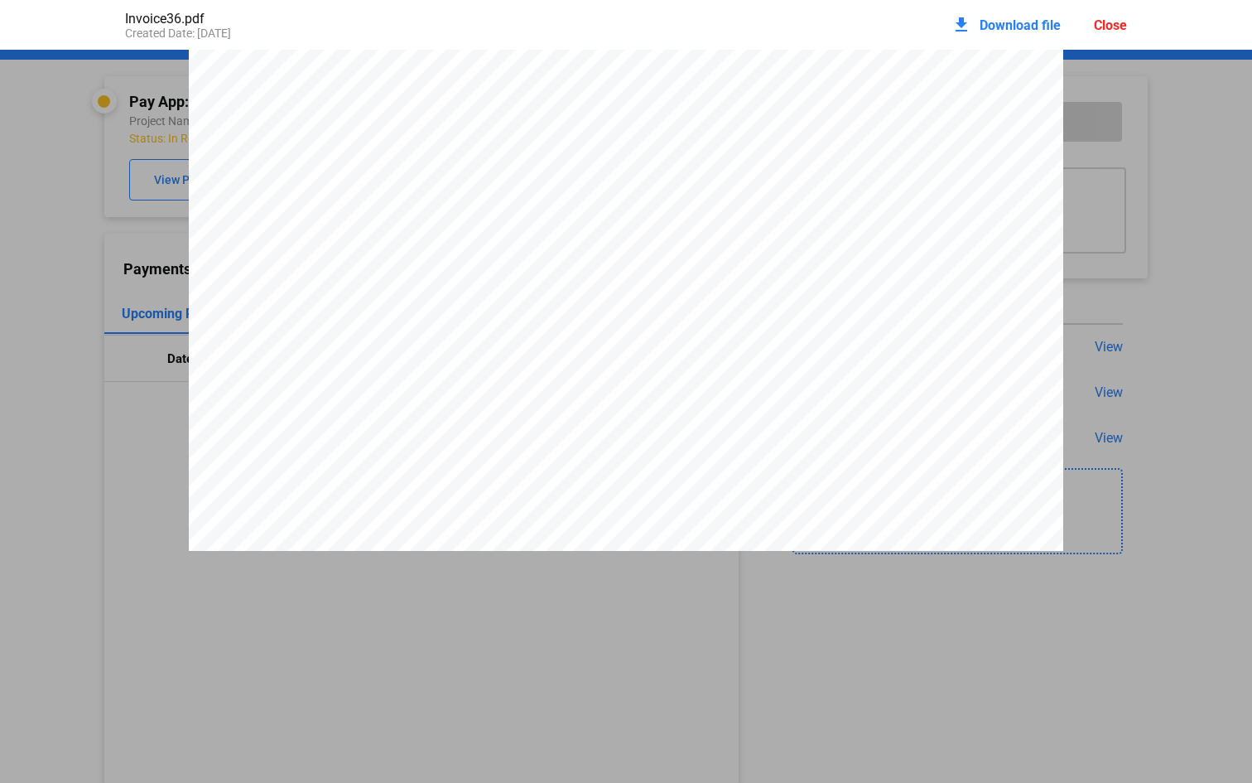
scroll to position [0, 0]
click at [1101, 19] on div "Close" at bounding box center [1110, 25] width 33 height 16
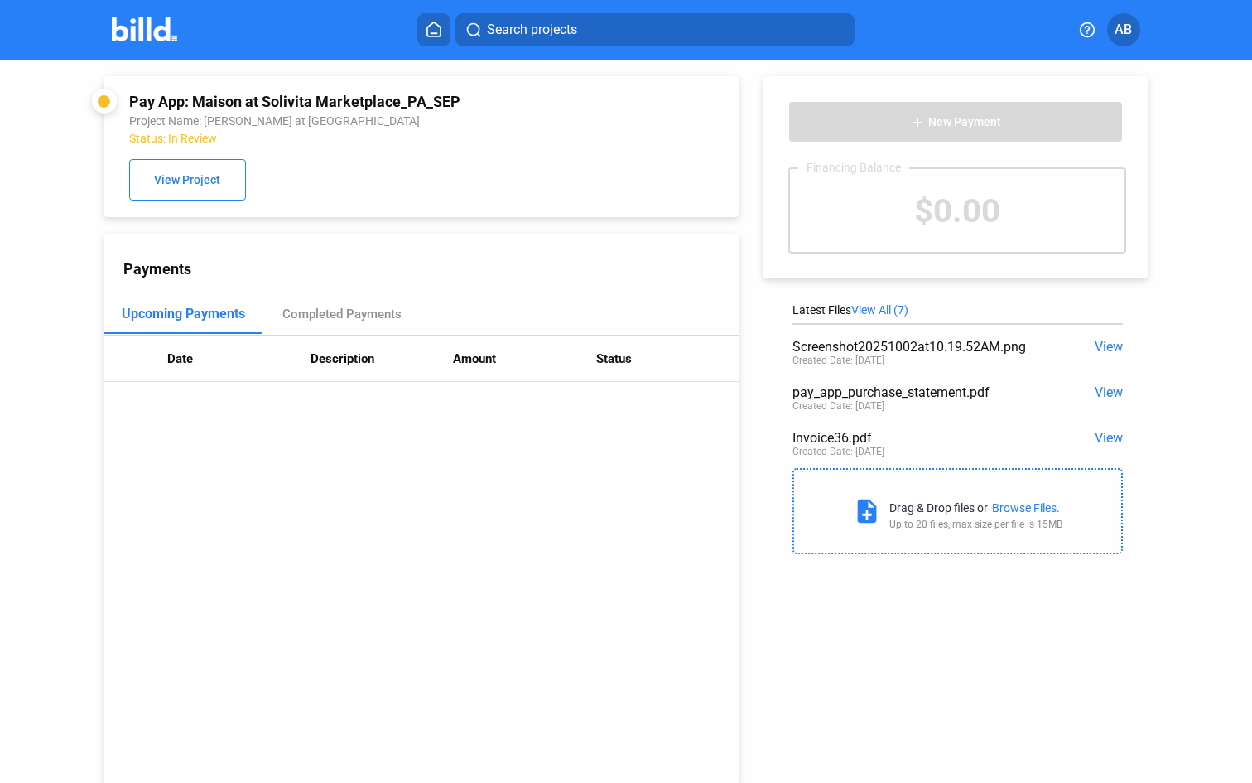
click at [884, 314] on span "View All (7)" at bounding box center [879, 309] width 57 height 13
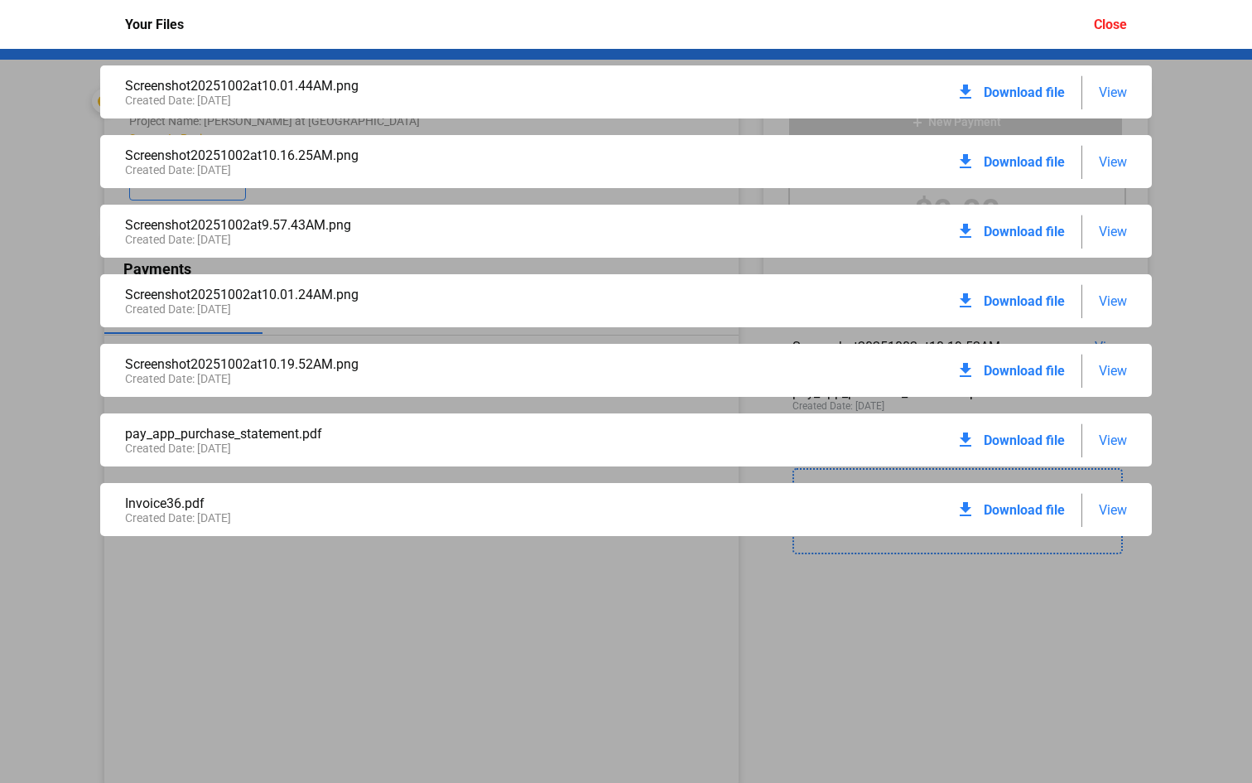
click at [1099, 88] on span "View" at bounding box center [1113, 92] width 28 height 16
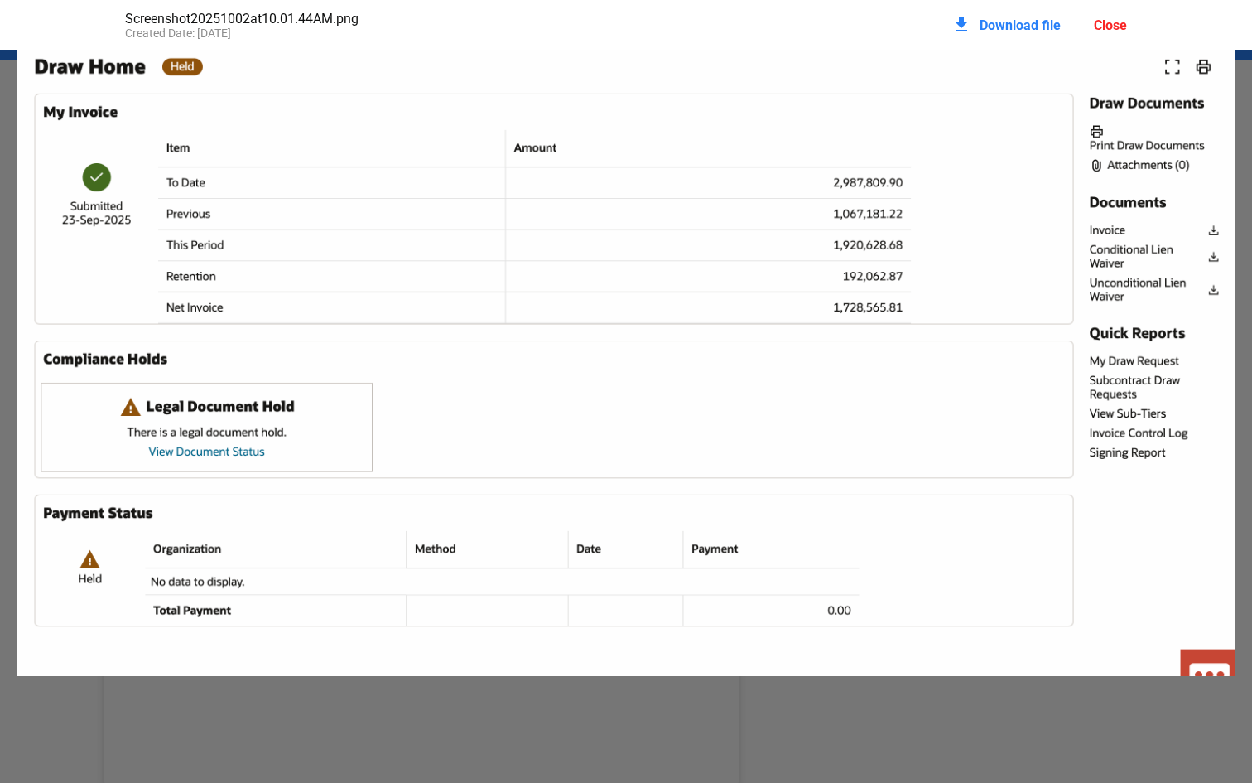
scroll to position [128, 0]
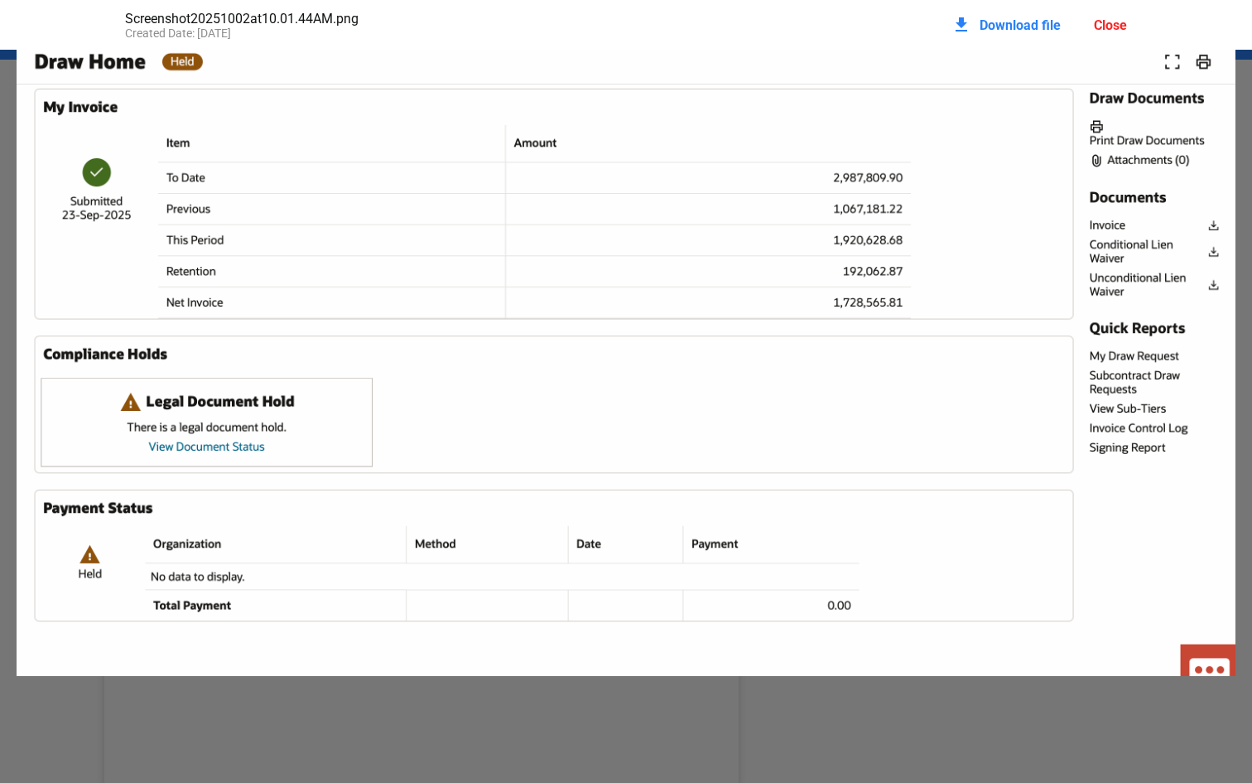
click at [1102, 32] on div "Close" at bounding box center [1110, 25] width 33 height 16
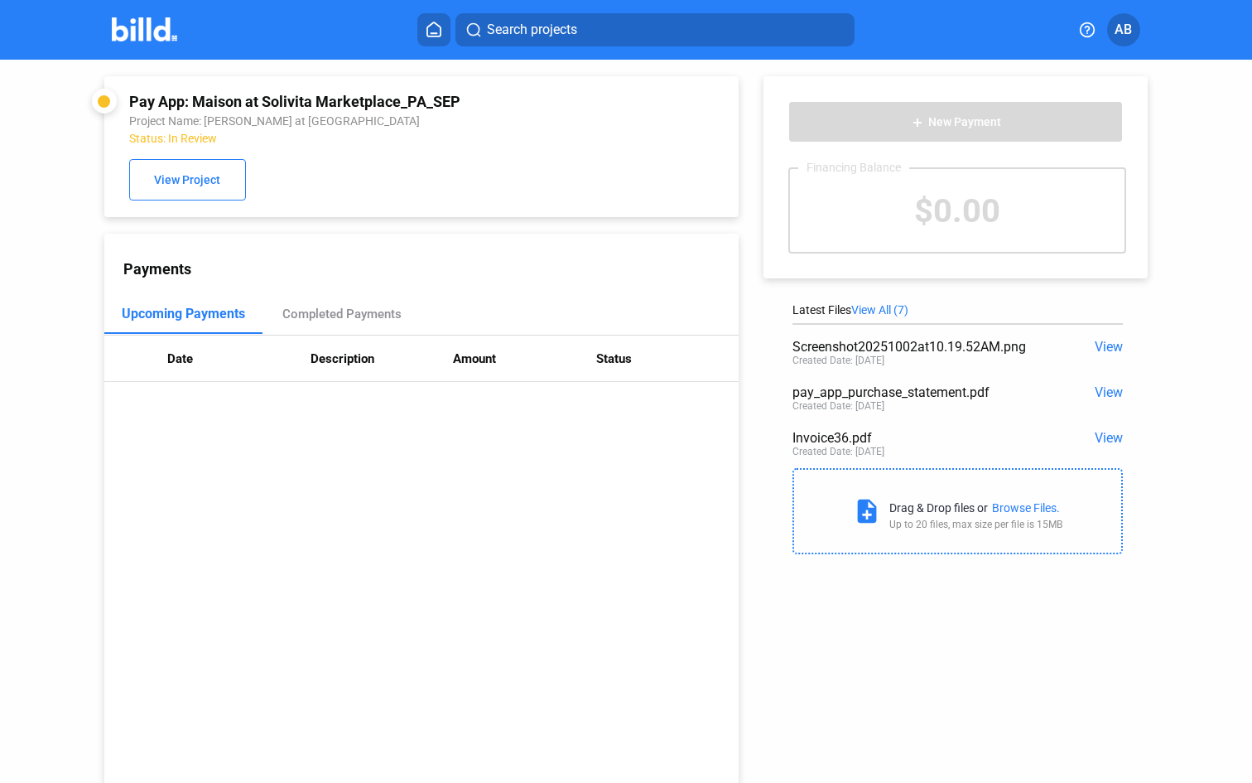
click at [1095, 384] on span "View" at bounding box center [1109, 392] width 28 height 16
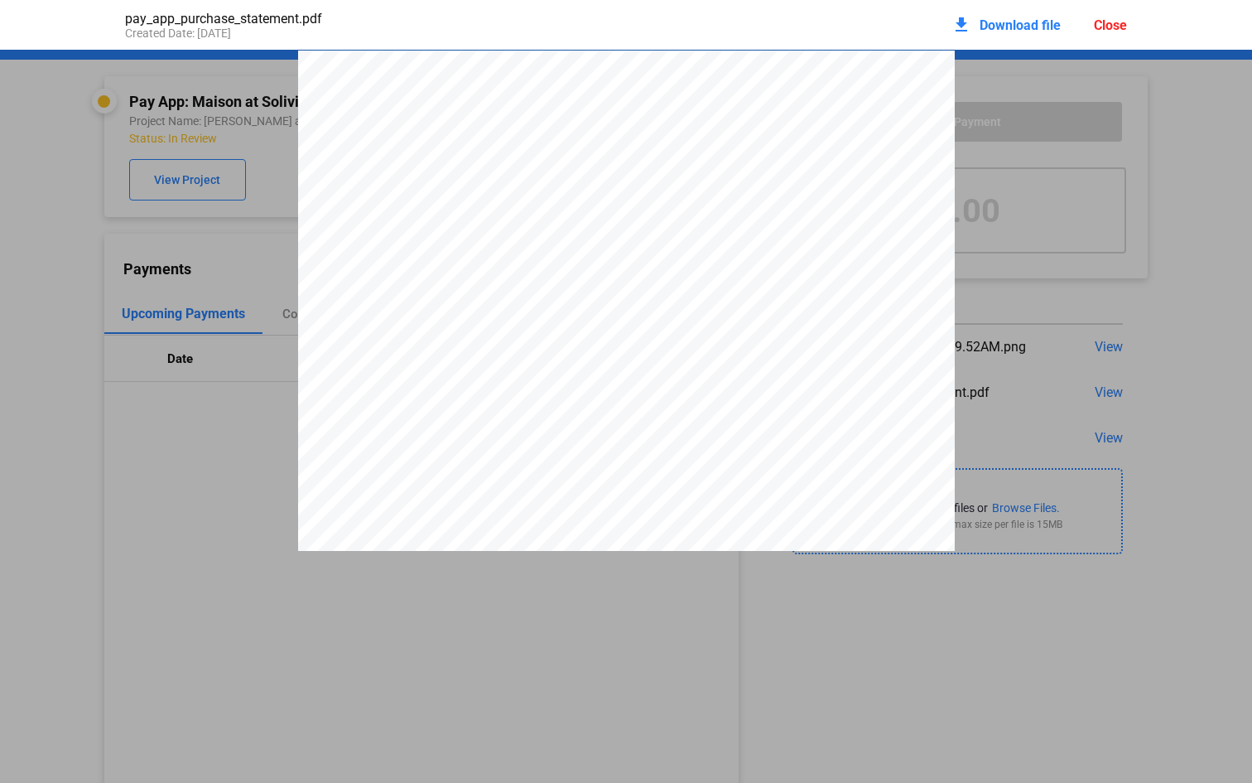
scroll to position [8, 0]
click at [1117, 11] on div "download Download file Close" at bounding box center [1040, 25] width 176 height 36
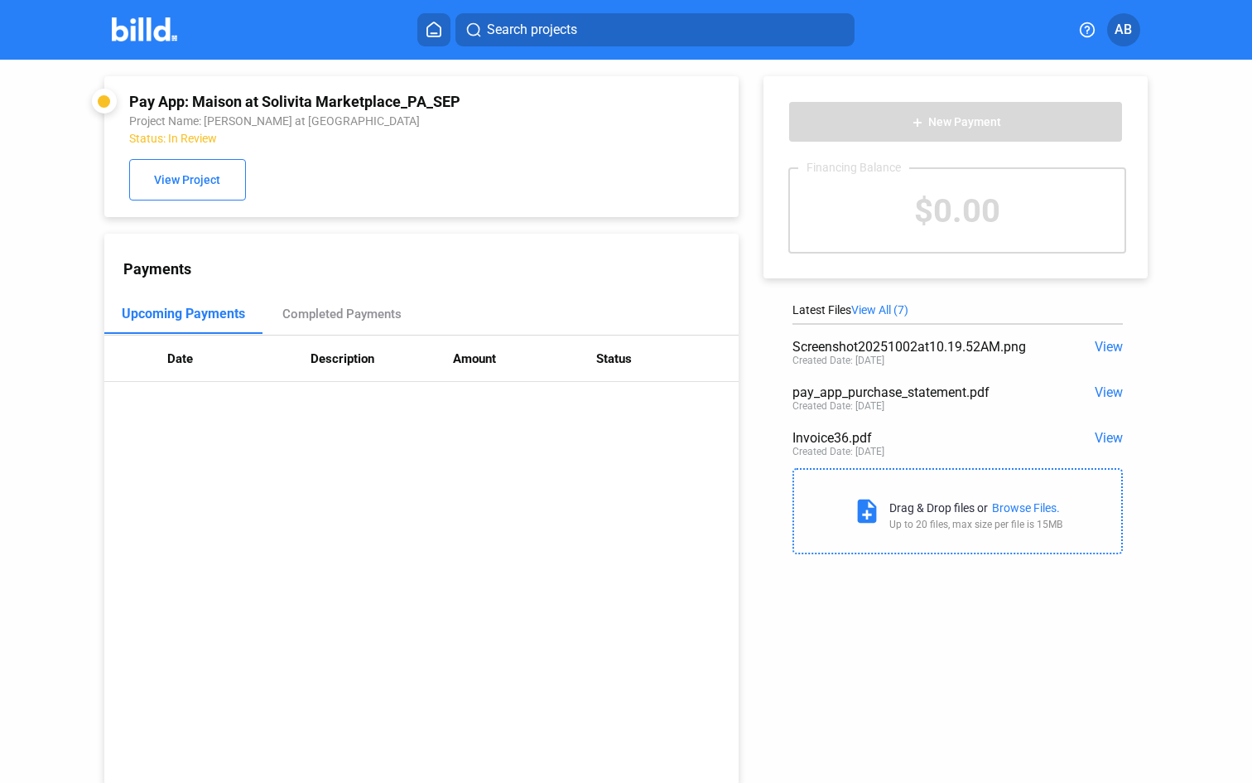
click at [1121, 27] on span "AB" at bounding box center [1123, 30] width 17 height 20
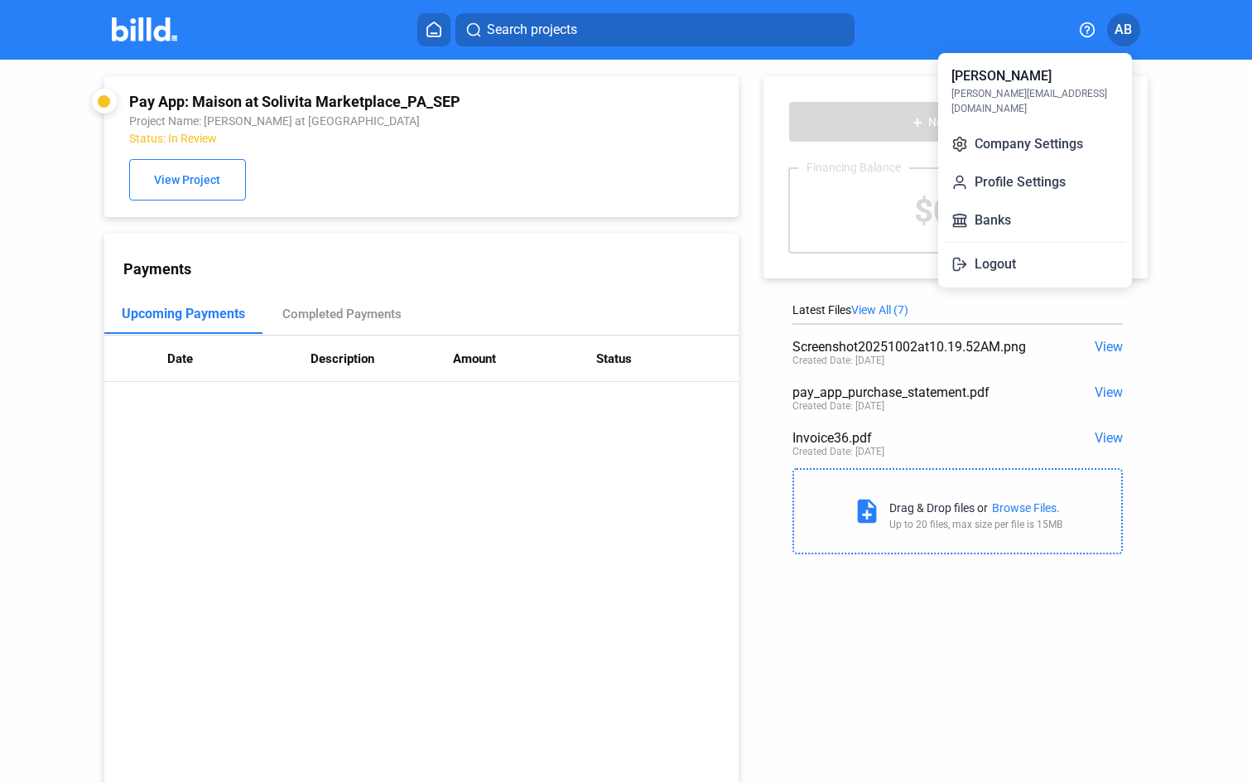
click at [1161, 366] on div at bounding box center [626, 391] width 1252 height 783
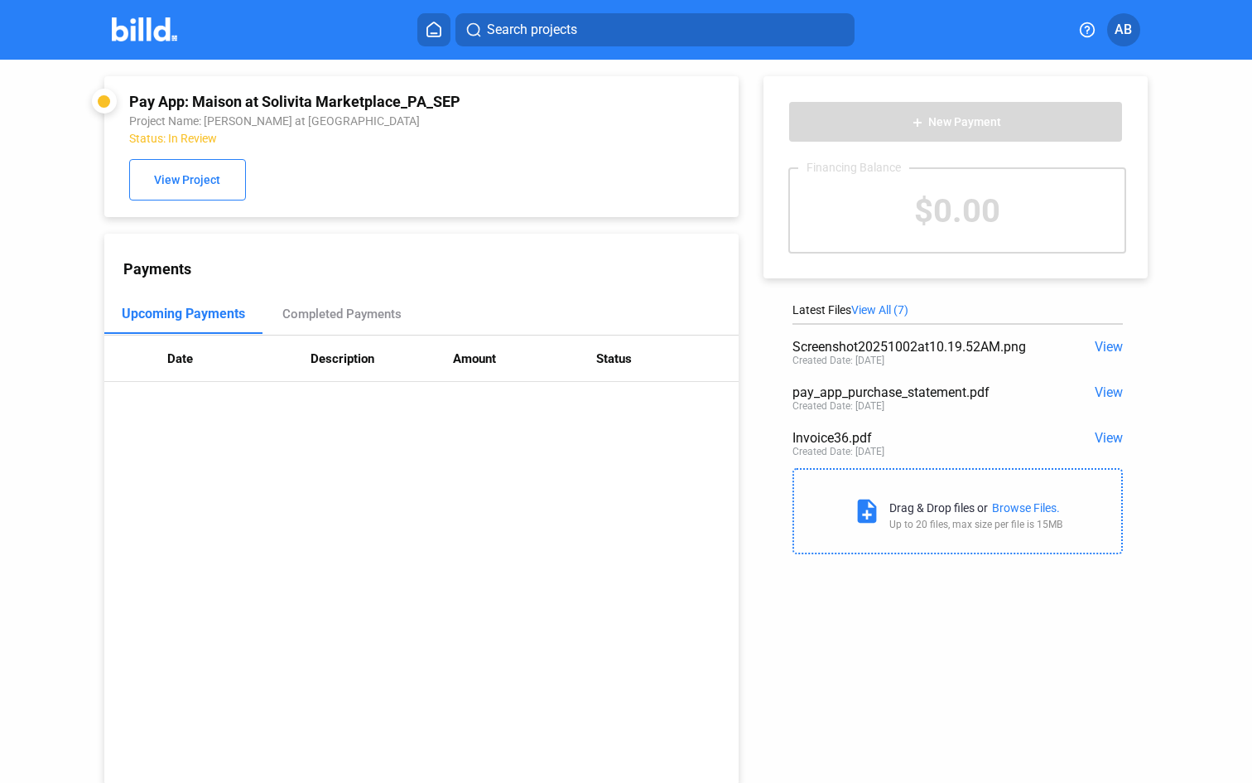
click at [917, 315] on div "Latest Files View All (7)" at bounding box center [958, 309] width 330 height 13
click at [899, 309] on span "View All (7)" at bounding box center [879, 309] width 57 height 13
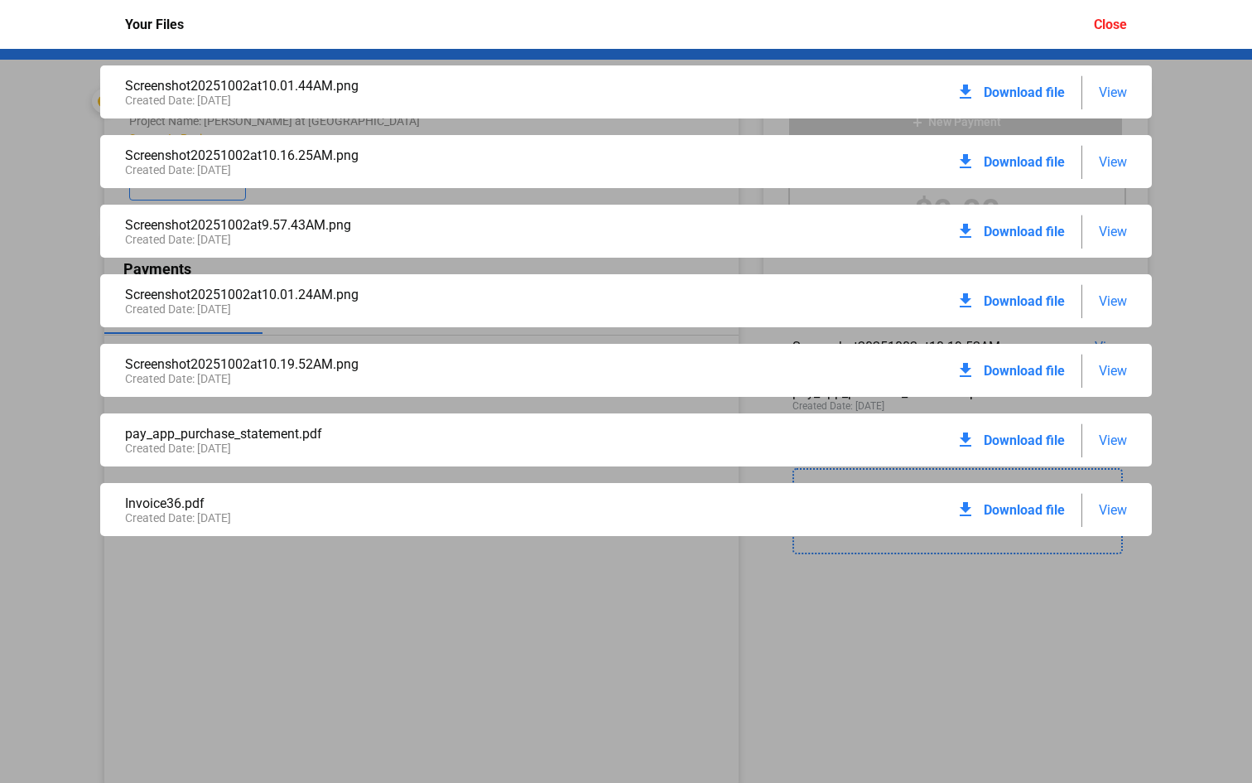
click at [1107, 160] on span "View" at bounding box center [1113, 162] width 28 height 16
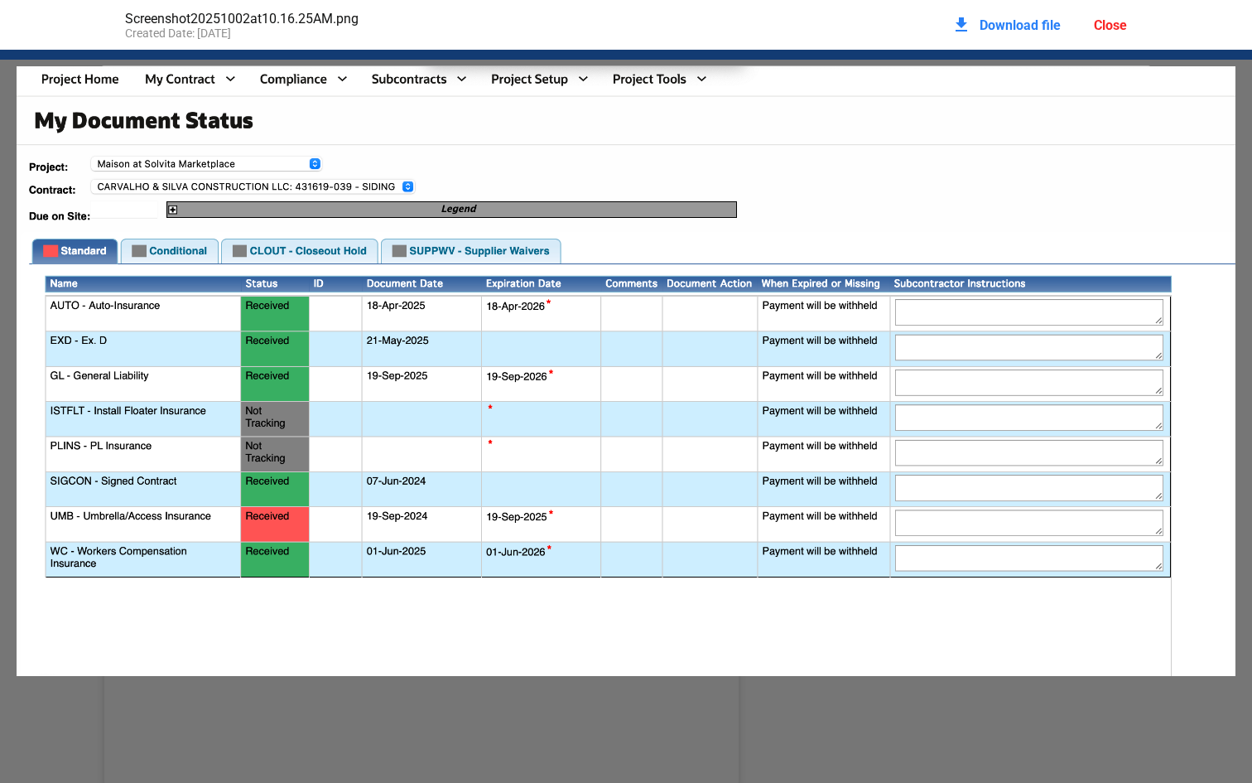
click at [1116, 30] on div "Close" at bounding box center [1110, 25] width 33 height 16
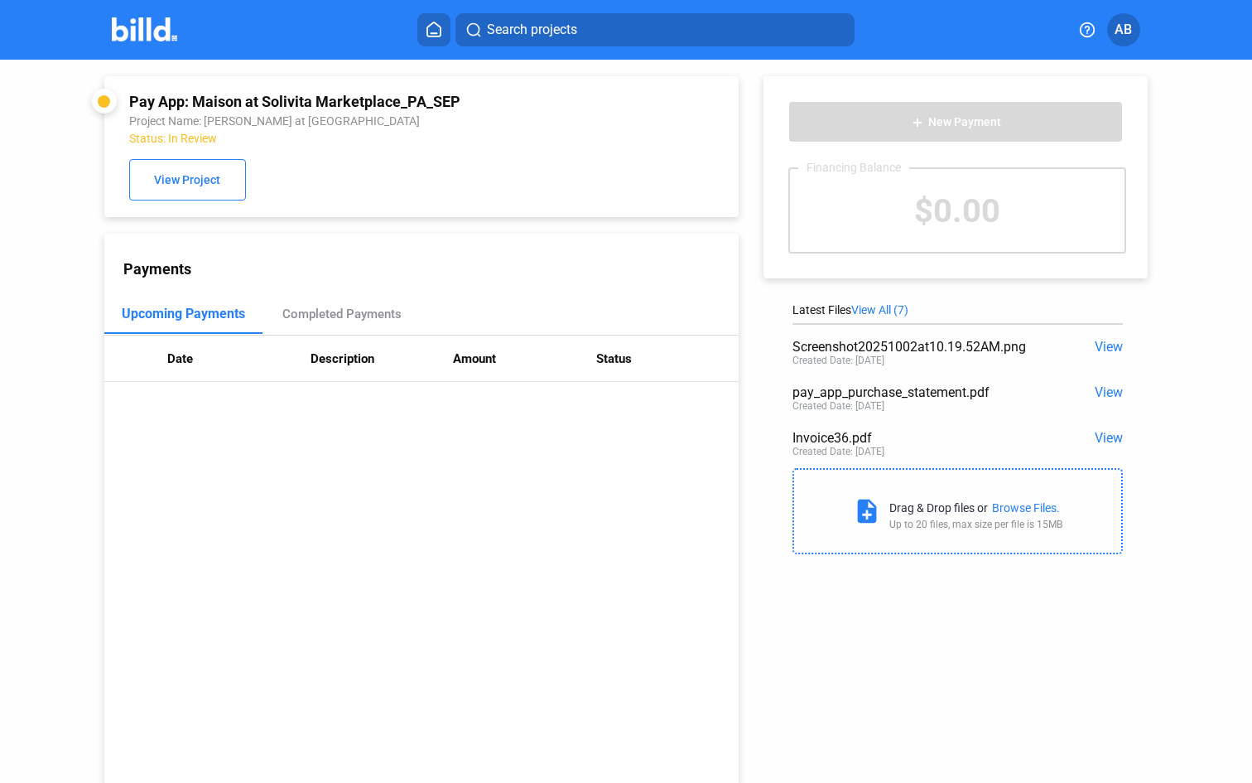
click at [896, 305] on span "View All (7)" at bounding box center [879, 309] width 57 height 13
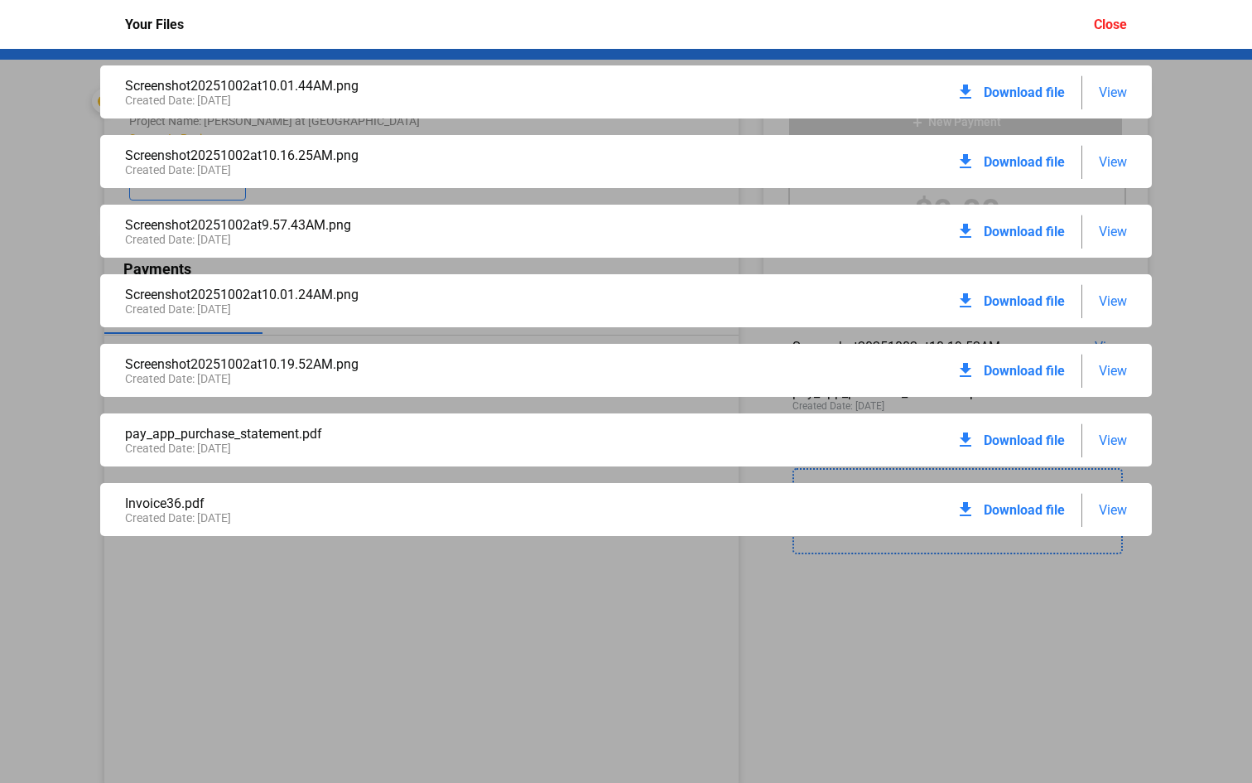
click at [1120, 231] on span "View" at bounding box center [1113, 232] width 28 height 16
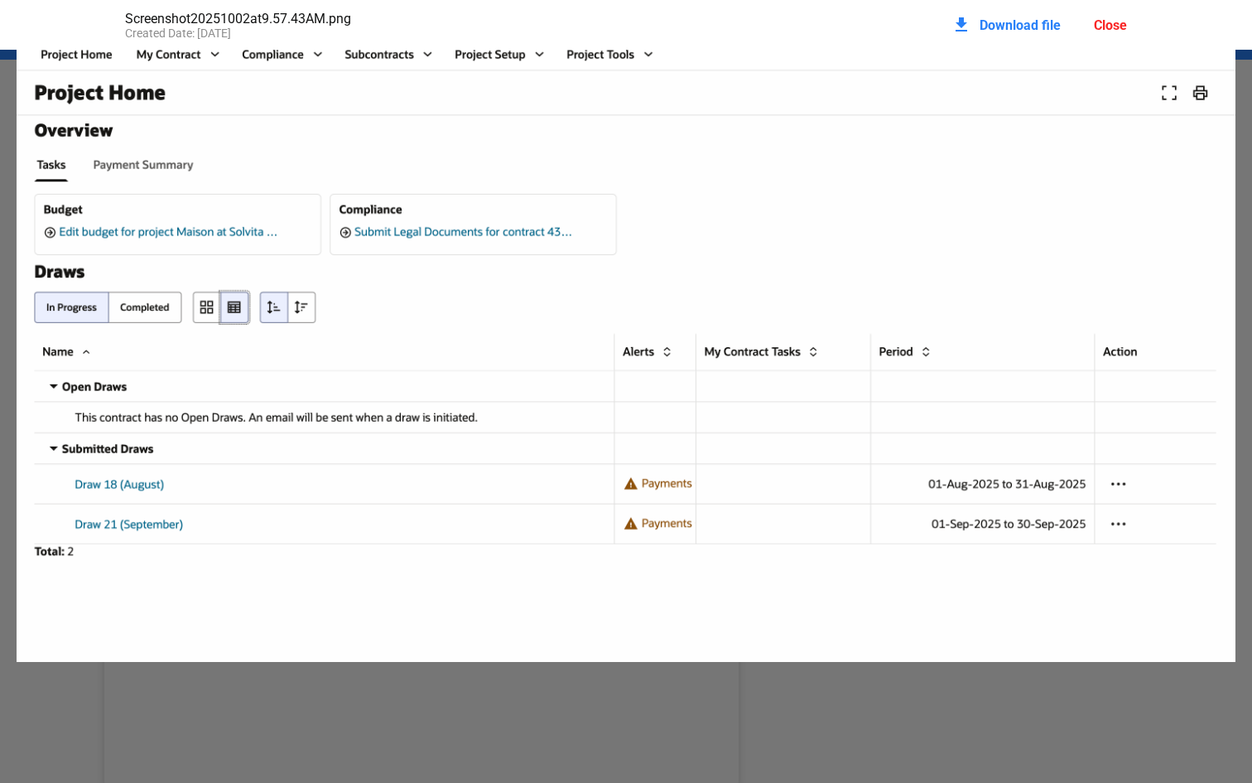
scroll to position [97, 0]
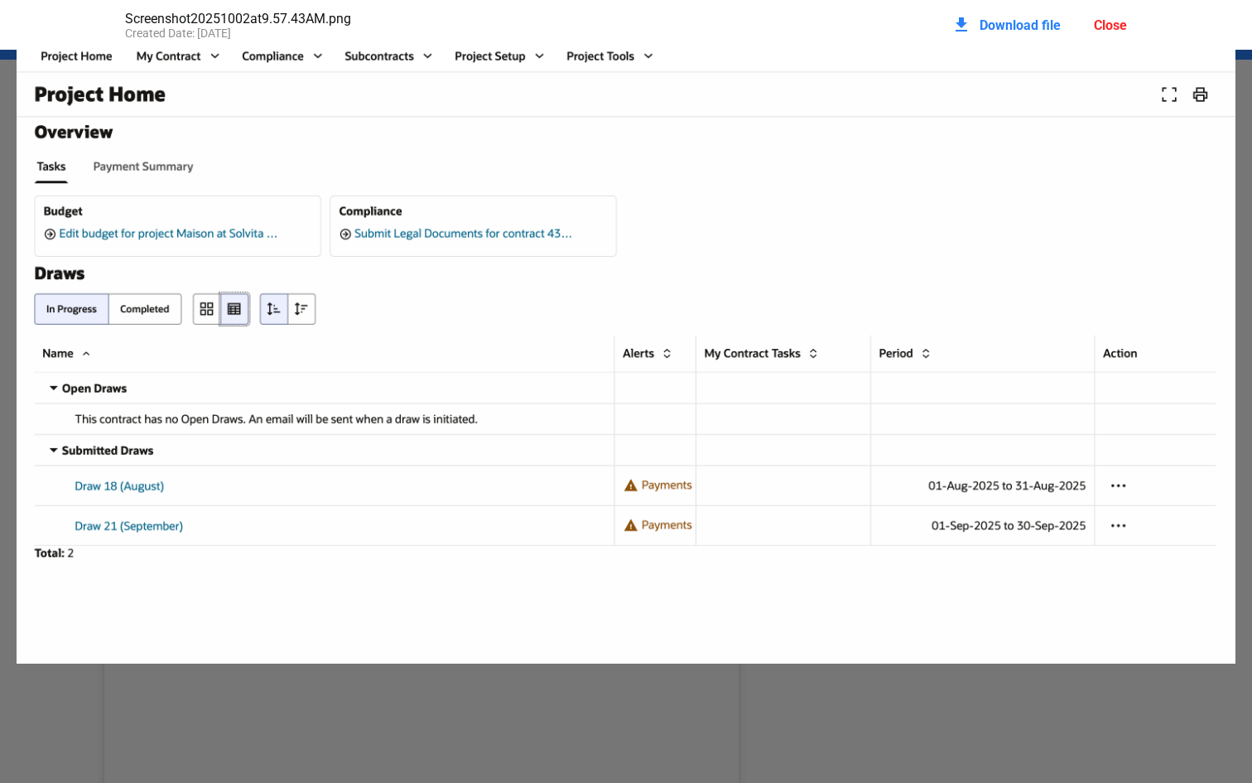
click at [1105, 29] on div "Close" at bounding box center [1110, 25] width 33 height 16
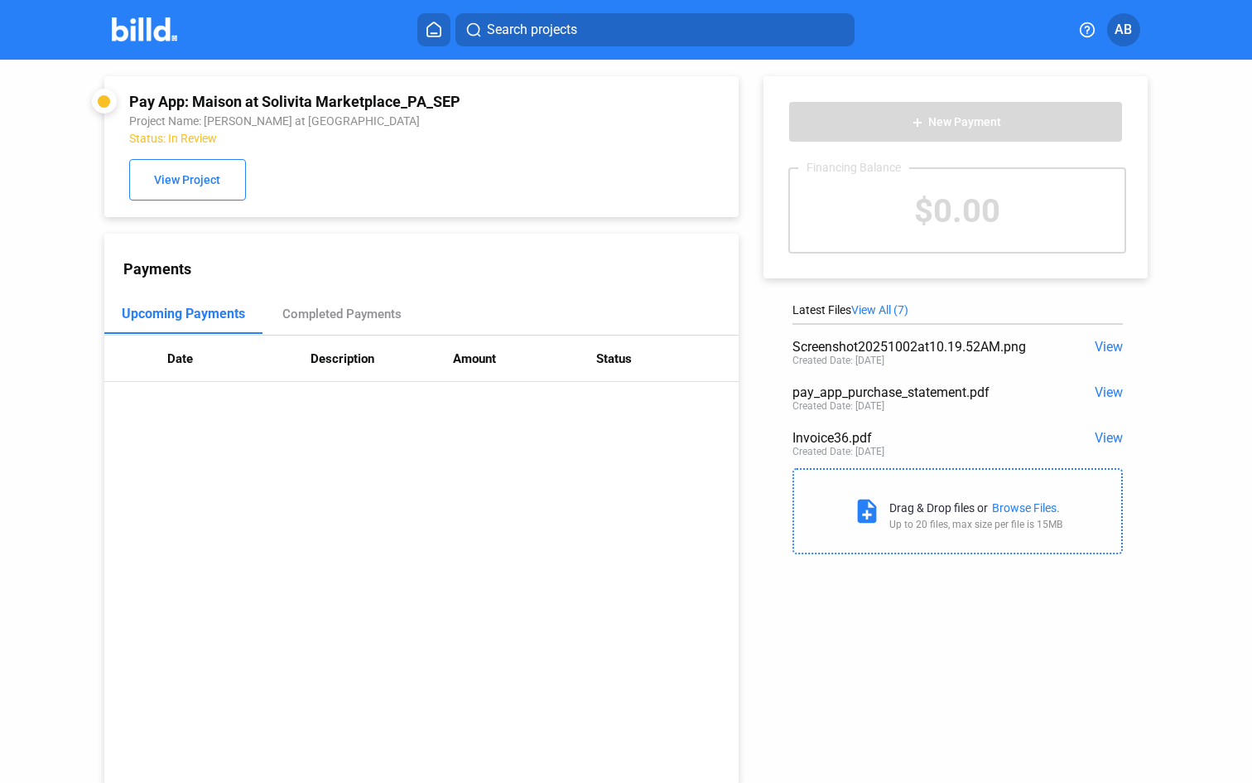
scroll to position [0, 0]
click at [889, 310] on span "View All (7)" at bounding box center [879, 309] width 57 height 13
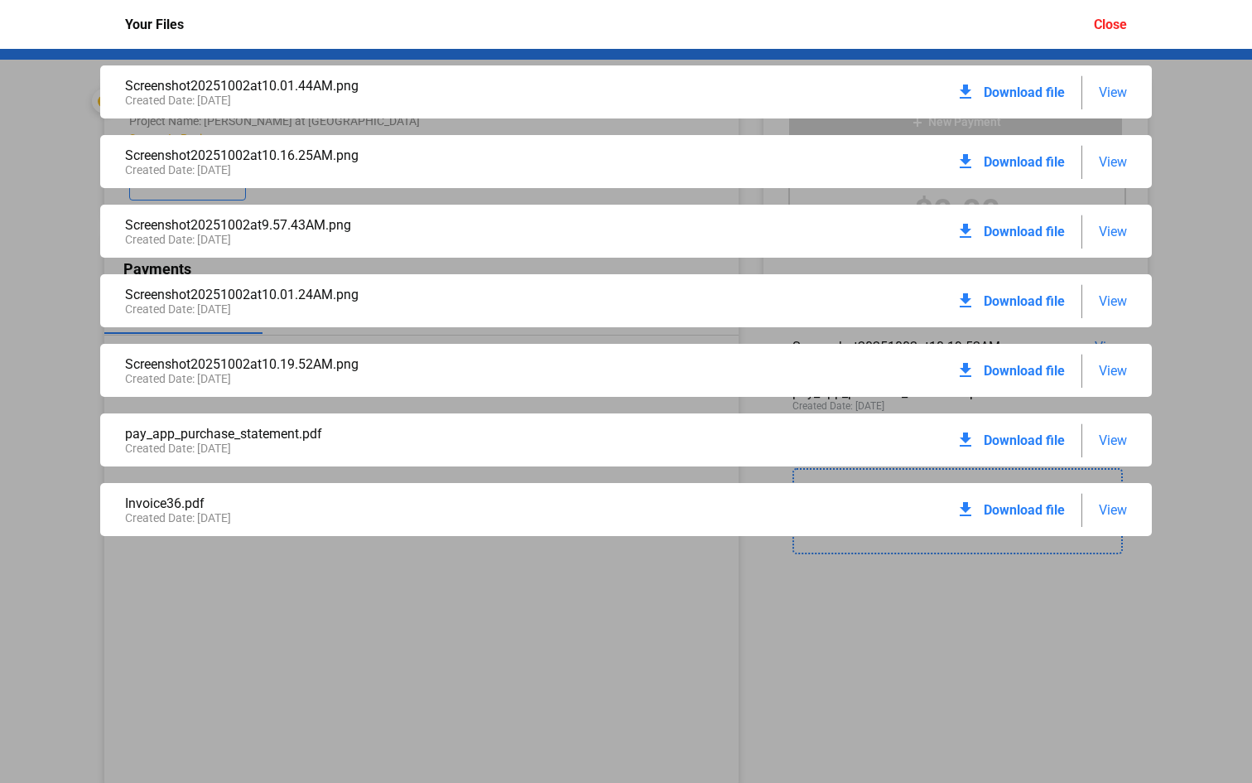
click at [1112, 25] on div "Close" at bounding box center [1110, 25] width 33 height 16
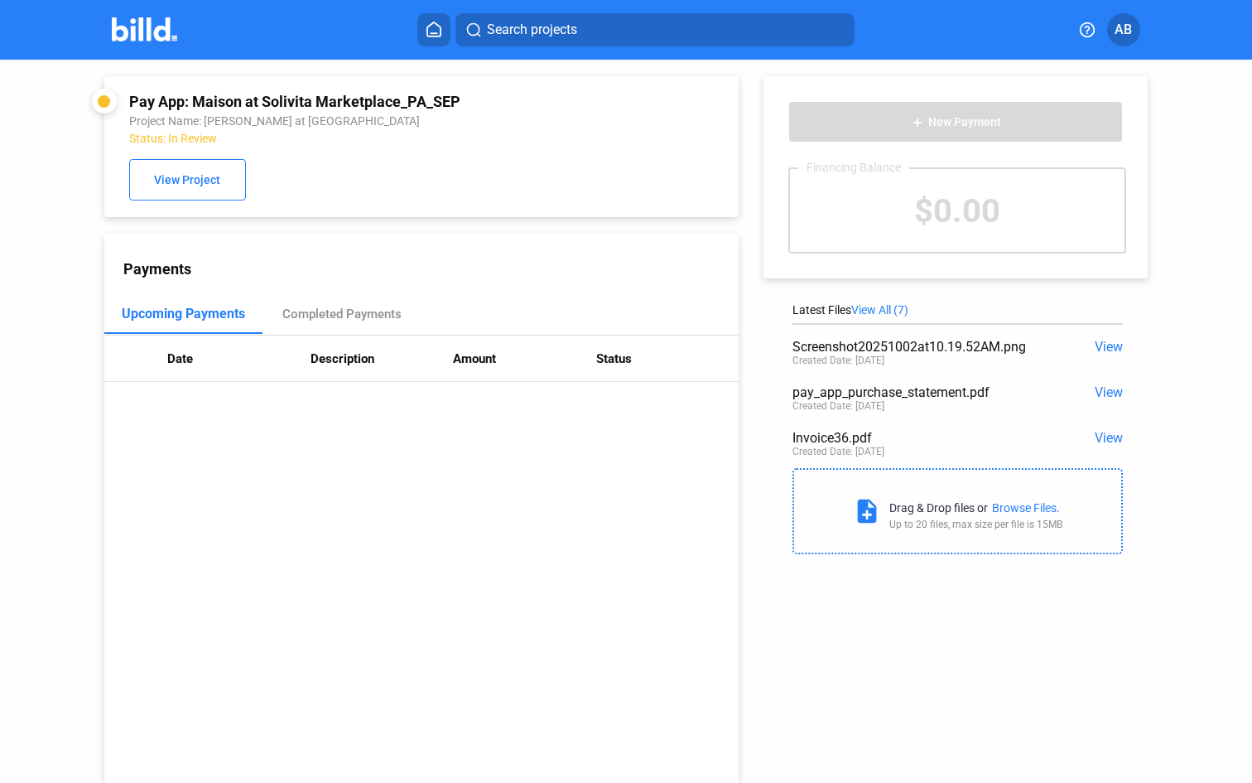
click at [1137, 25] on button "AB" at bounding box center [1123, 29] width 33 height 33
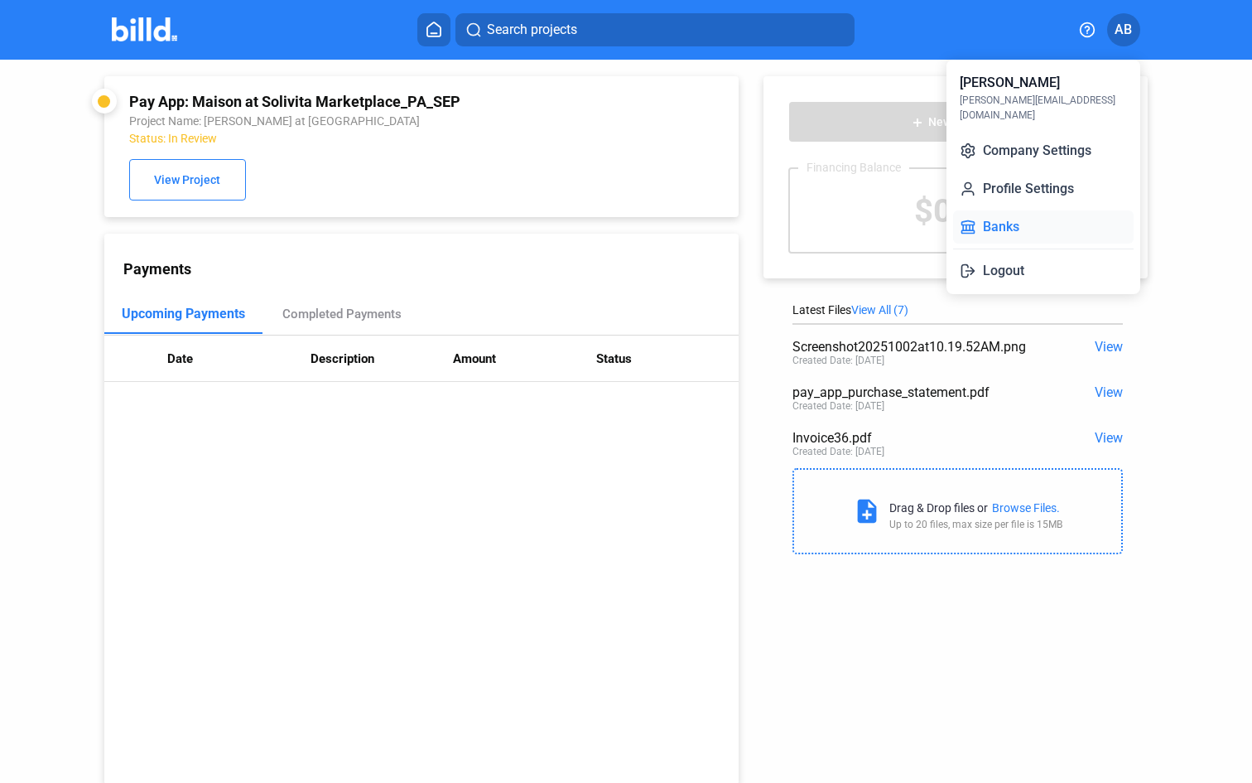
click at [1023, 210] on button "Banks" at bounding box center [1043, 226] width 181 height 33
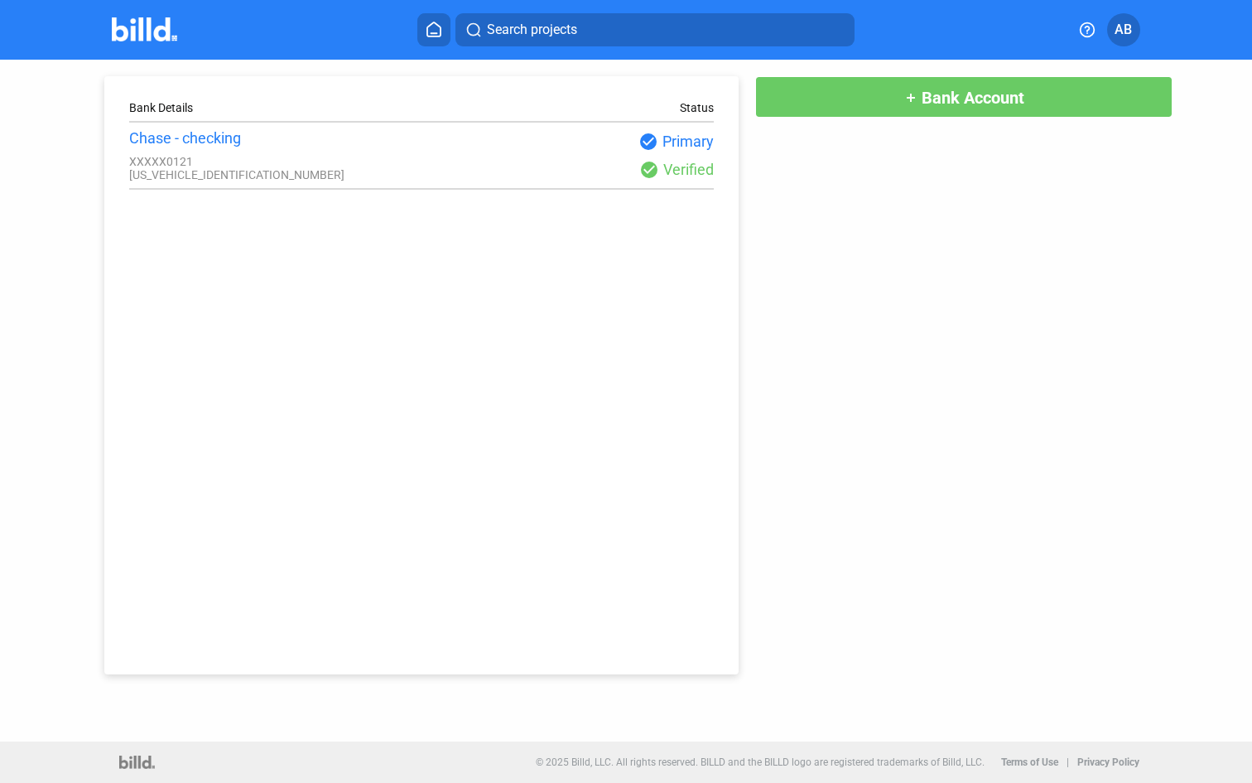
click at [997, 95] on span "Bank Account" at bounding box center [973, 98] width 103 height 20
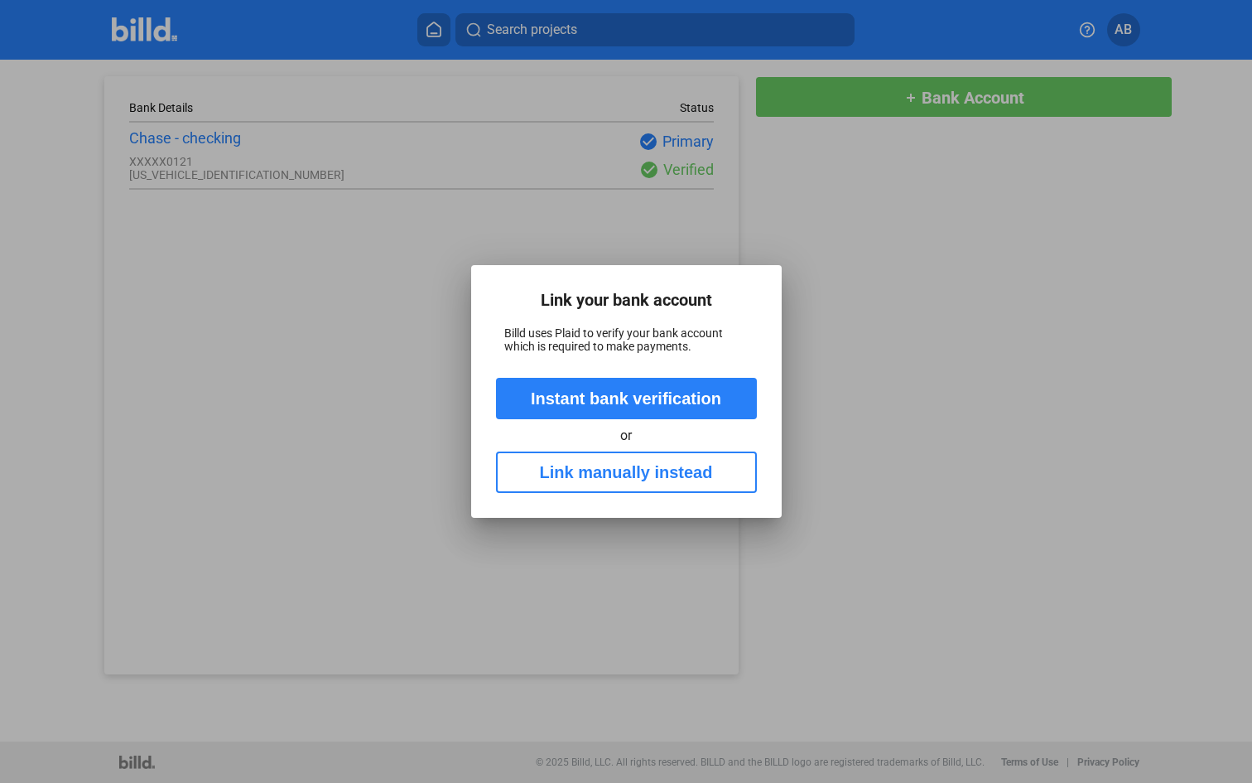
click at [667, 466] on button "Link manually instead" at bounding box center [626, 471] width 261 height 41
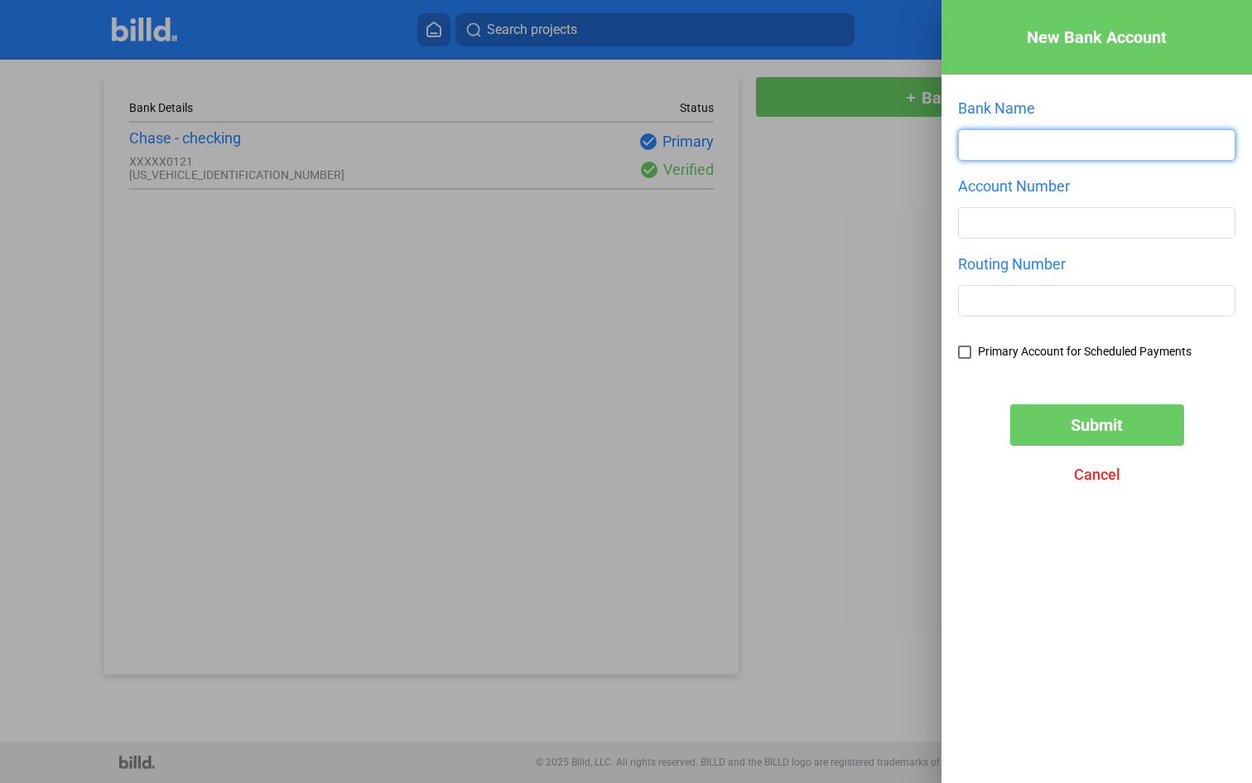
click at [1028, 137] on input "text" at bounding box center [1097, 145] width 276 height 30
type input "Chase Bank"
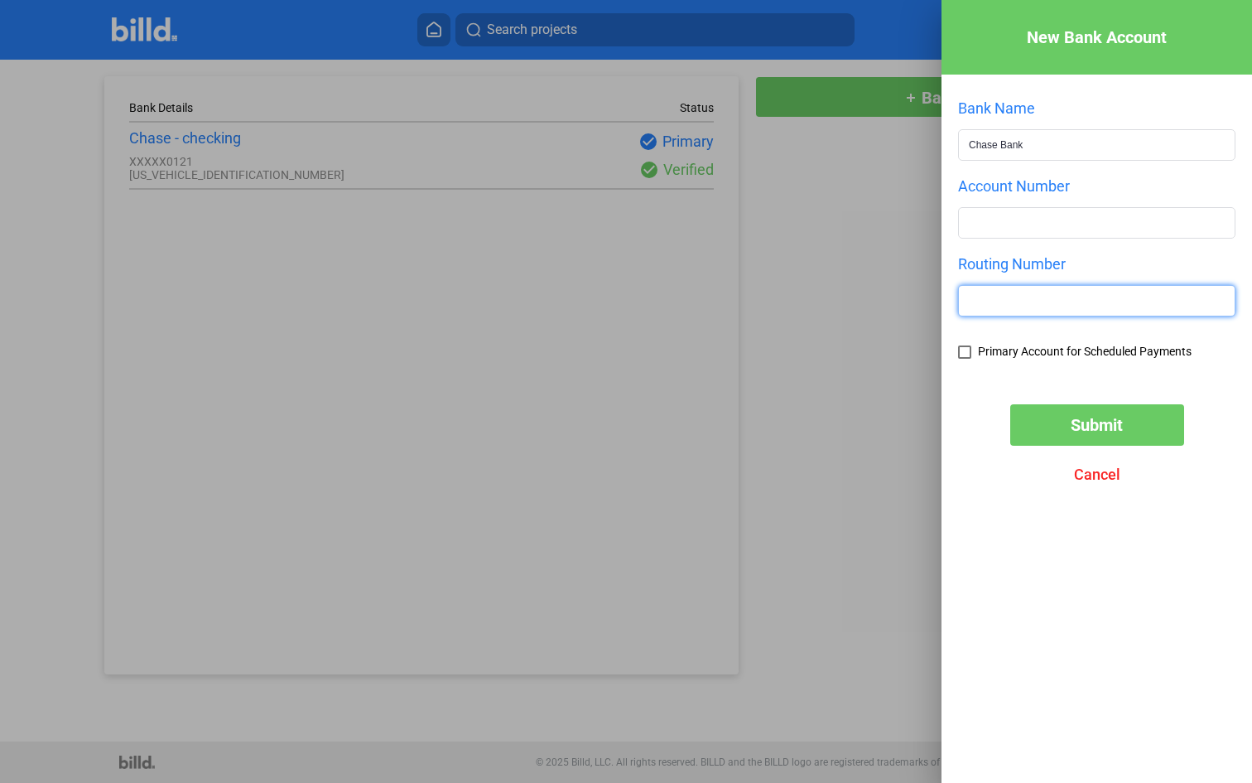
click at [1084, 293] on input "text" at bounding box center [1097, 301] width 276 height 30
type input "267084131"
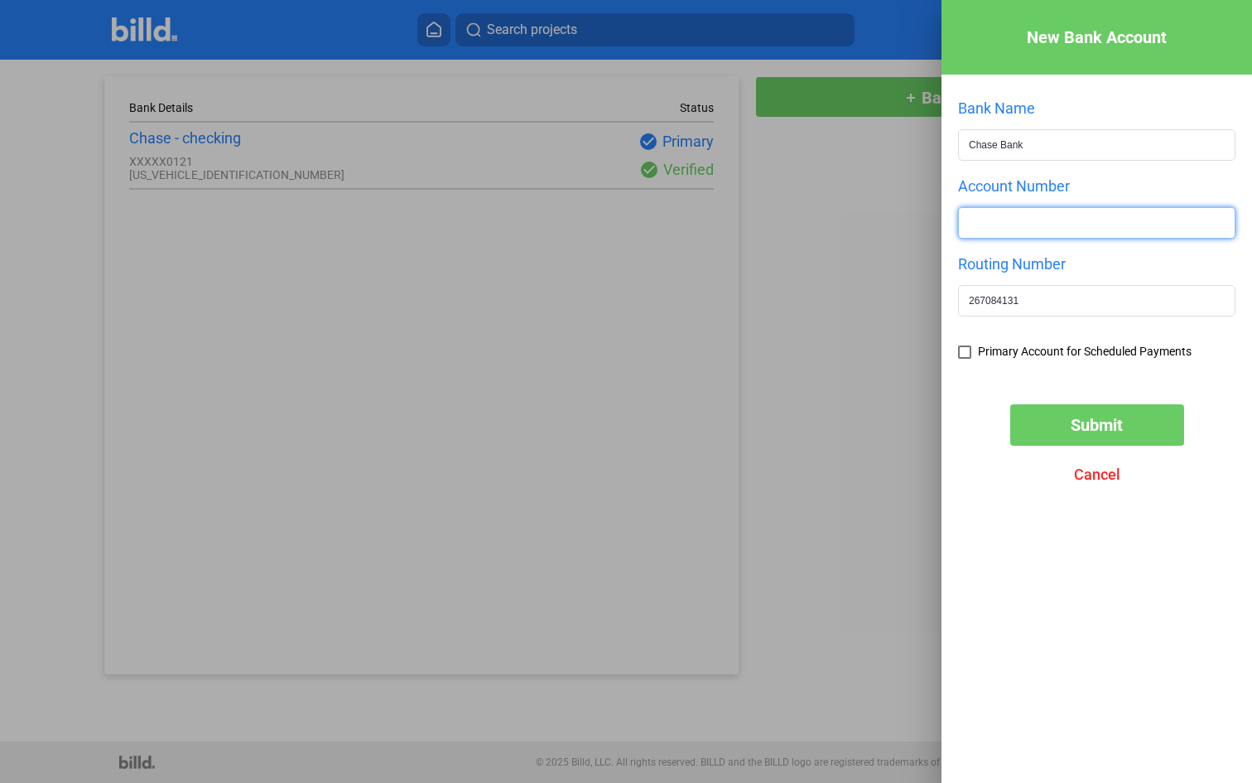
click at [1028, 224] on input "number" at bounding box center [1097, 223] width 276 height 30
type input "302965873"
click at [1017, 359] on label "Primary Account for Scheduled Payments" at bounding box center [1075, 353] width 234 height 17
click at [0, 0] on input "Primary Account for Scheduled Payments" at bounding box center [0, 0] width 0 height 0
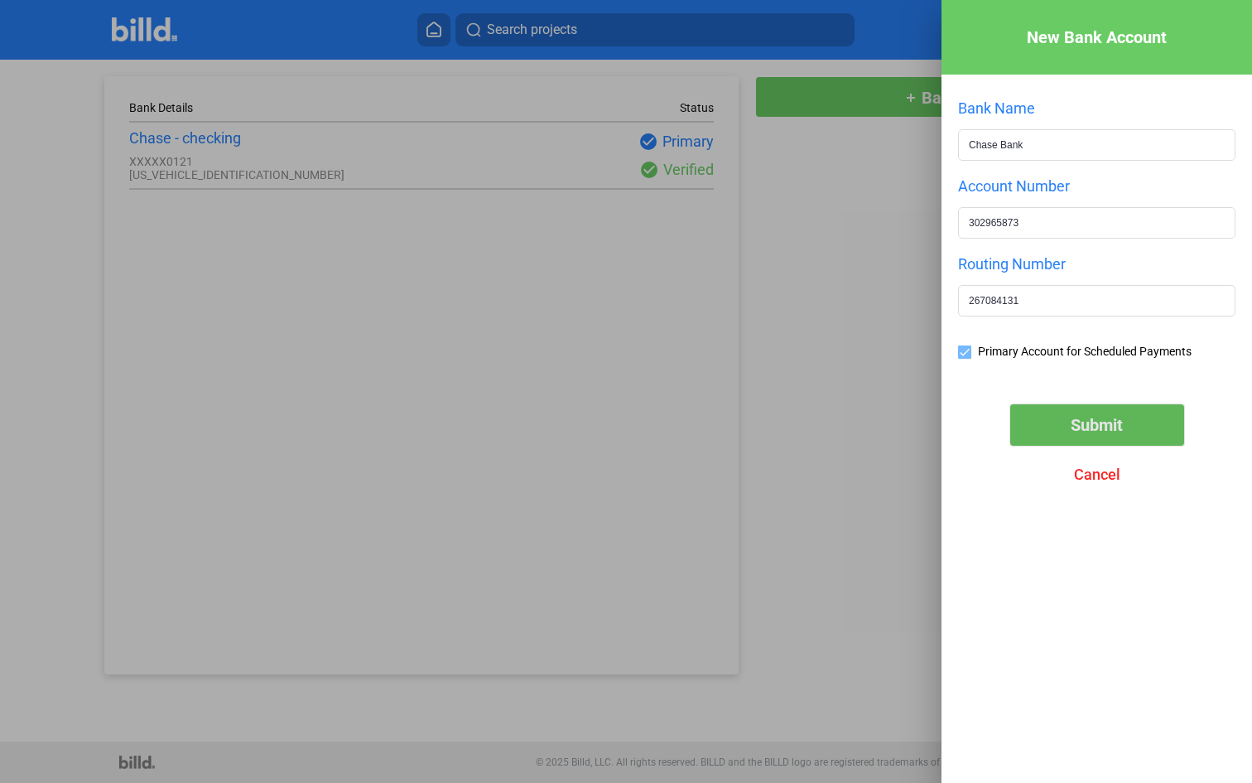
click at [1121, 426] on span "Submit" at bounding box center [1097, 425] width 52 height 20
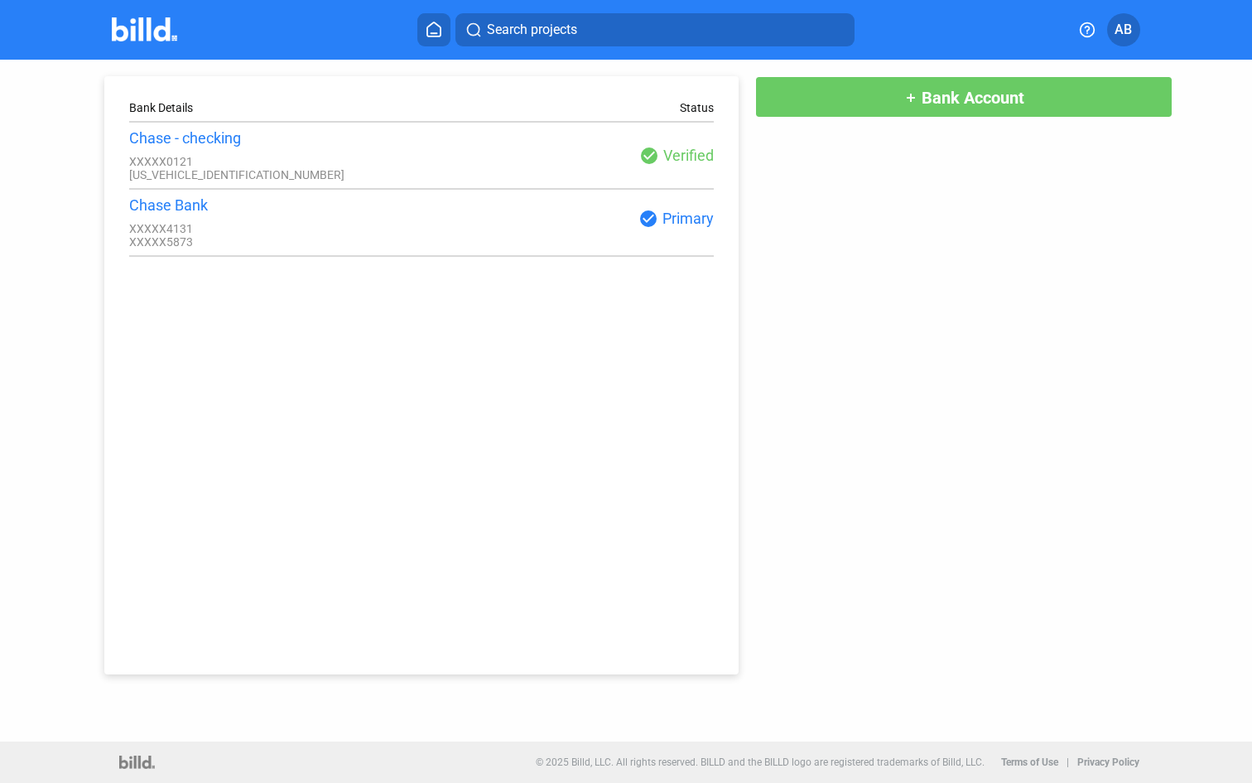
click at [175, 34] on img at bounding box center [144, 29] width 65 height 24
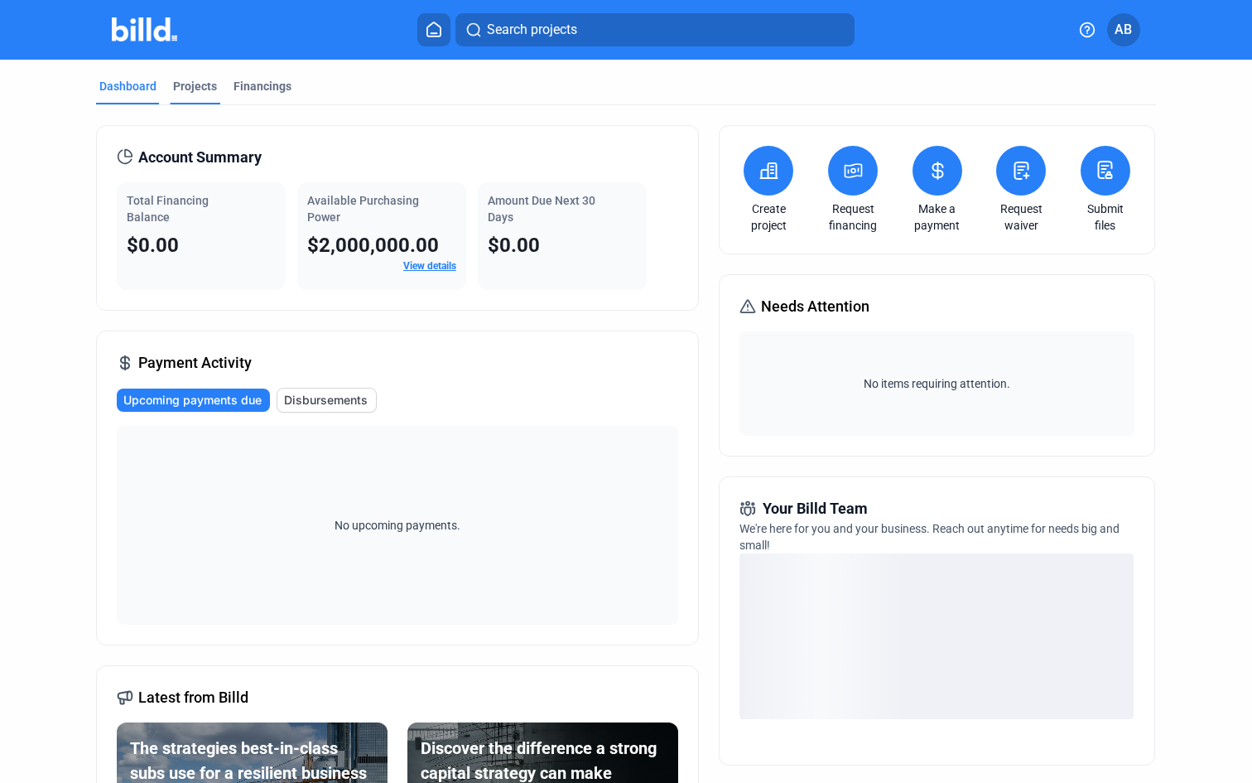
click at [191, 89] on div "Projects" at bounding box center [195, 86] width 44 height 17
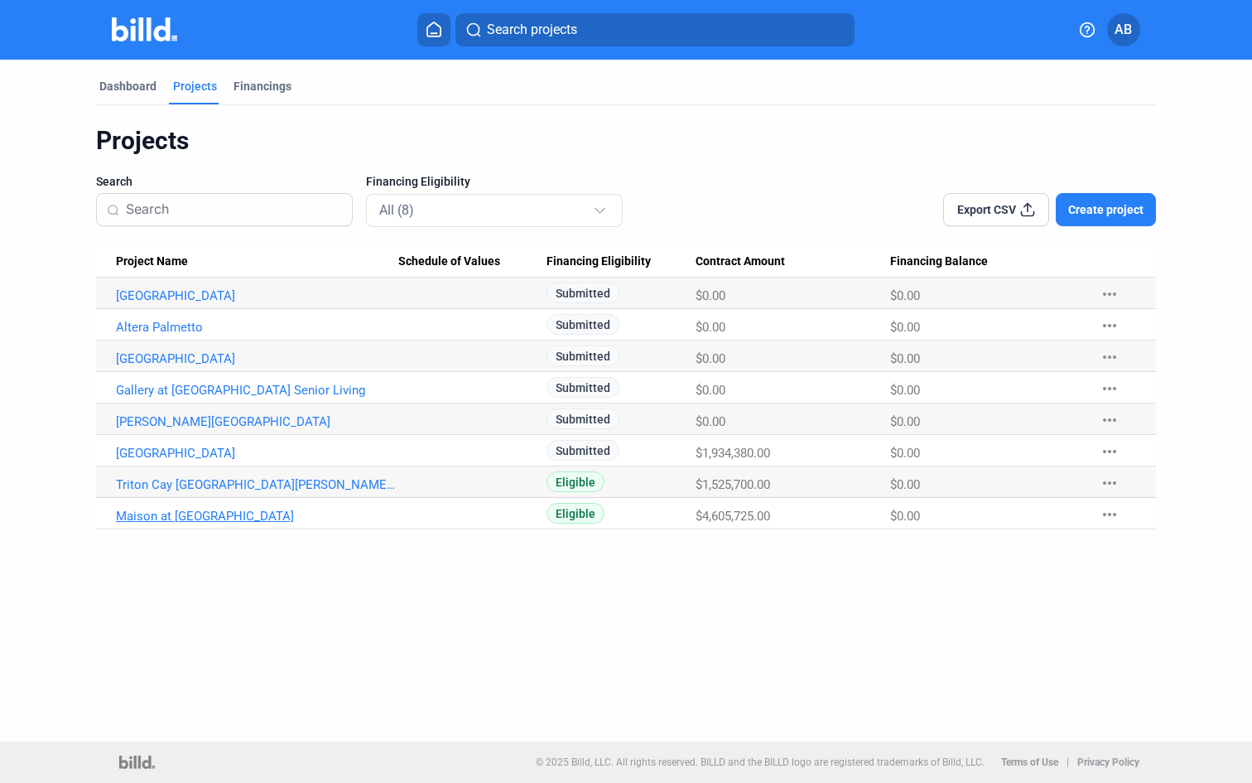
click at [216, 519] on link "Maison at Solivita Marketplace" at bounding box center [257, 516] width 282 height 15
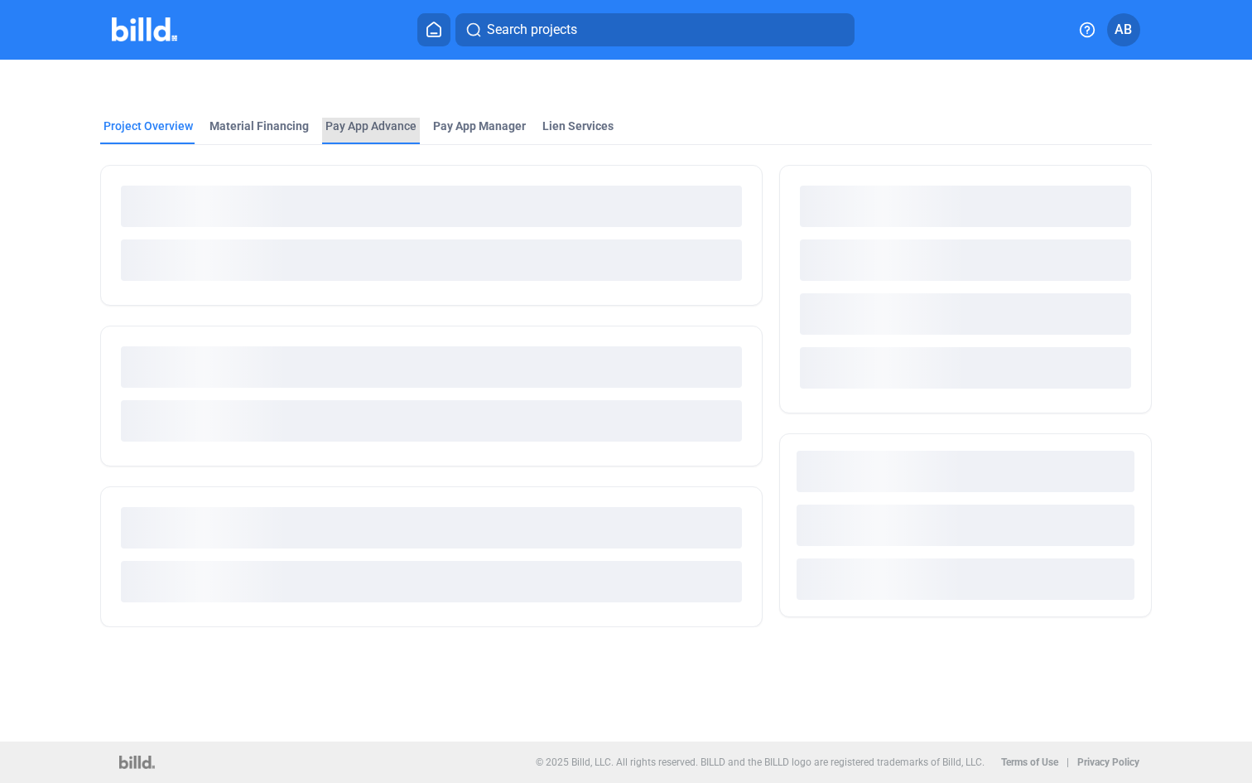
click at [353, 128] on div "Pay App Advance" at bounding box center [371, 126] width 91 height 17
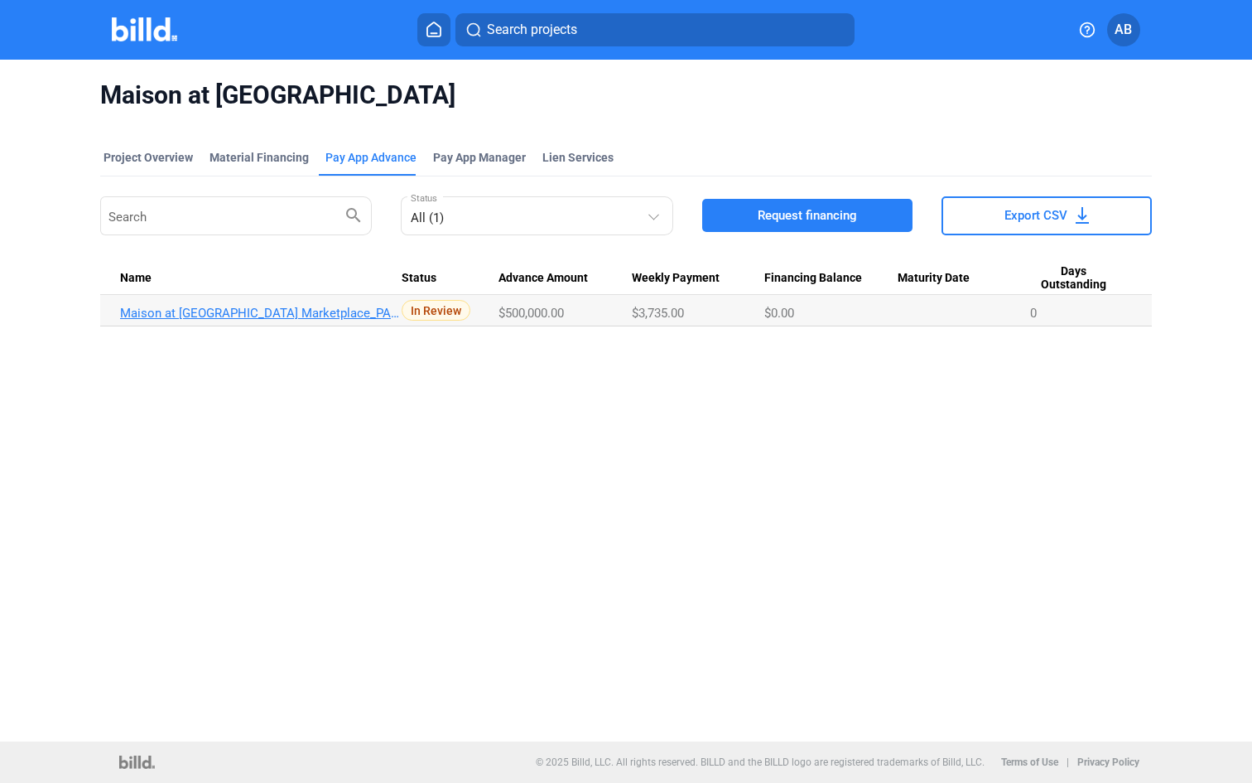
click at [277, 313] on link "Maison at Solivita Marketplace_PA_SEP" at bounding box center [261, 313] width 282 height 15
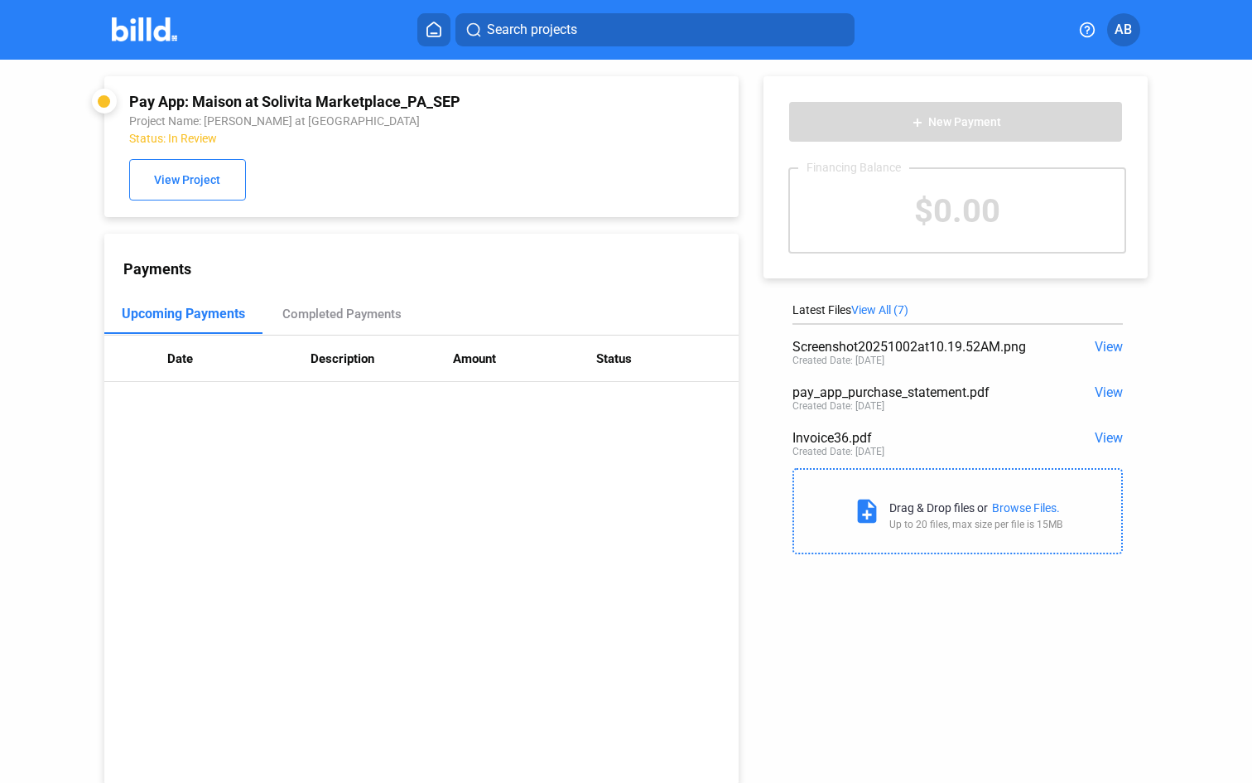
drag, startPoint x: 689, startPoint y: 275, endPoint x: 689, endPoint y: 155, distance: 120.1
click at [689, 155] on div "Pay App: Maison at Solivita Marketplace_PA_SEP Project Name: Maison at Solivita…" at bounding box center [401, 422] width 676 height 725
click at [1165, 373] on div "add New Payment Financing Balance $0.00 Latest Files View All (7) Screenshot202…" at bounding box center [964, 311] width 451 height 503
click at [428, 35] on icon at bounding box center [433, 29] width 13 height 14
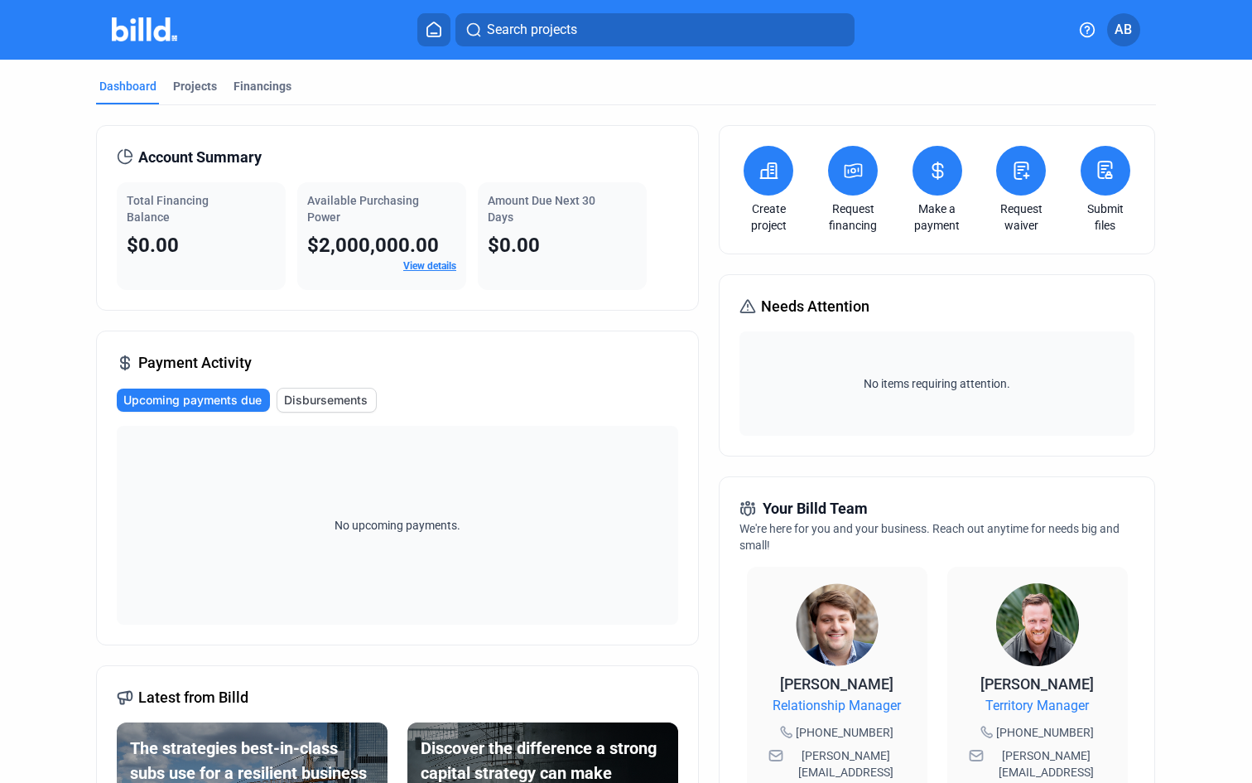
click at [419, 263] on link "View details" at bounding box center [429, 266] width 53 height 12
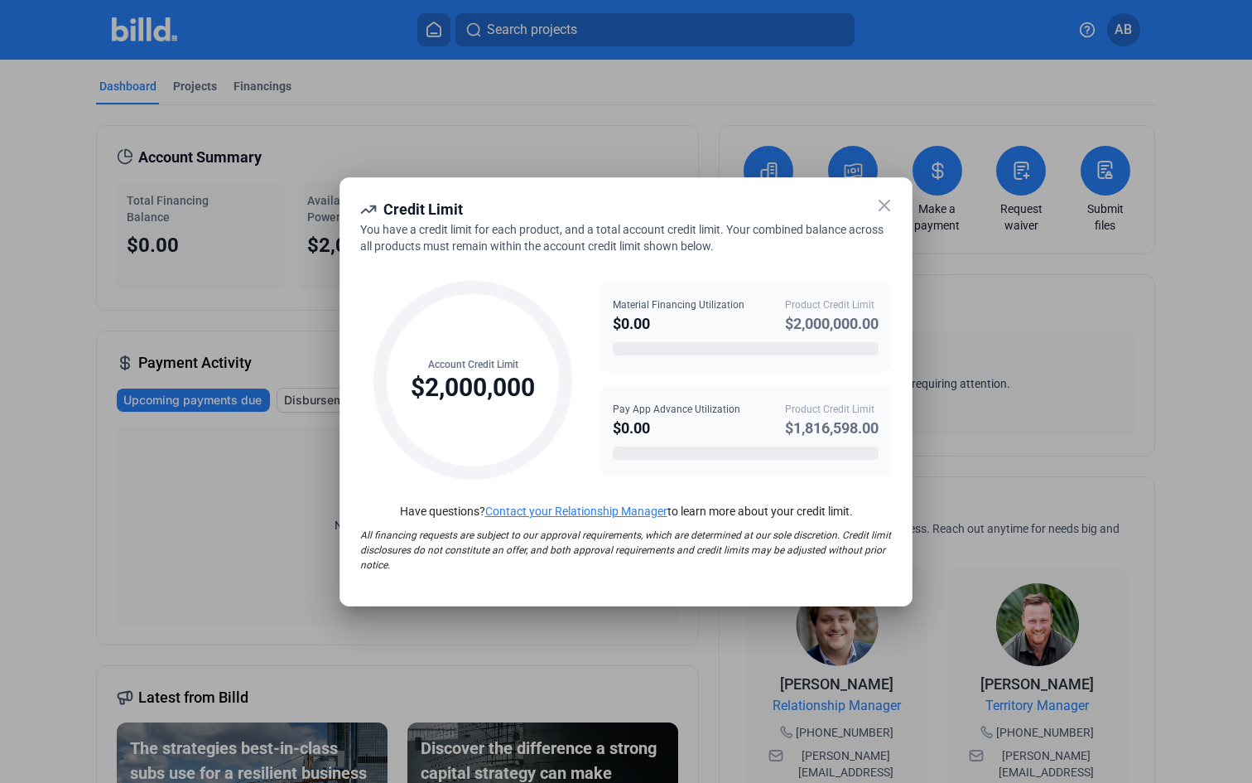
click at [881, 205] on icon at bounding box center [885, 205] width 20 height 20
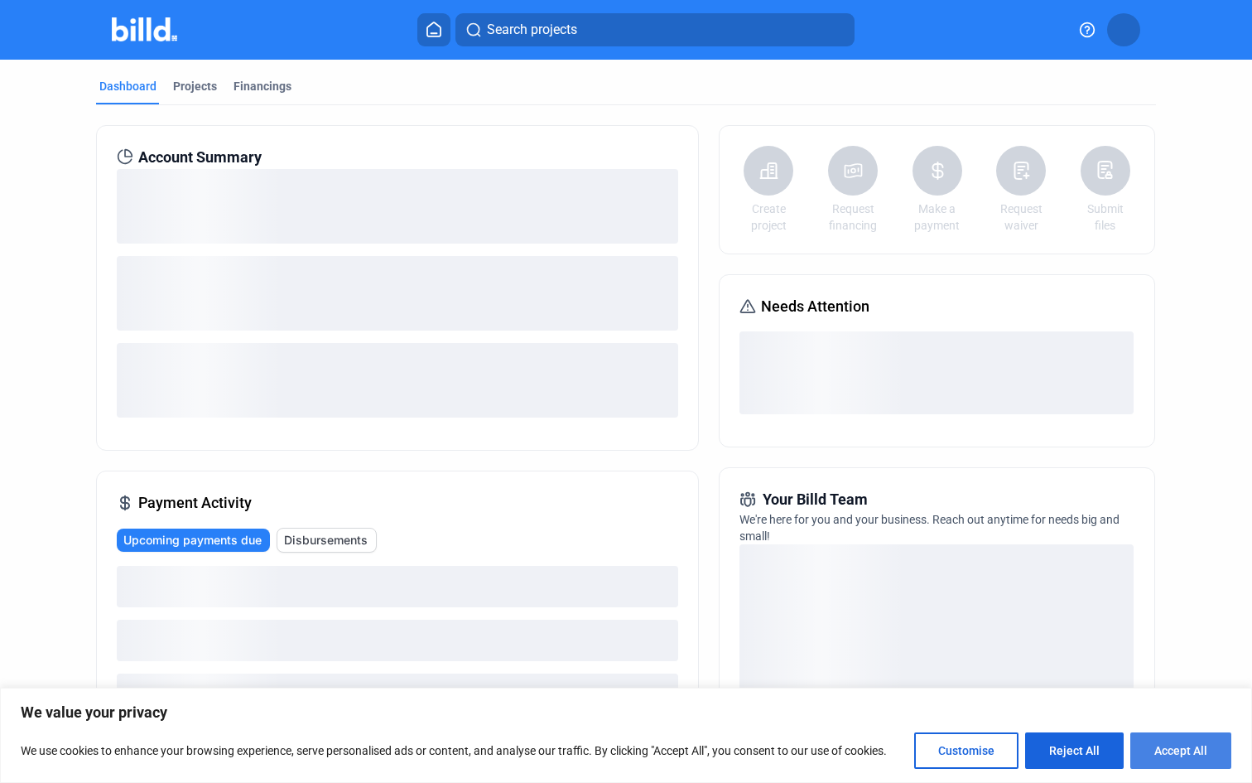
click at [1194, 753] on button "Accept All" at bounding box center [1181, 750] width 101 height 36
checkbox input "true"
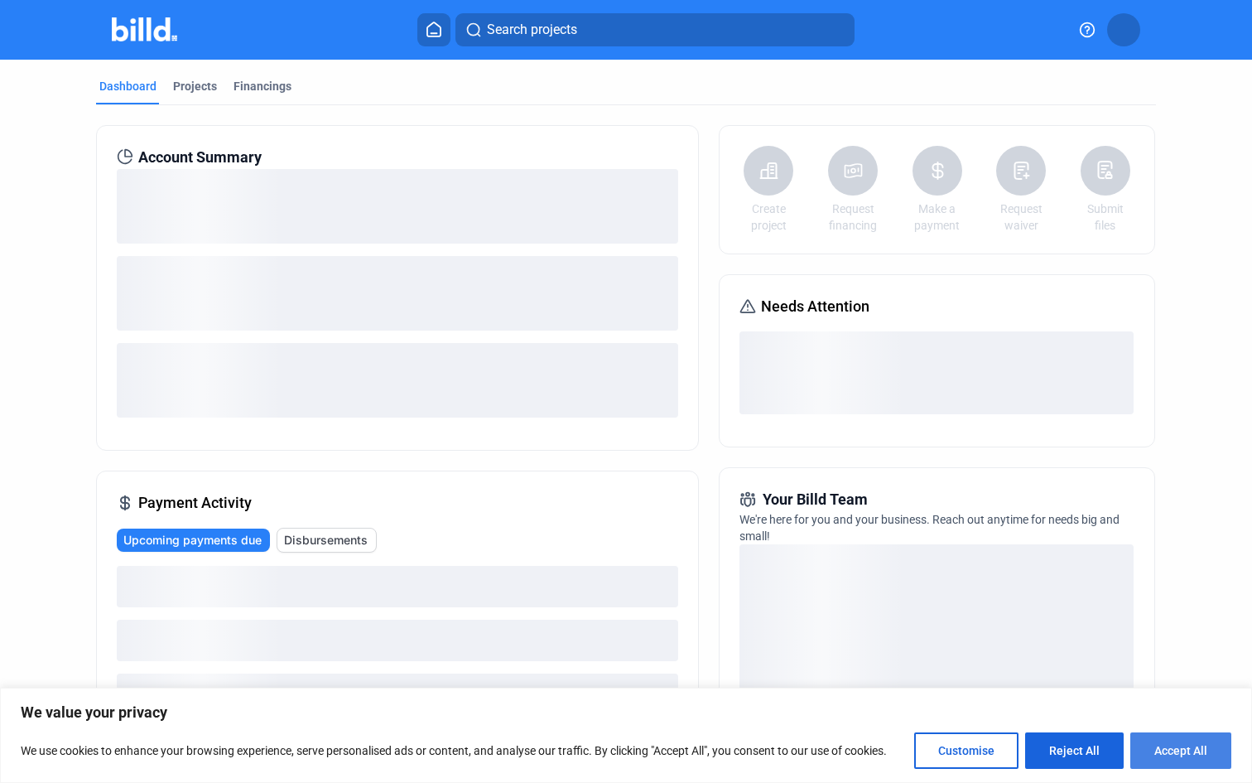
checkbox input "true"
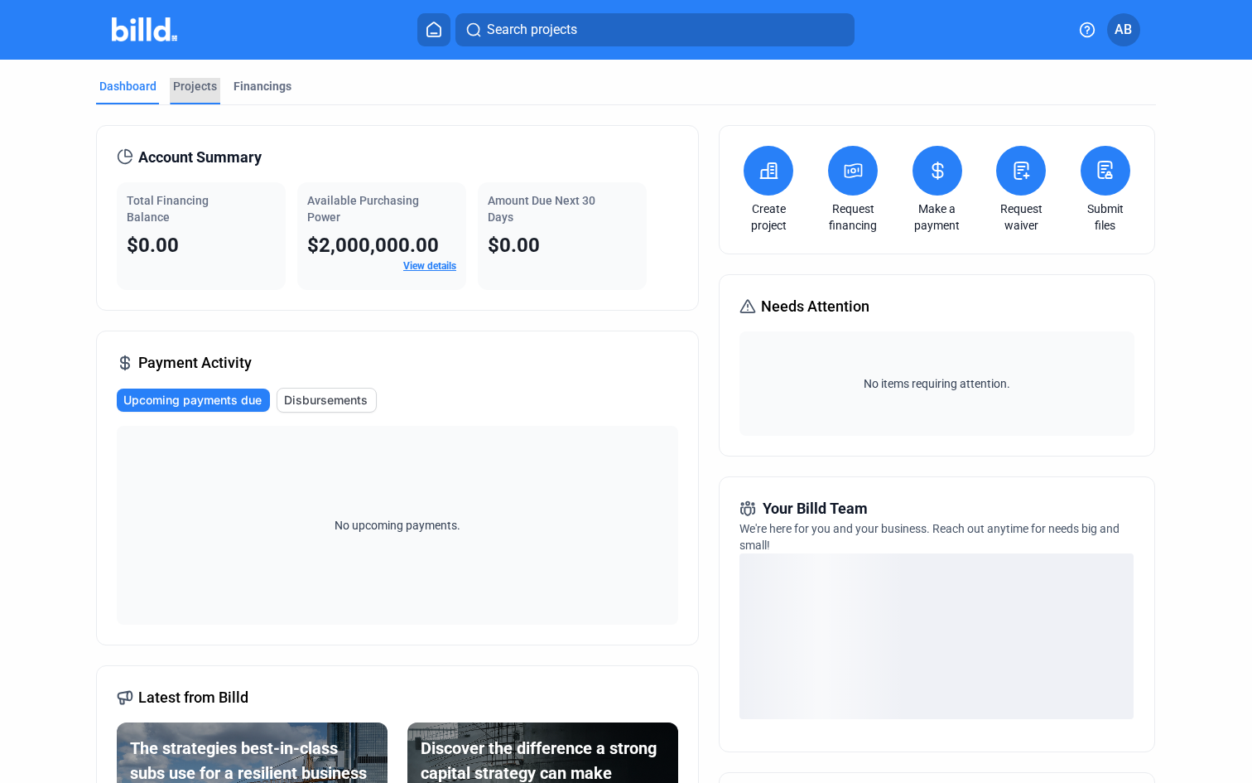
click at [198, 88] on div "Projects" at bounding box center [195, 86] width 44 height 17
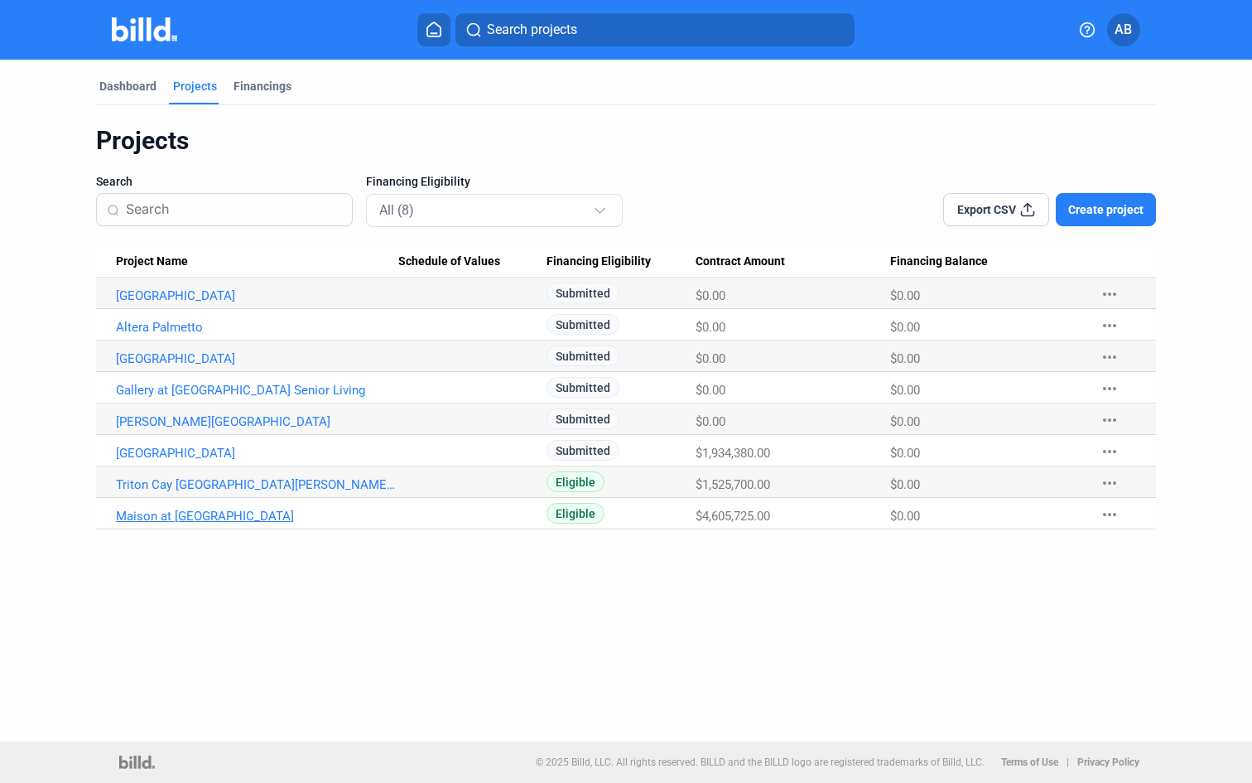
click at [248, 516] on link "Maison at Solivita Marketplace" at bounding box center [257, 516] width 282 height 15
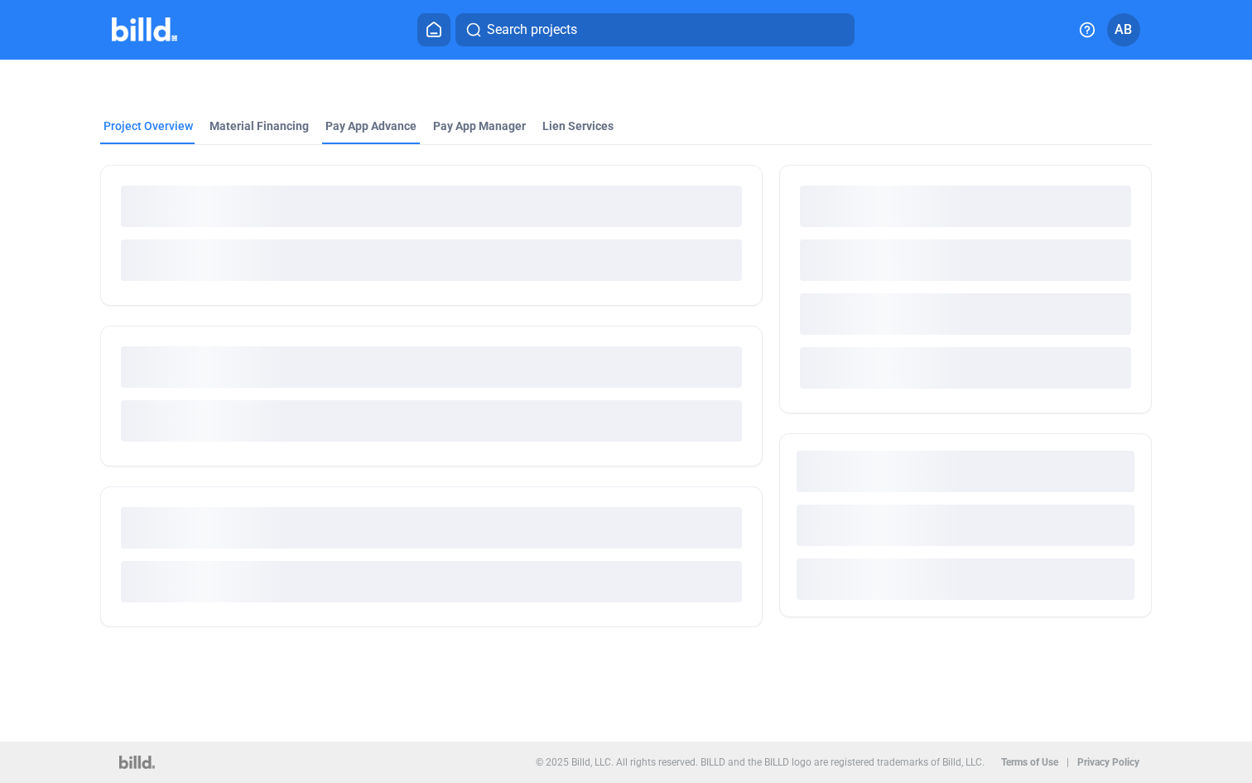
click at [367, 131] on div "Pay App Advance" at bounding box center [371, 126] width 91 height 17
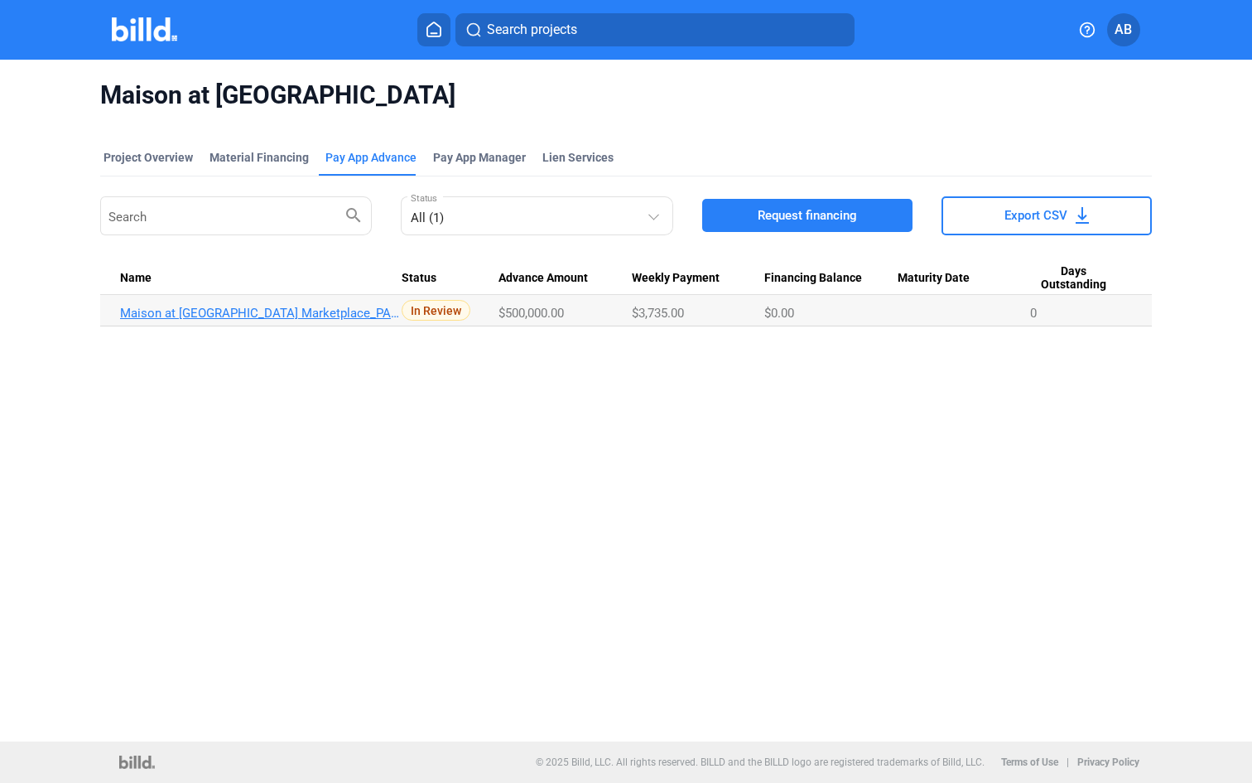
click at [248, 311] on link "Maison at Solivita Marketplace_PA_SEP" at bounding box center [261, 313] width 282 height 15
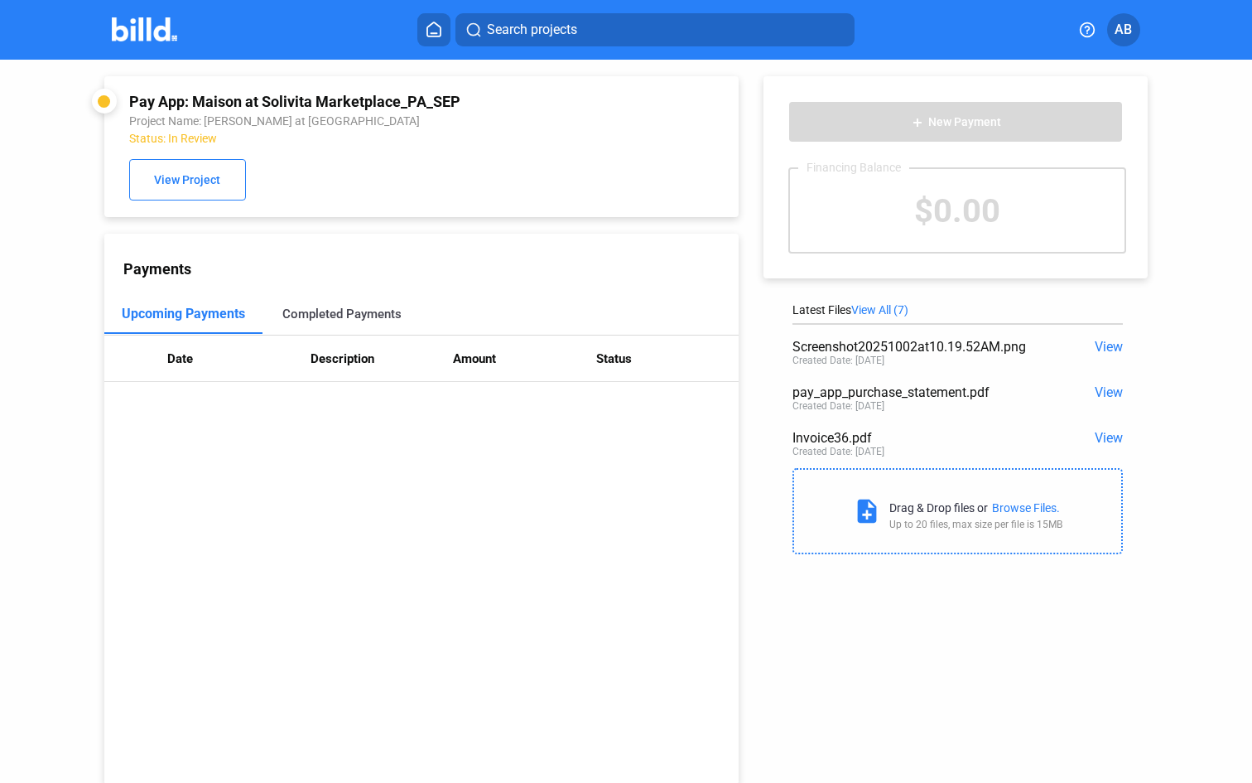
click at [292, 310] on div "Completed Payments" at bounding box center [341, 313] width 119 height 15
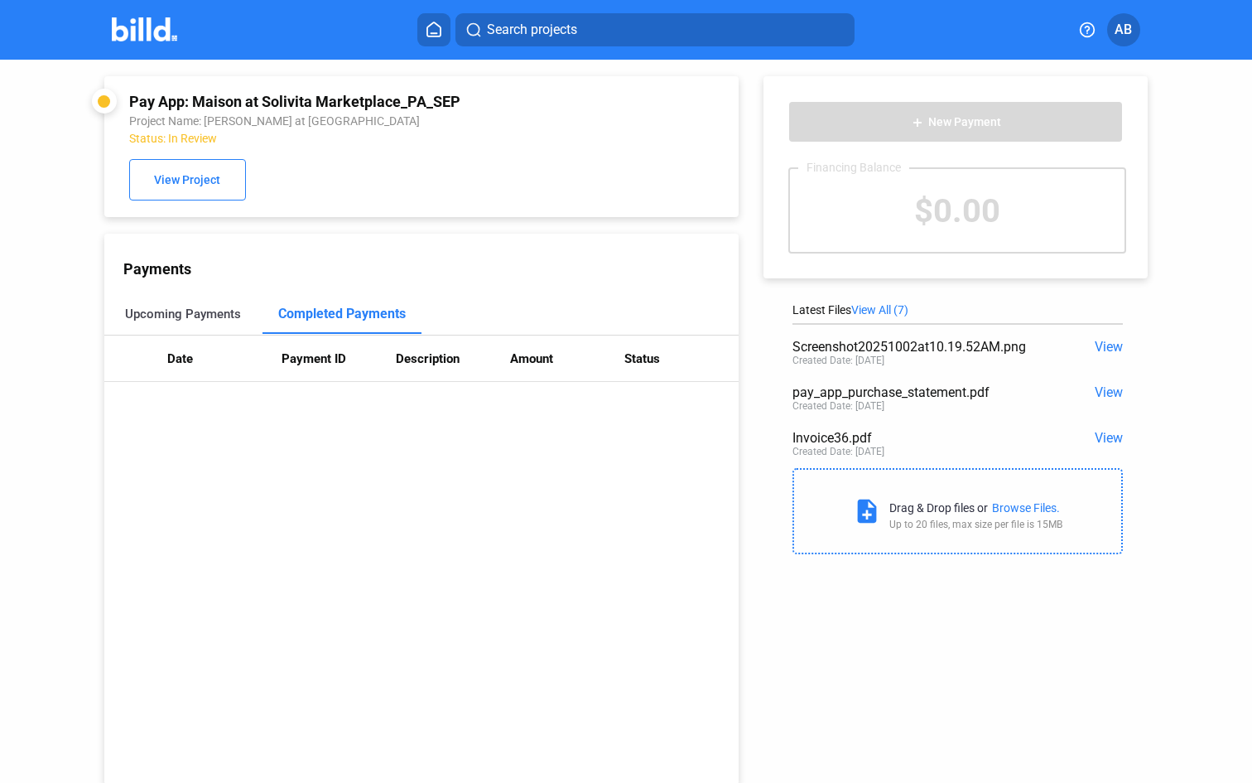
click at [196, 312] on div "Upcoming Payments" at bounding box center [183, 313] width 116 height 15
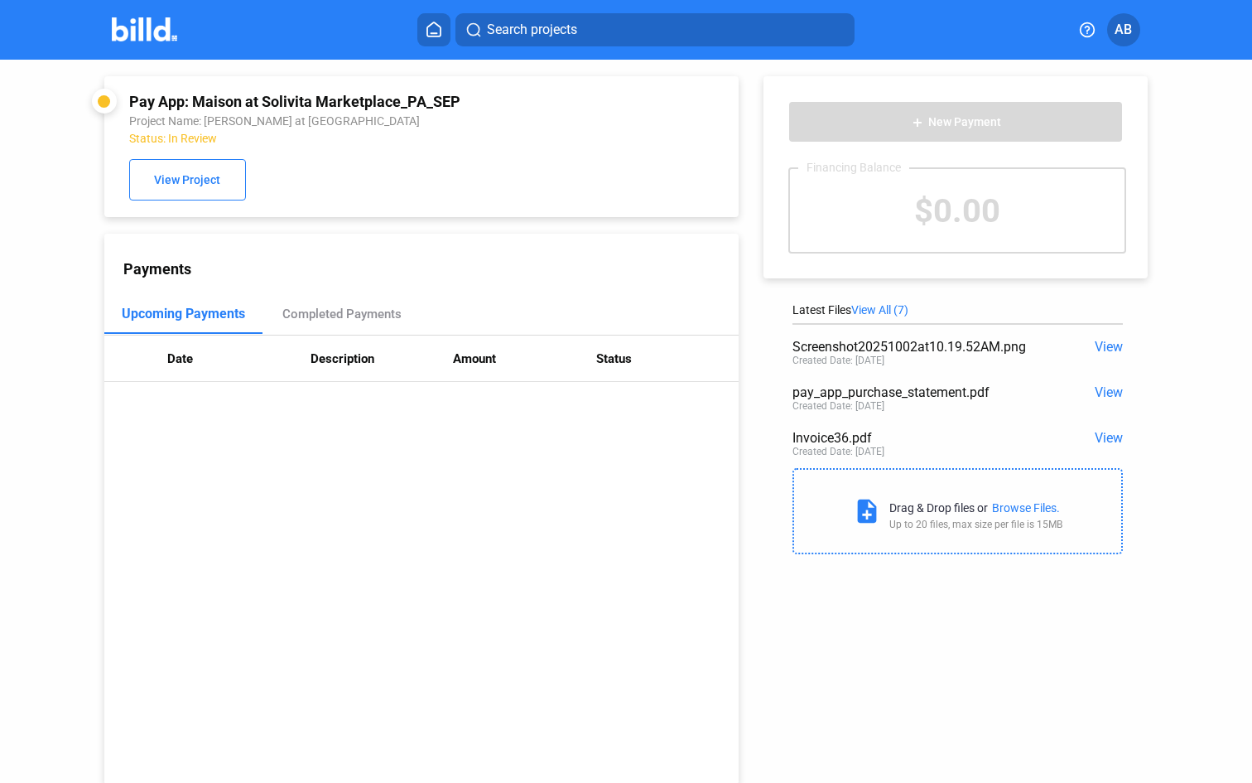
scroll to position [5, 0]
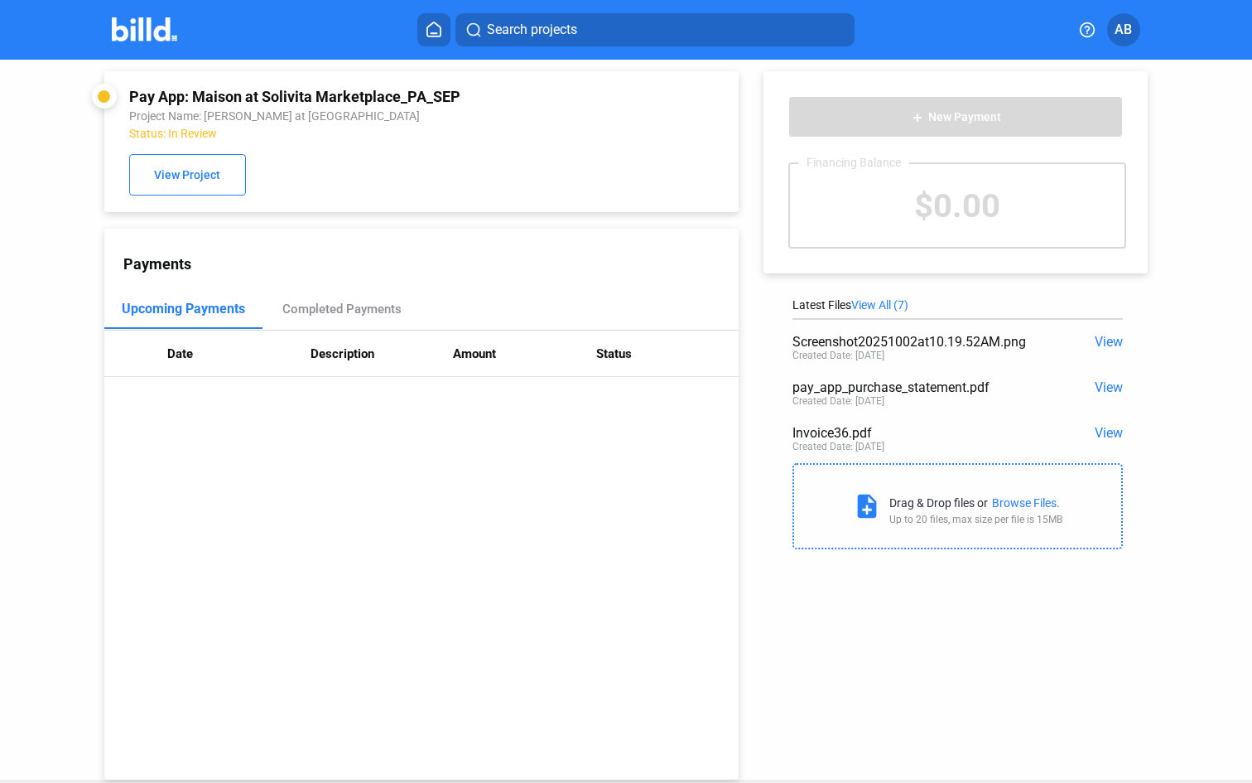
drag, startPoint x: 130, startPoint y: 94, endPoint x: 466, endPoint y: 91, distance: 336.3
click at [466, 91] on div "Pay App: Maison at Solivita Marketplace_PA_SEP" at bounding box center [363, 96] width 468 height 17
